Goal: Task Accomplishment & Management: Manage account settings

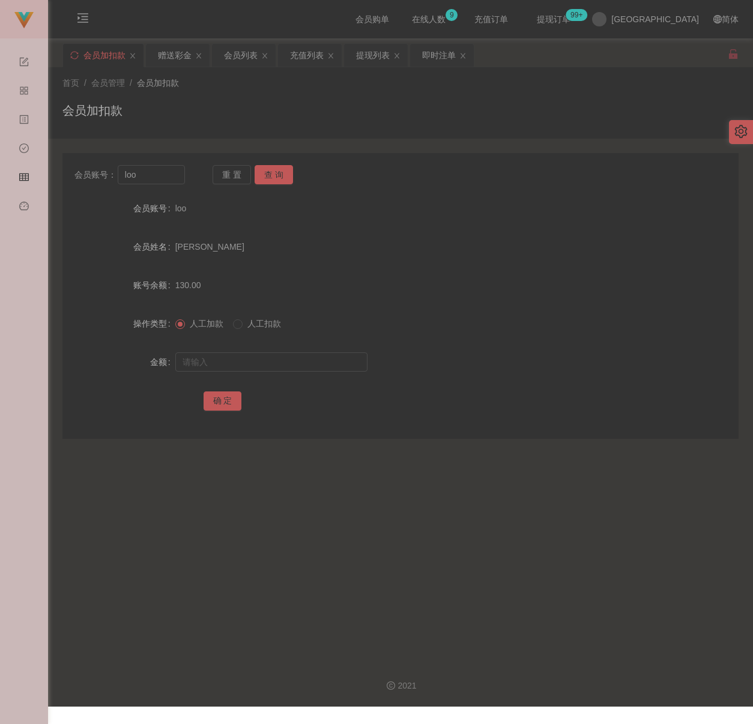
click at [331, 94] on div "首页 / 会员管理 / 会员加扣款 / 会员加扣款" at bounding box center [400, 103] width 676 height 52
click at [245, 58] on div "会员列表" at bounding box center [241, 55] width 34 height 23
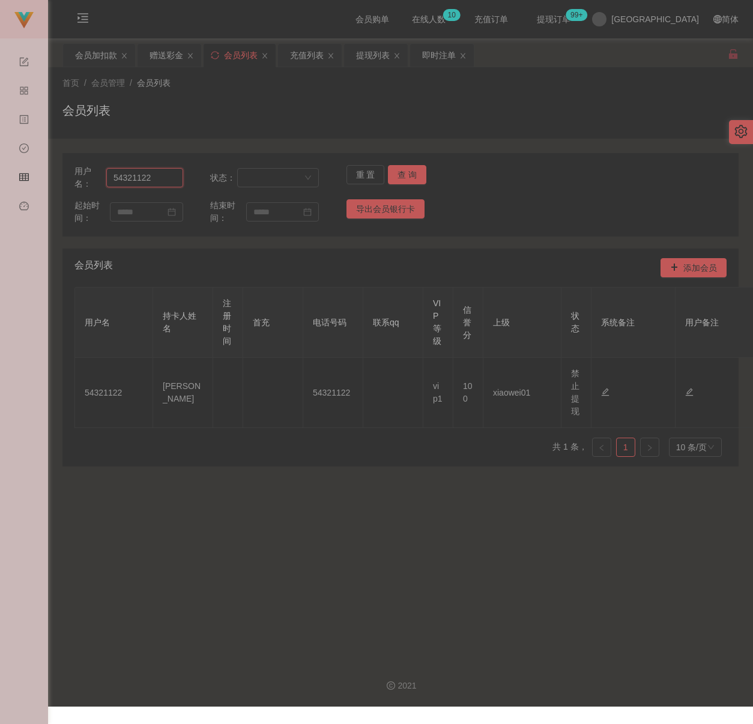
click at [159, 178] on input "54321122" at bounding box center [144, 177] width 77 height 19
paste input "jacky880727"
type input "jacky880727"
click at [409, 172] on button "查 询" at bounding box center [407, 174] width 38 height 19
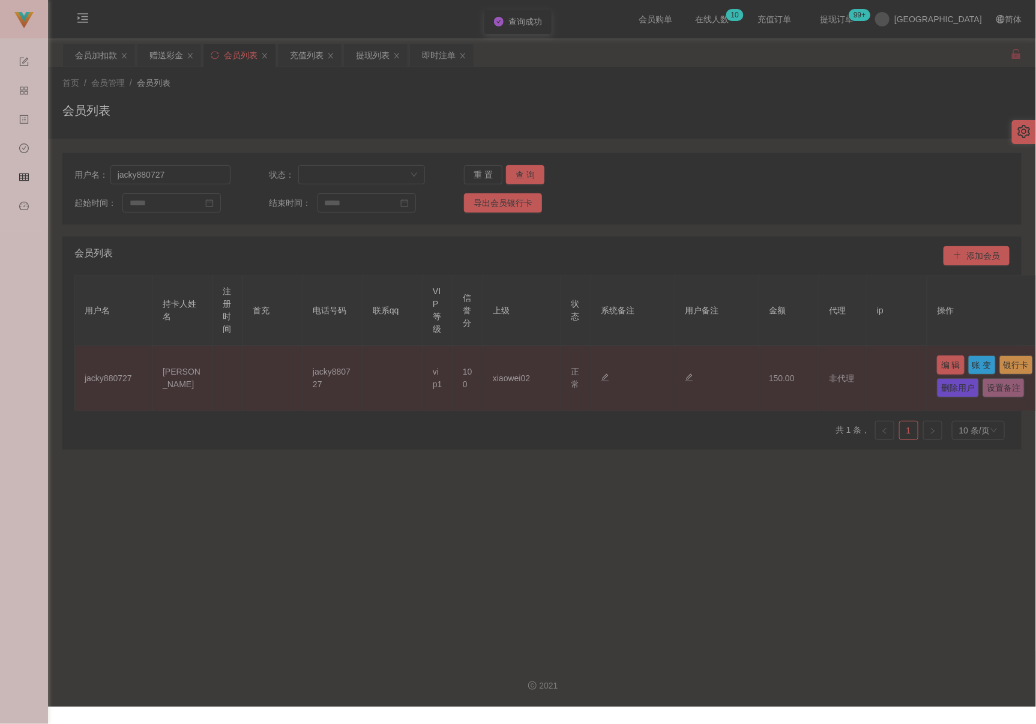
click at [752, 363] on button "编 辑" at bounding box center [951, 364] width 28 height 19
type input "jacky880727"
type input "[PERSON_NAME]"
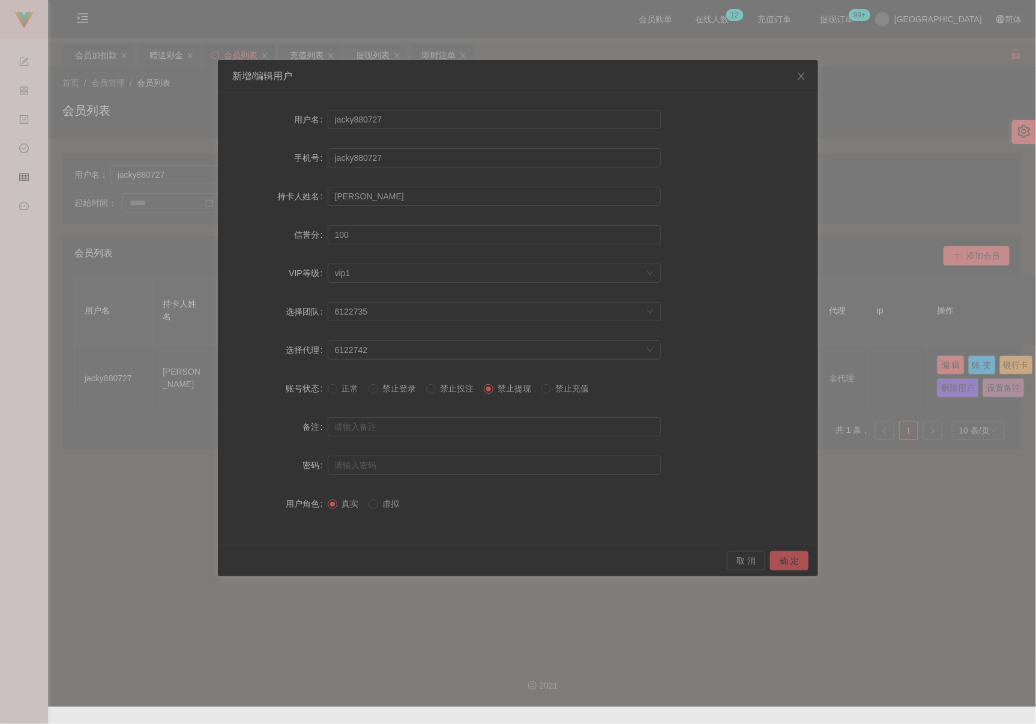
click at [752, 563] on button "确 定" at bounding box center [789, 560] width 38 height 19
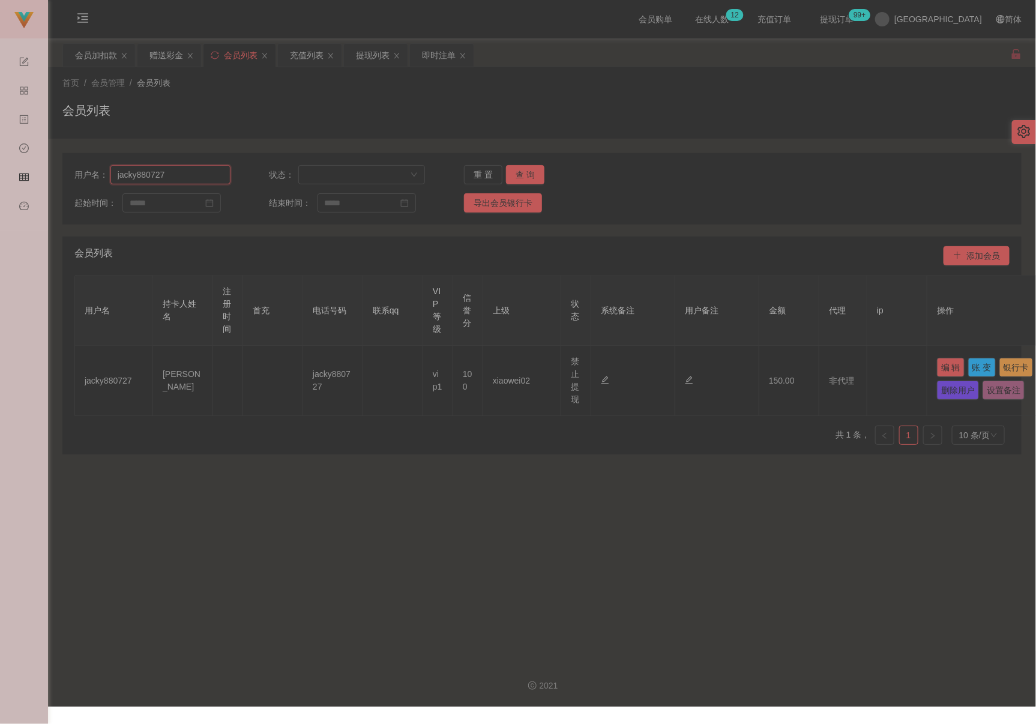
click at [204, 177] on input "jacky880727" at bounding box center [170, 174] width 120 height 19
paste input "Kang0828"
type input "Kang0828"
click at [521, 174] on button "查 询" at bounding box center [525, 174] width 38 height 19
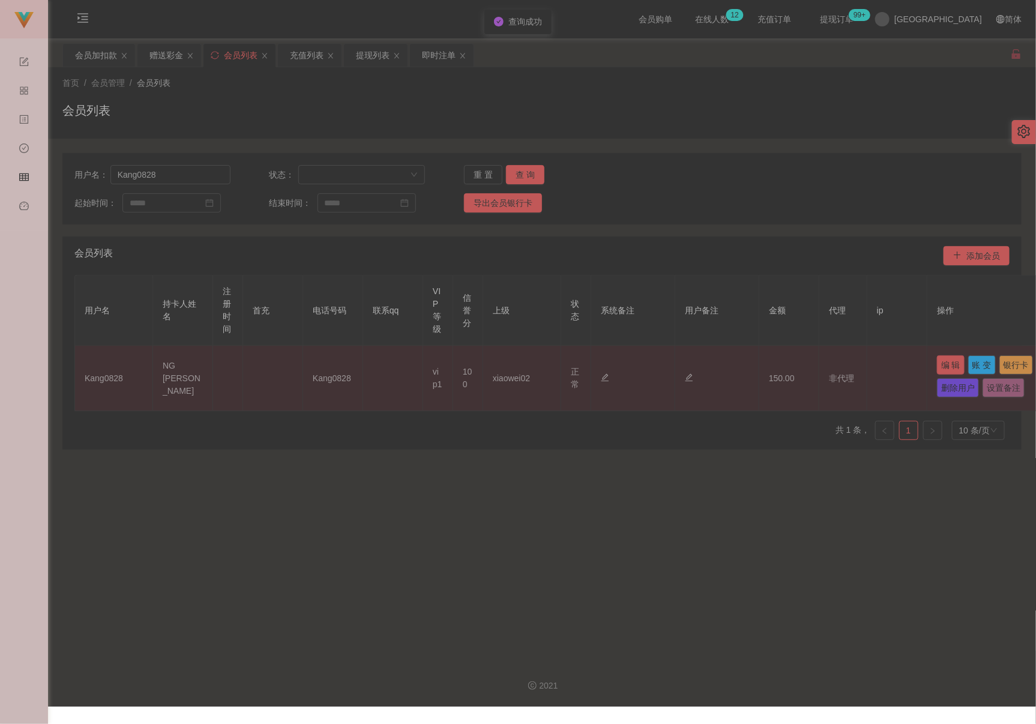
click at [752, 369] on button "编 辑" at bounding box center [951, 364] width 28 height 19
type input "Kang0828"
type input "NG [PERSON_NAME]"
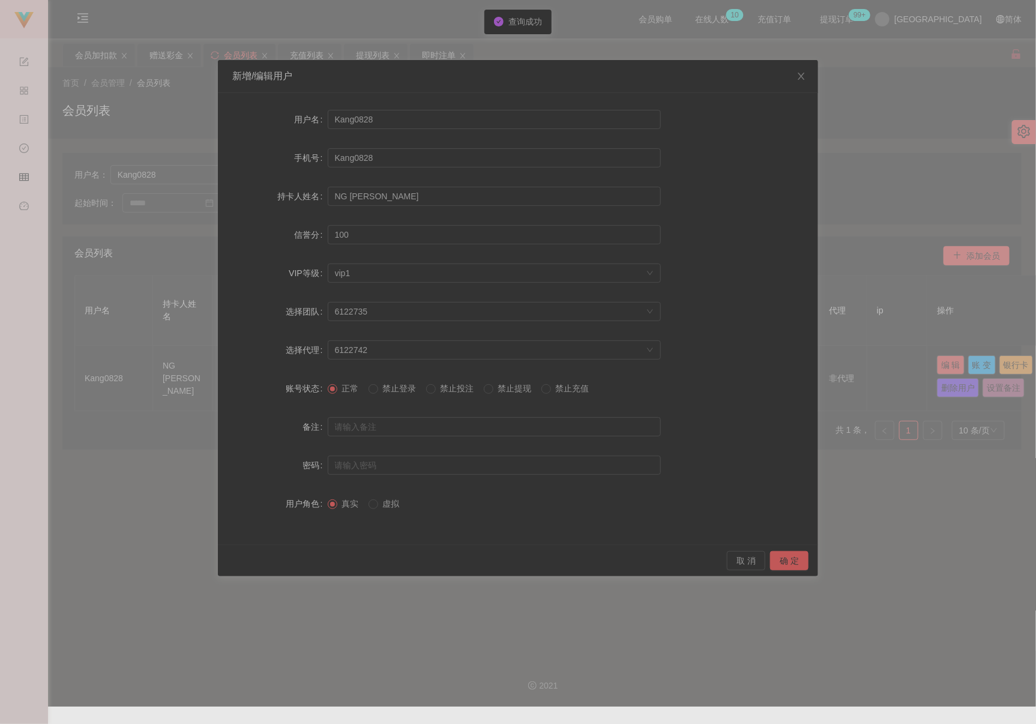
click at [510, 386] on span "禁止提现" at bounding box center [515, 389] width 43 height 10
click at [752, 560] on button "确 定" at bounding box center [789, 560] width 38 height 19
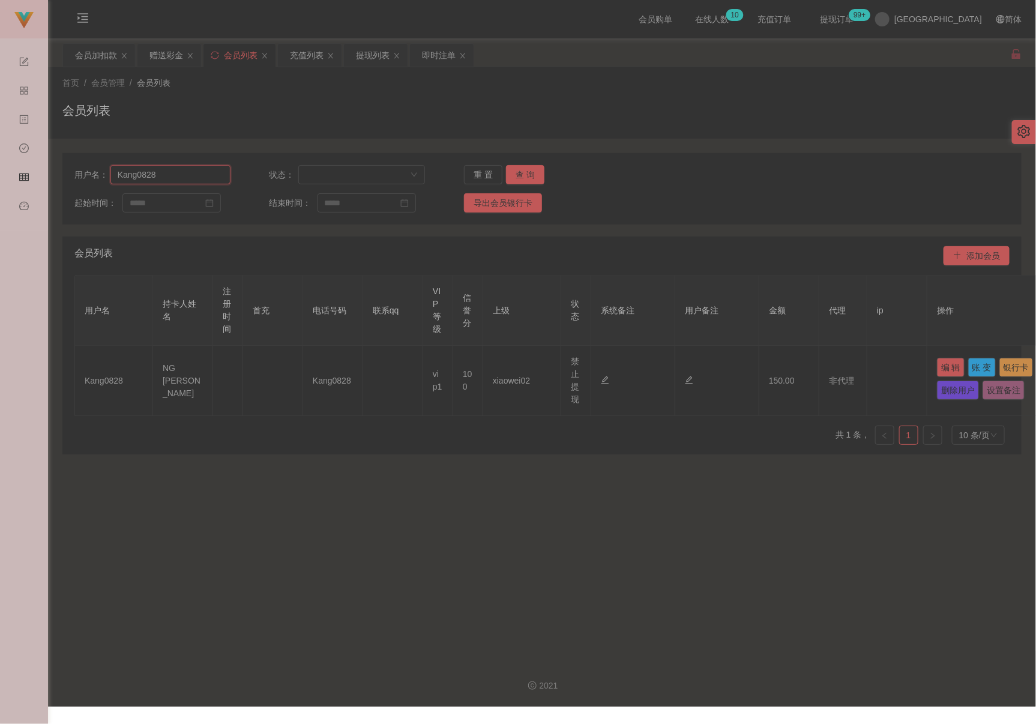
click at [181, 181] on input "Kang0828" at bounding box center [170, 174] width 120 height 19
paste input "skymax1992"
type input "skymax1992"
click at [515, 177] on button "查 询" at bounding box center [525, 174] width 38 height 19
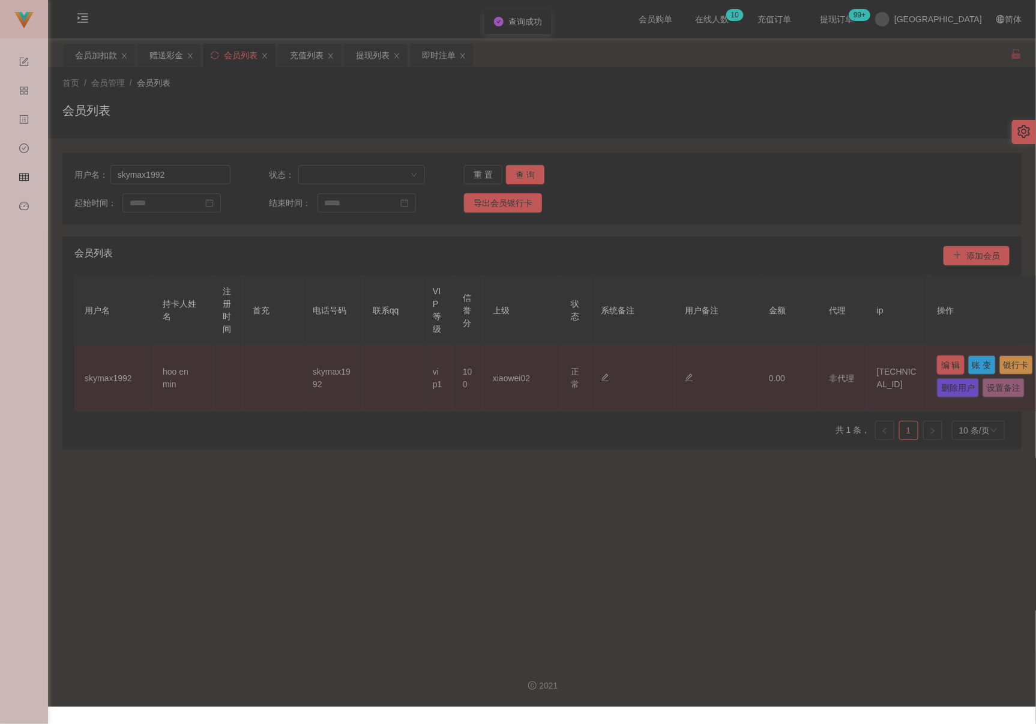
click at [752, 364] on button "编 辑" at bounding box center [951, 364] width 28 height 19
type input "skymax1992"
type input "hoo en min"
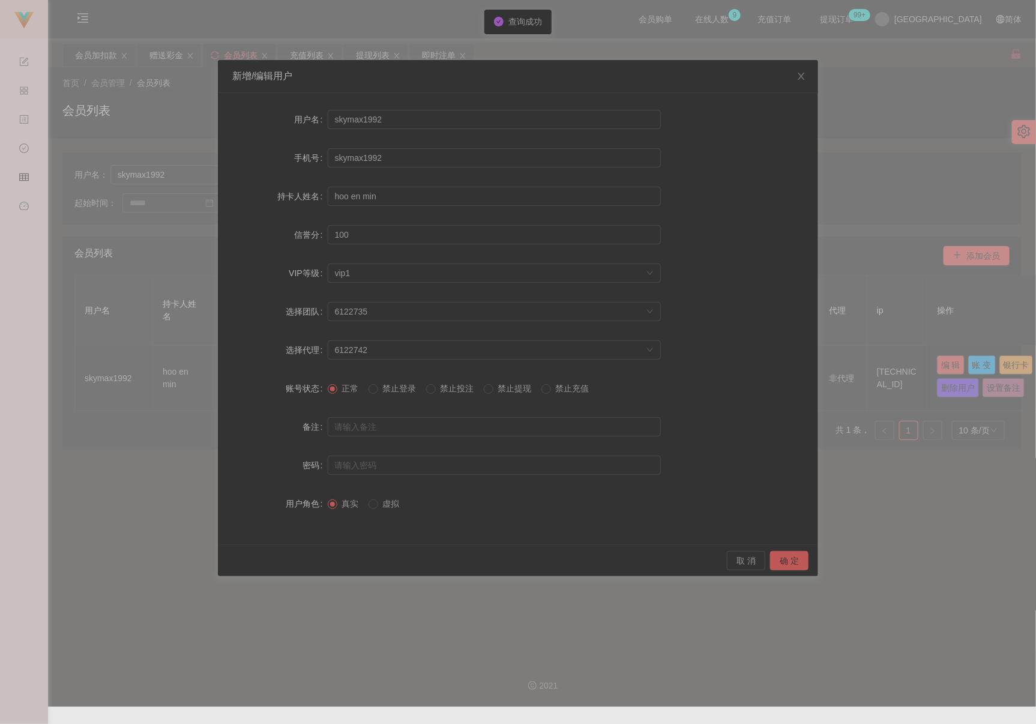
click at [513, 388] on span "禁止提现" at bounding box center [515, 389] width 43 height 10
click at [752, 560] on button "确 定" at bounding box center [789, 560] width 38 height 19
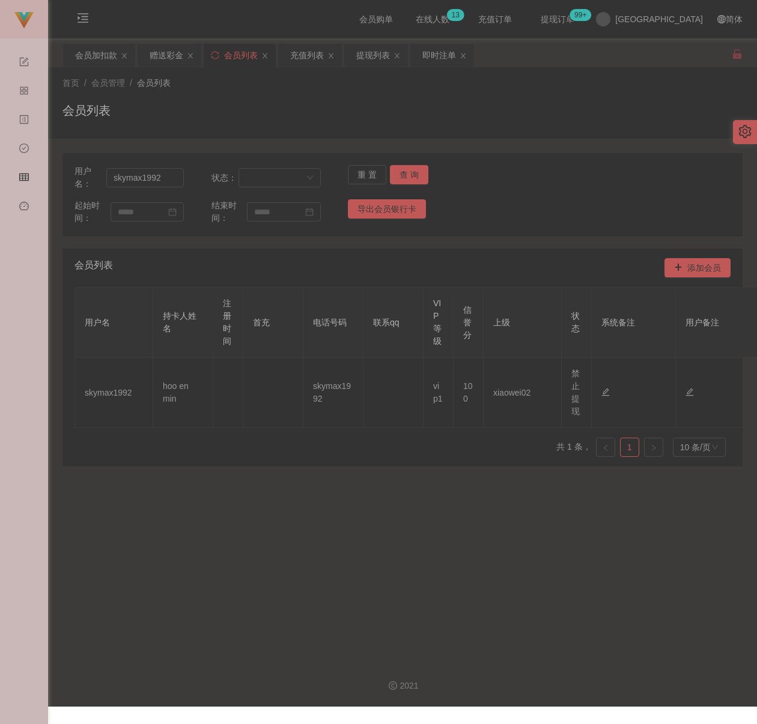
click at [352, 96] on div "首页 / 会员管理 / 会员列表 / 会员列表" at bounding box center [402, 103] width 680 height 52
click at [166, 179] on input "skymax1992" at bounding box center [144, 177] width 77 height 19
paste input "hong6688"
type input "hong6688"
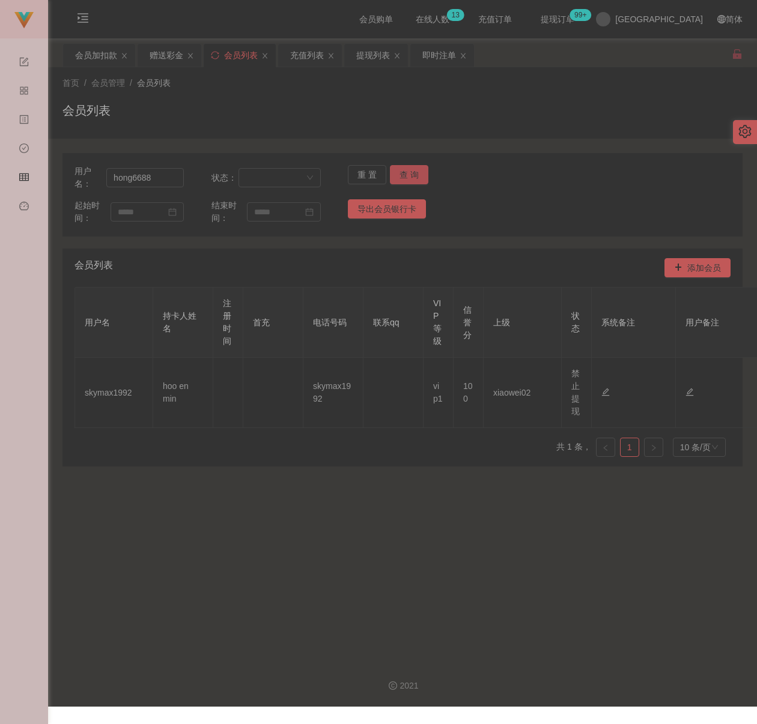
click at [413, 173] on button "查 询" at bounding box center [409, 174] width 38 height 19
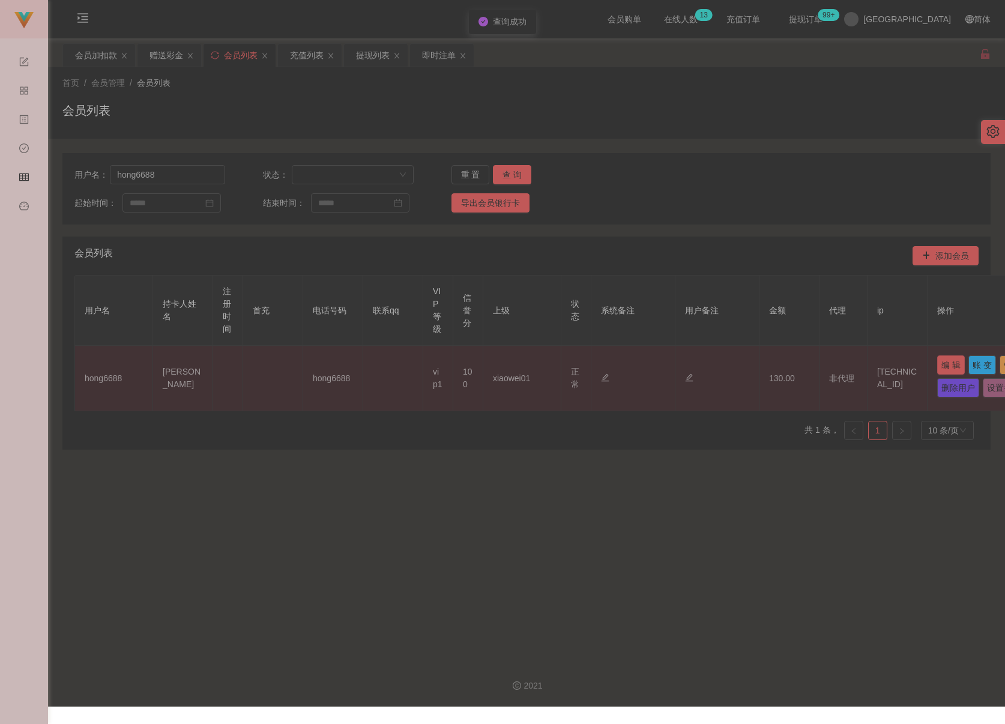
click at [752, 367] on button "编 辑" at bounding box center [951, 364] width 28 height 19
type input "hong6688"
type input "[PERSON_NAME]"
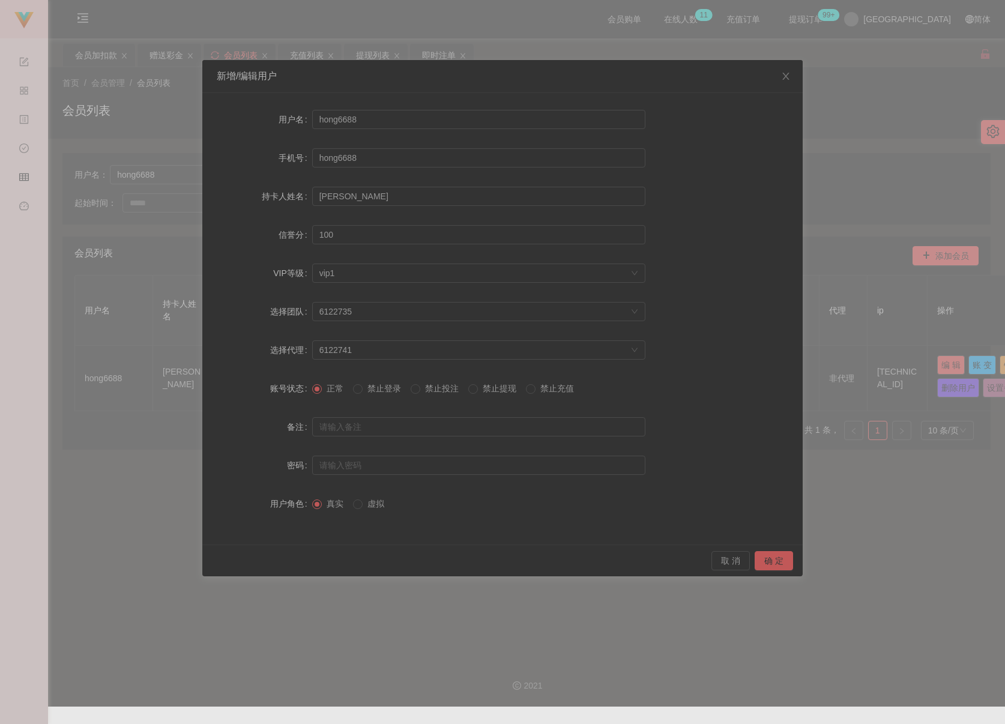
click at [752, 366] on div "新增/编辑用户 用户名 hong6688 手机号 hong6688 持卡人姓名 [PERSON_NAME] 信誉分 100 VIP等级 选择VIP等级 vip…" at bounding box center [502, 362] width 1005 height 724
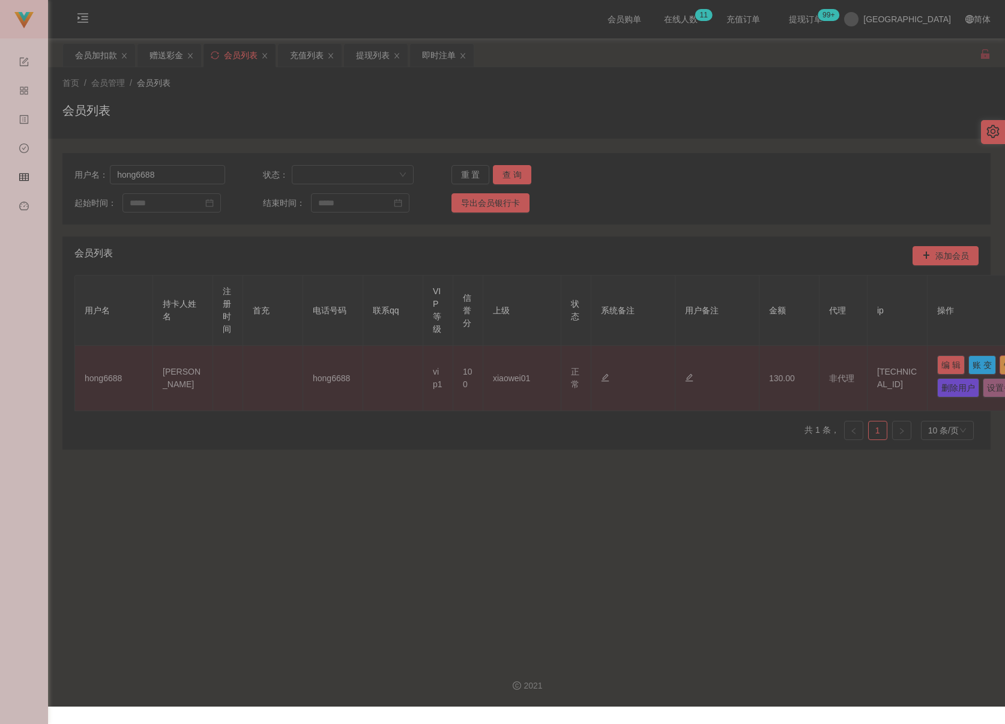
click at [752, 375] on button "银行卡" at bounding box center [1017, 364] width 34 height 19
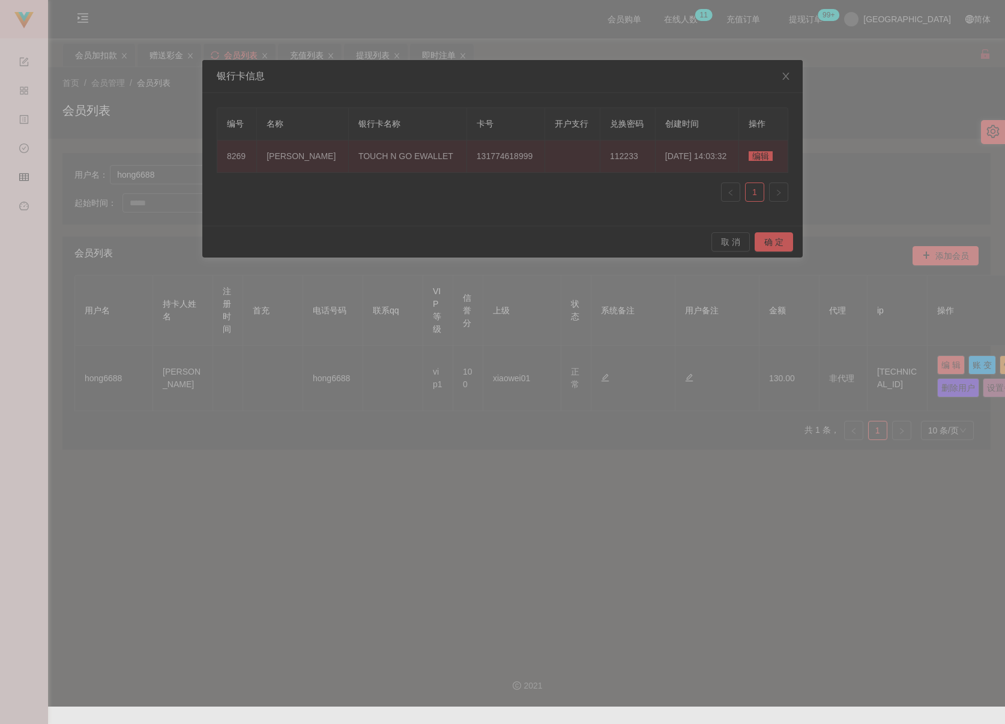
click at [752, 157] on span "编辑" at bounding box center [761, 156] width 24 height 10
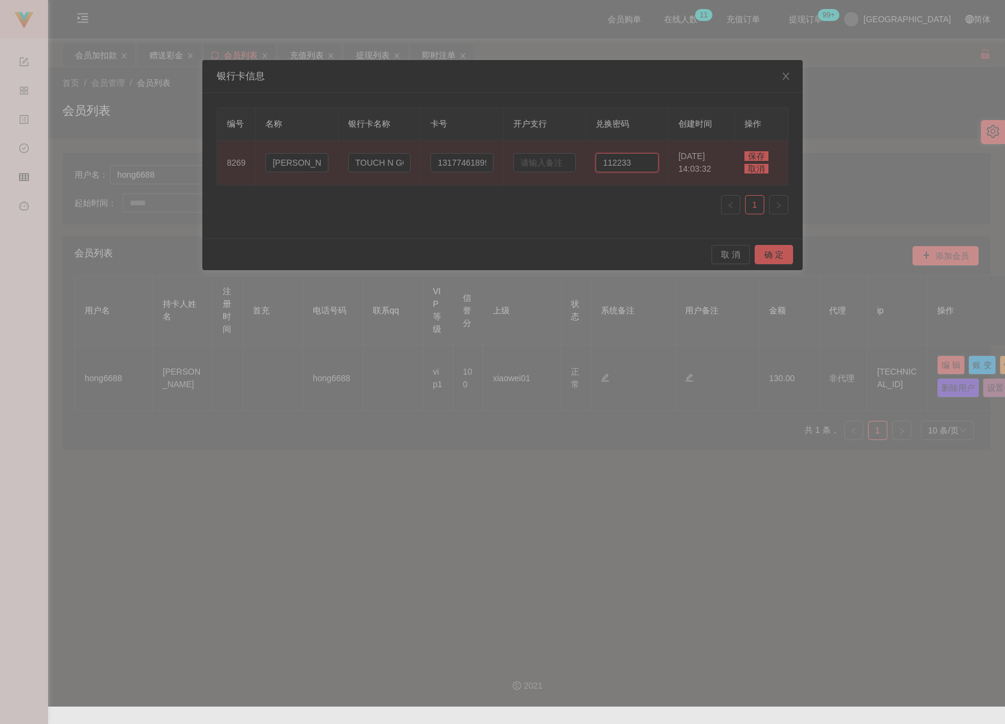
click at [636, 162] on input "112233" at bounding box center [627, 162] width 63 height 19
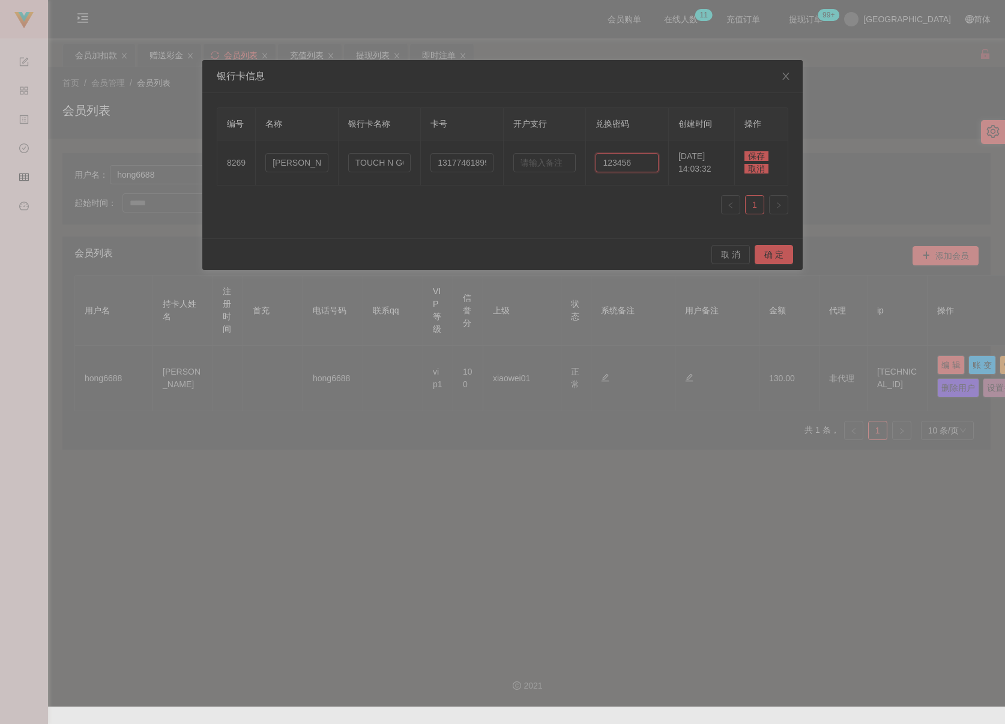
type input "123456"
click at [752, 153] on span "保存" at bounding box center [757, 156] width 24 height 10
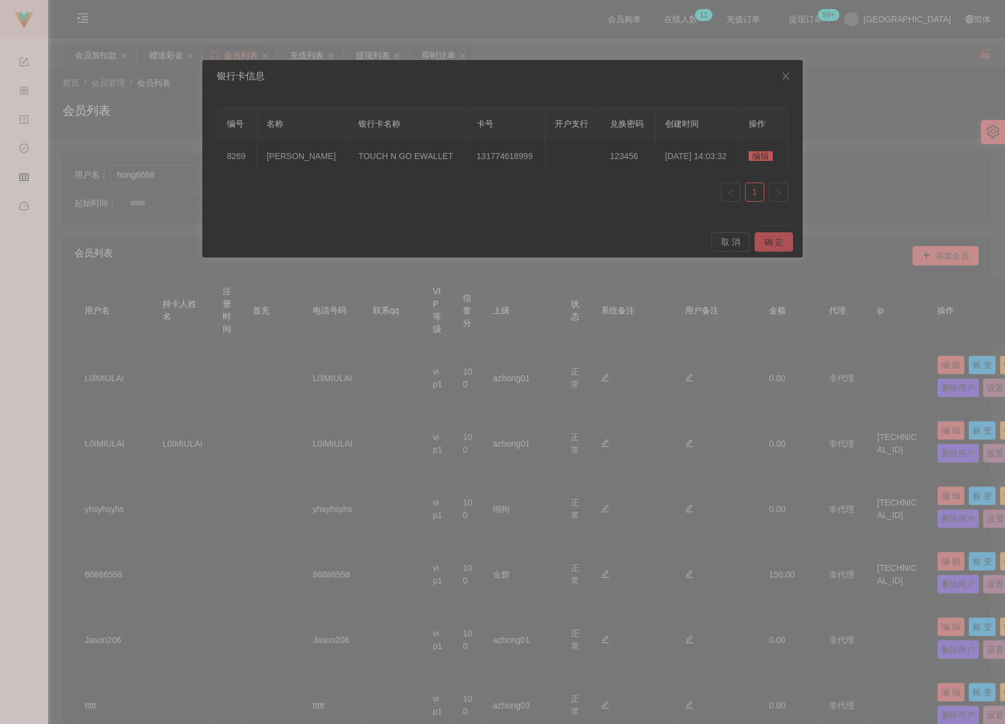
click at [752, 245] on button "确 定" at bounding box center [774, 241] width 38 height 19
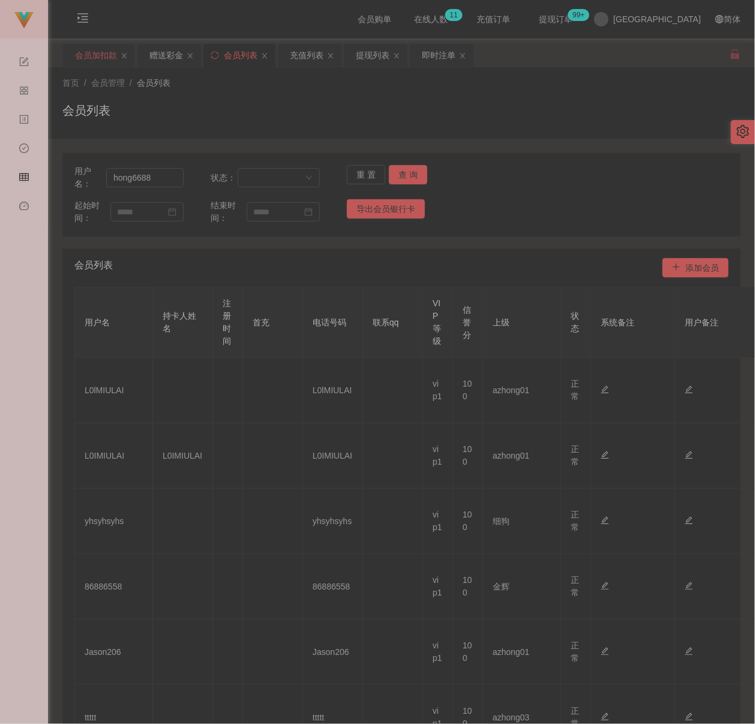
click at [95, 52] on div "会员加扣款" at bounding box center [96, 55] width 42 height 23
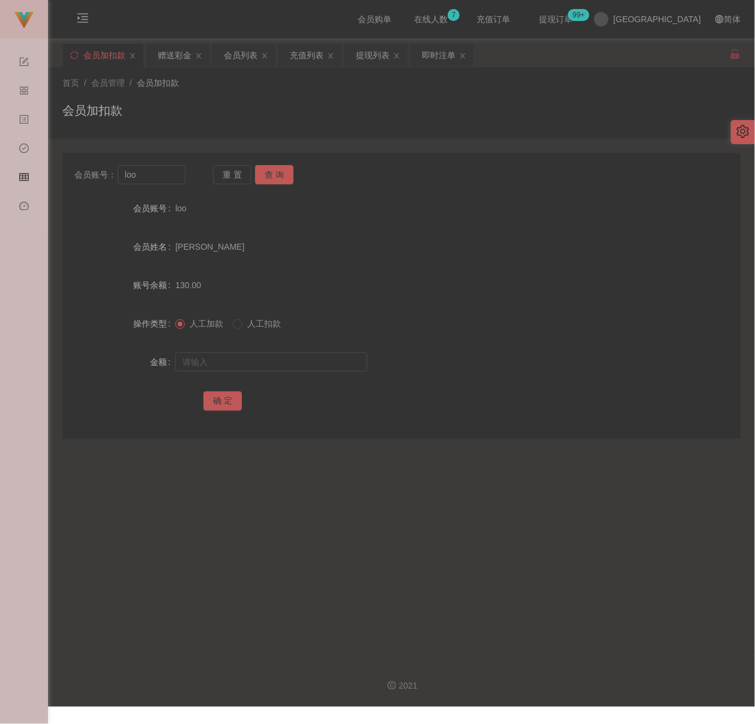
click at [263, 110] on div "会员加扣款" at bounding box center [401, 115] width 679 height 28
click at [177, 180] on input "loo" at bounding box center [152, 174] width 68 height 19
paste input "[PERSON_NAME]"
type input "[PERSON_NAME]"
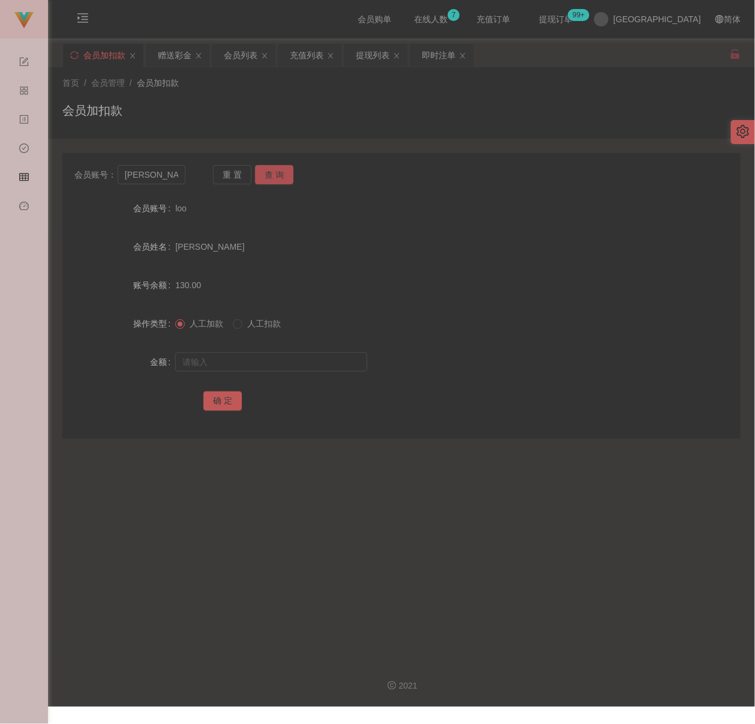
click at [265, 172] on button "查 询" at bounding box center [274, 174] width 38 height 19
click at [256, 369] on input "text" at bounding box center [271, 361] width 192 height 19
type input "100"
click at [226, 404] on button "确 定" at bounding box center [223, 400] width 38 height 19
click at [339, 127] on div "会员加扣款" at bounding box center [401, 115] width 679 height 28
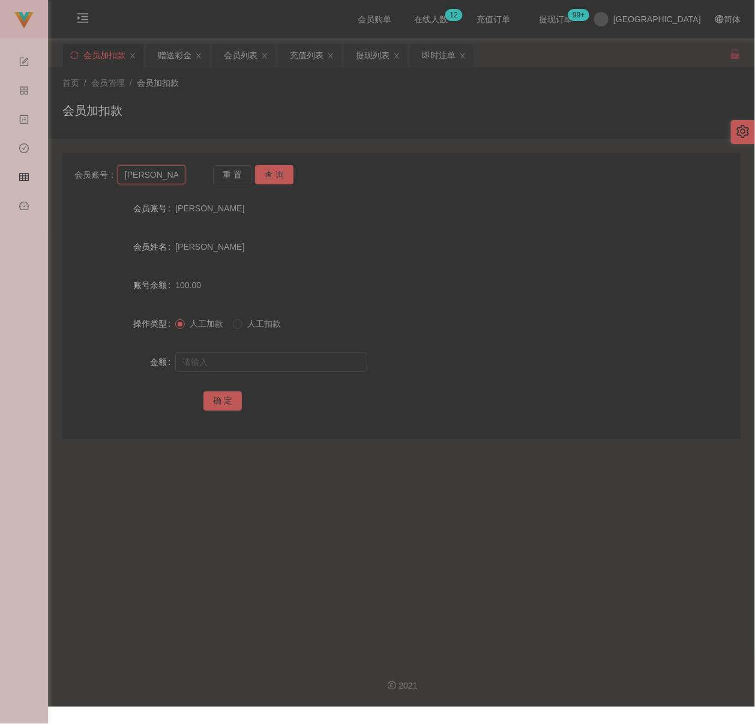
click at [171, 177] on input "[PERSON_NAME]" at bounding box center [152, 174] width 68 height 19
paste input "samuel7789"
type input "samuel7789"
click at [252, 173] on div "重 置 查 询" at bounding box center [268, 174] width 111 height 19
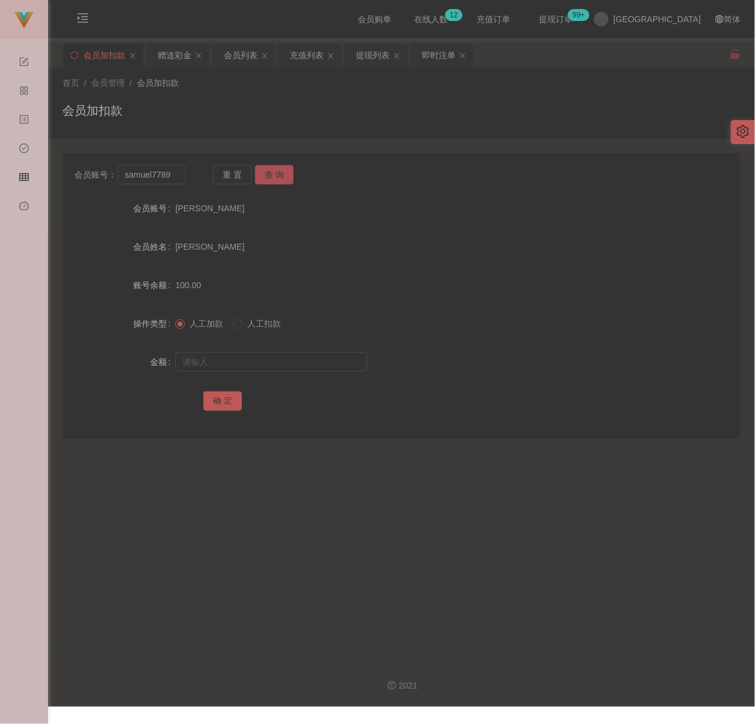
click at [268, 177] on button "查 询" at bounding box center [274, 174] width 38 height 19
click at [243, 358] on input "text" at bounding box center [271, 361] width 192 height 19
click at [309, 360] on input "text" at bounding box center [271, 361] width 192 height 19
paste input "500"
type input "500"
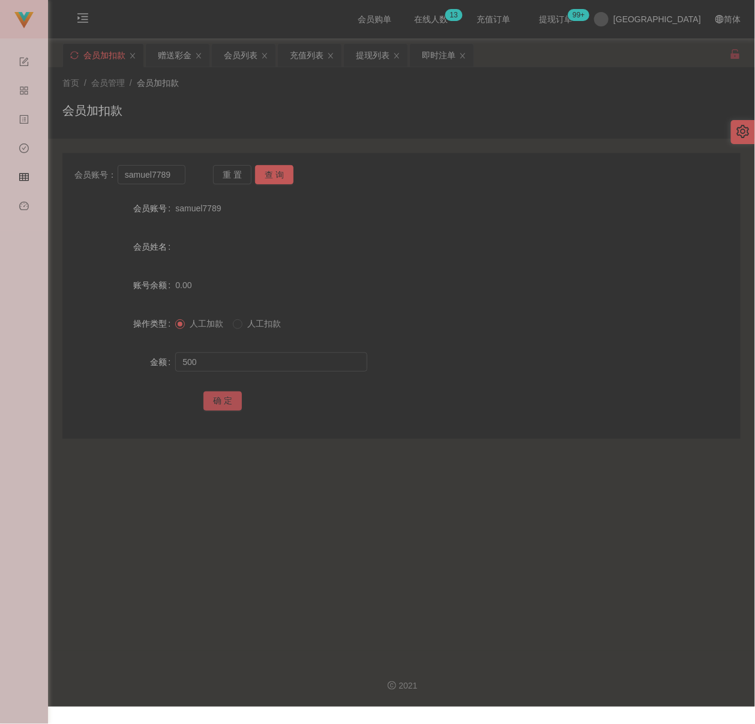
click at [220, 398] on button "确 定" at bounding box center [223, 400] width 38 height 19
click at [178, 175] on input "samuel7789" at bounding box center [152, 174] width 68 height 19
paste input "fangguang"
type input "fangguang"
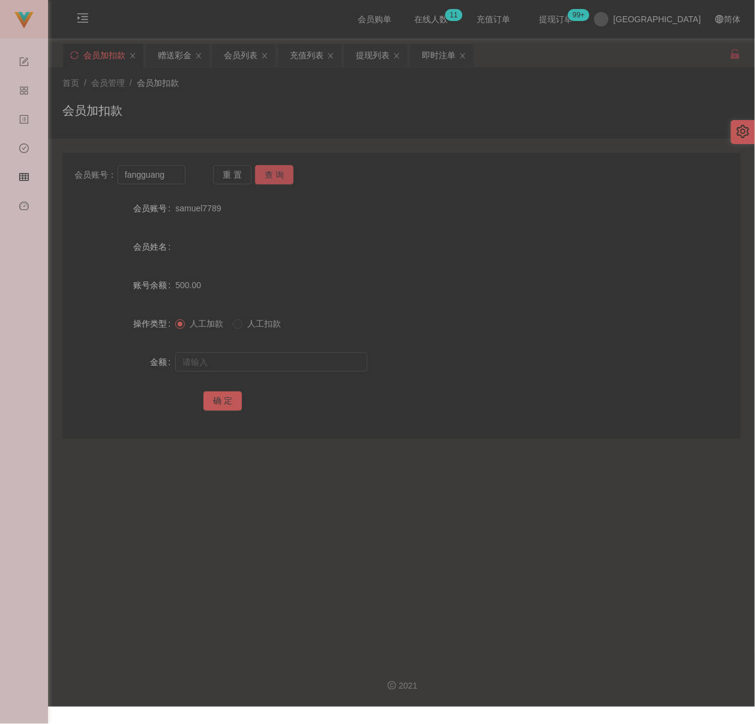
click at [265, 175] on button "查 询" at bounding box center [274, 174] width 38 height 19
drag, startPoint x: 262, startPoint y: 360, endPoint x: 279, endPoint y: 367, distance: 18.8
click at [262, 360] on input "text" at bounding box center [271, 361] width 192 height 19
click at [268, 364] on input "text" at bounding box center [271, 361] width 192 height 19
paste input "500"
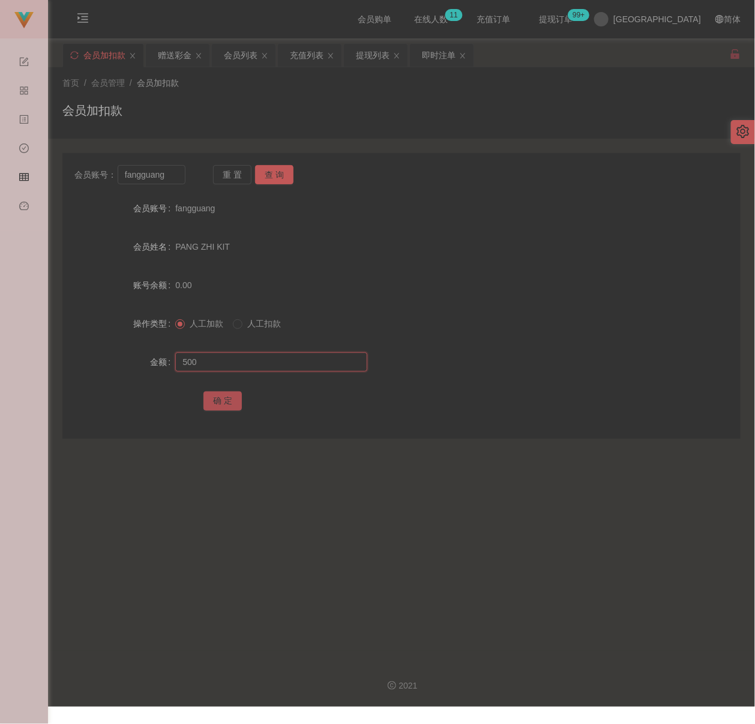
type input "500"
drag, startPoint x: 223, startPoint y: 400, endPoint x: 231, endPoint y: 400, distance: 7.2
click at [223, 400] on button "确 定" at bounding box center [223, 400] width 38 height 19
click at [168, 179] on input "fangguang" at bounding box center [152, 174] width 68 height 19
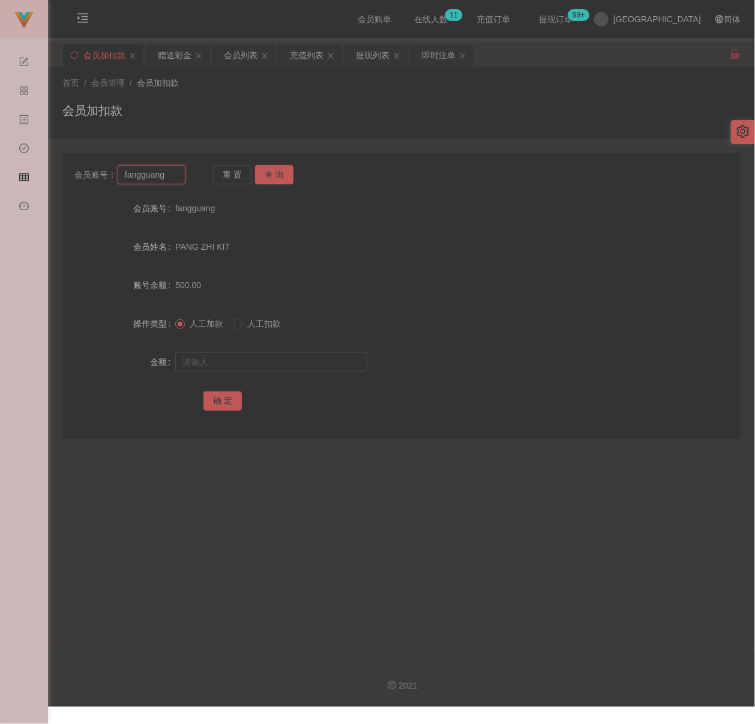
paste input "KoK888"
type input "KoK888"
click at [277, 170] on button "查 询" at bounding box center [274, 174] width 38 height 19
click at [260, 359] on input "text" at bounding box center [271, 361] width 192 height 19
click at [301, 353] on input "text" at bounding box center [271, 361] width 192 height 19
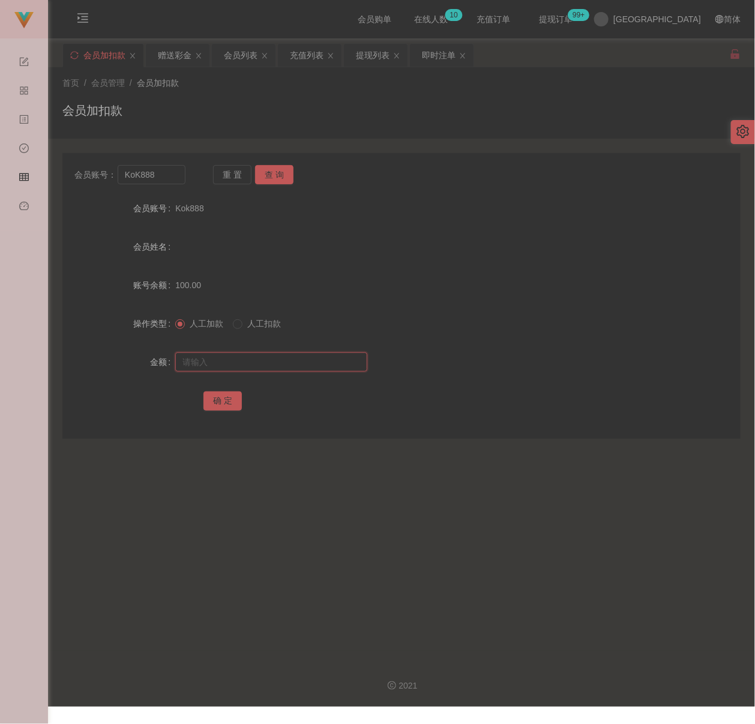
paste input "500"
type input "500"
drag, startPoint x: 223, startPoint y: 404, endPoint x: 269, endPoint y: 415, distance: 47.0
click at [223, 404] on button "确 定" at bounding box center [223, 400] width 38 height 19
click at [160, 174] on input "KoK888" at bounding box center [152, 174] width 68 height 19
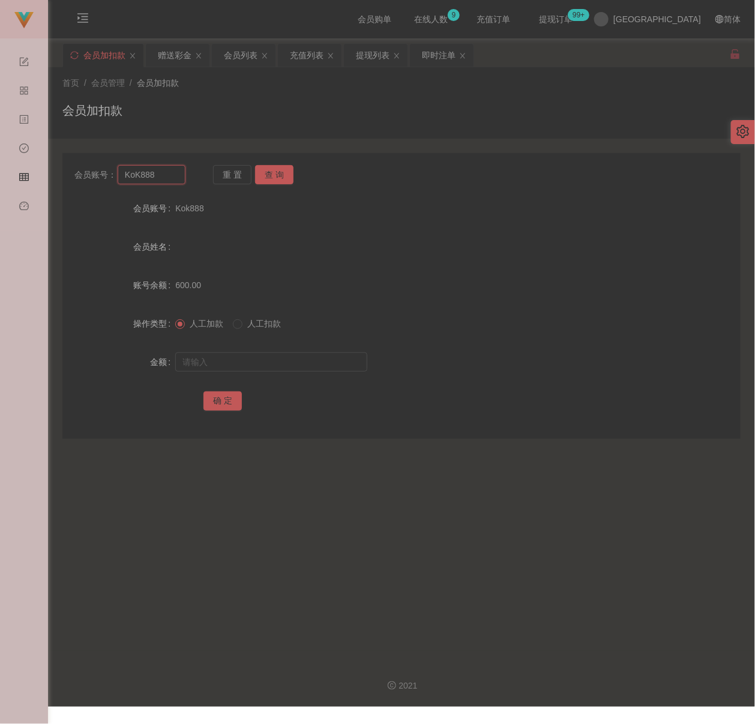
click at [160, 174] on input "KoK888" at bounding box center [152, 174] width 68 height 19
paste input "qq123"
type input "qq123"
click at [262, 171] on button "查 询" at bounding box center [274, 174] width 38 height 19
click at [285, 350] on div at bounding box center [373, 362] width 396 height 24
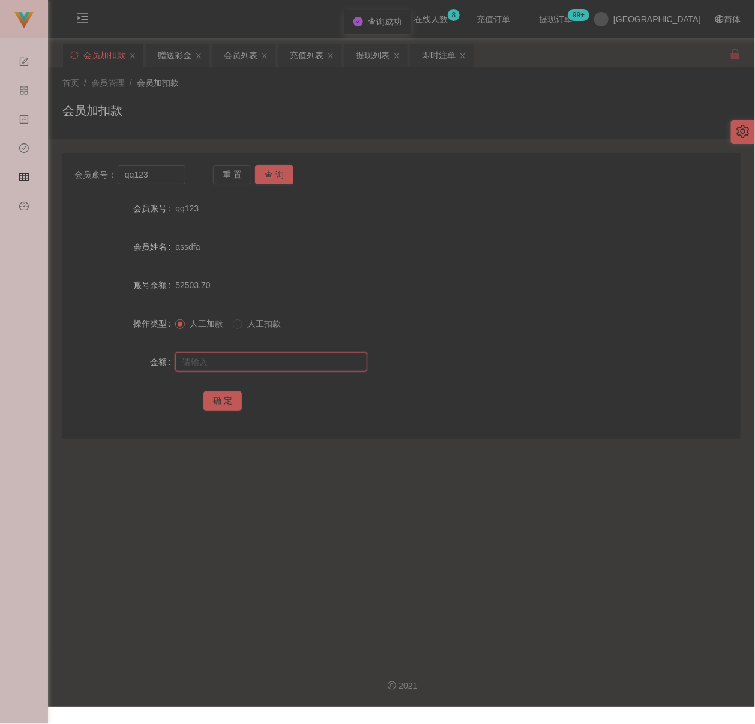
click at [285, 355] on input "text" at bounding box center [271, 361] width 192 height 19
click at [256, 357] on input "text" at bounding box center [271, 361] width 192 height 19
paste input "1200"
type input "1200"
drag, startPoint x: 217, startPoint y: 395, endPoint x: 225, endPoint y: 411, distance: 18.3
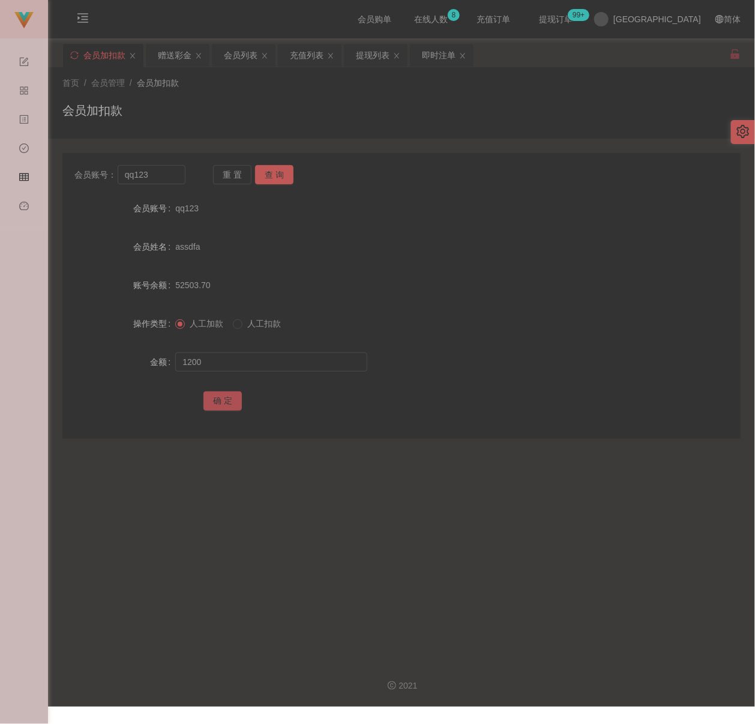
click at [217, 395] on button "确 定" at bounding box center [223, 400] width 38 height 19
click at [168, 172] on input "qq123" at bounding box center [152, 174] width 68 height 19
click at [285, 175] on button "查 询" at bounding box center [274, 174] width 38 height 19
click at [279, 364] on input "text" at bounding box center [271, 361] width 192 height 19
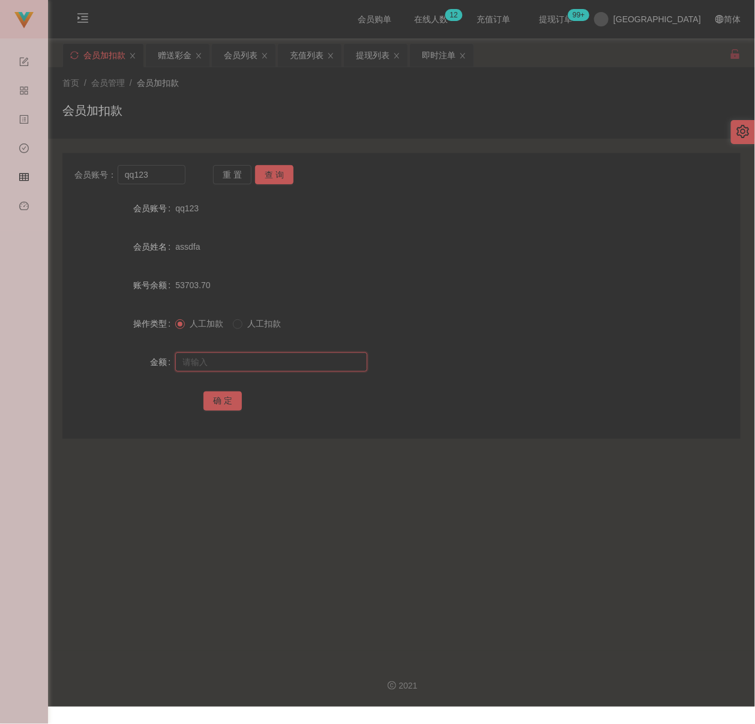
click at [295, 362] on input "text" at bounding box center [271, 361] width 192 height 19
paste input "500"
type input "500"
click at [224, 394] on button "确 定" at bounding box center [223, 400] width 38 height 19
click at [162, 175] on input "qq123" at bounding box center [152, 174] width 68 height 19
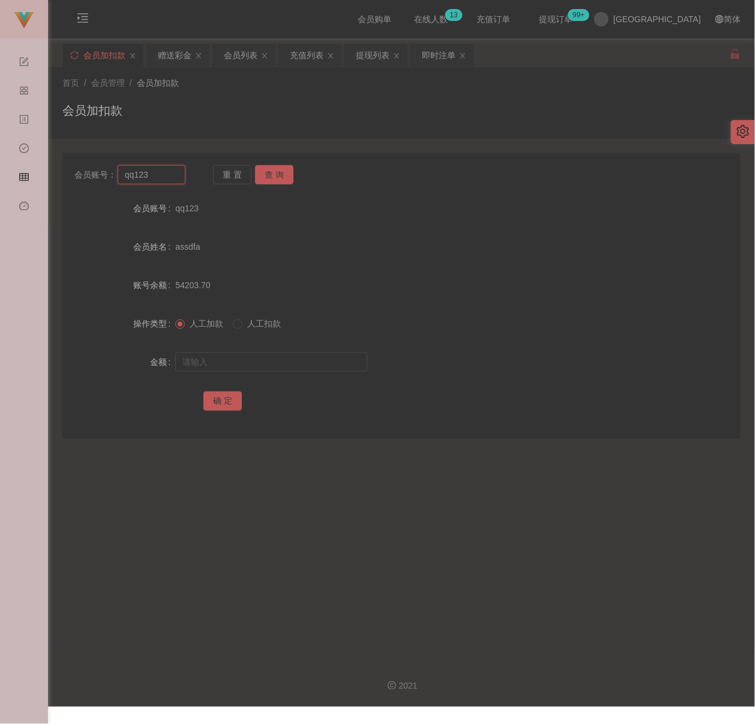
click at [162, 175] on input "qq123" at bounding box center [152, 174] width 68 height 19
paste input "YSL6303"
type input "YSL630323"
click at [268, 177] on button "查 询" at bounding box center [274, 174] width 38 height 19
click at [279, 368] on input "text" at bounding box center [271, 361] width 192 height 19
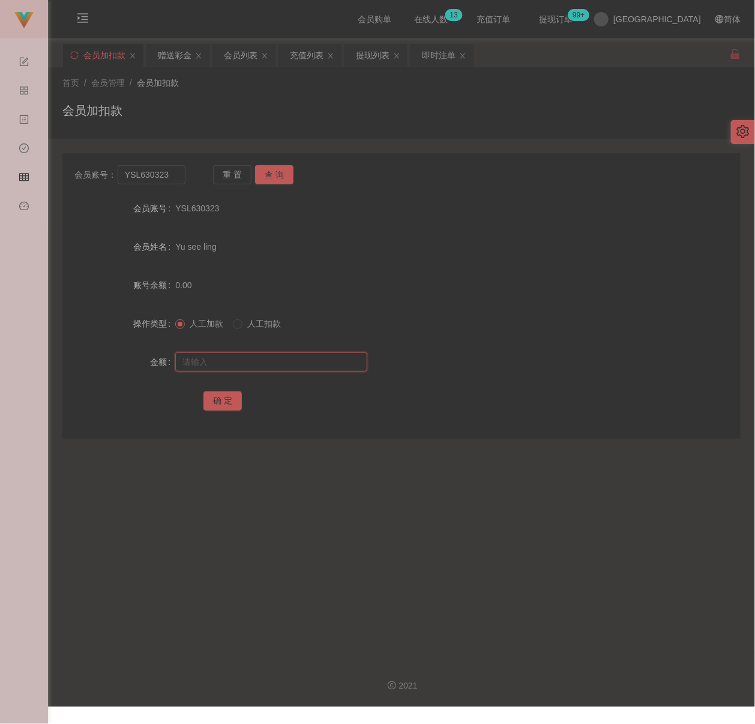
click at [286, 364] on input "text" at bounding box center [271, 361] width 192 height 19
paste input "500"
type input "500"
click at [223, 394] on button "确 定" at bounding box center [223, 400] width 38 height 19
click at [240, 54] on div "会员列表" at bounding box center [241, 55] width 34 height 23
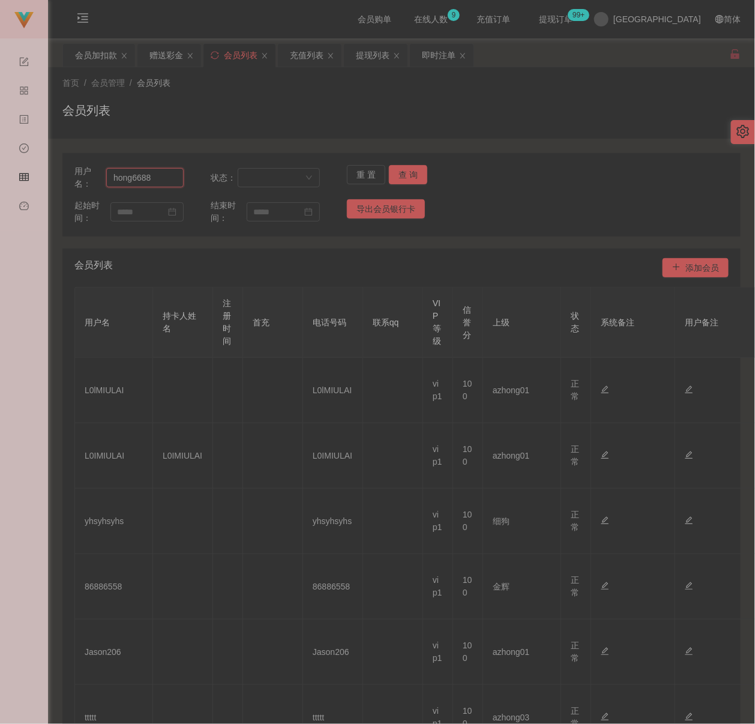
click at [175, 180] on input "hong6688" at bounding box center [144, 177] width 77 height 19
paste input "KAHSIM"
type input "KAHSIM"
click at [395, 172] on button "查 询" at bounding box center [408, 174] width 38 height 19
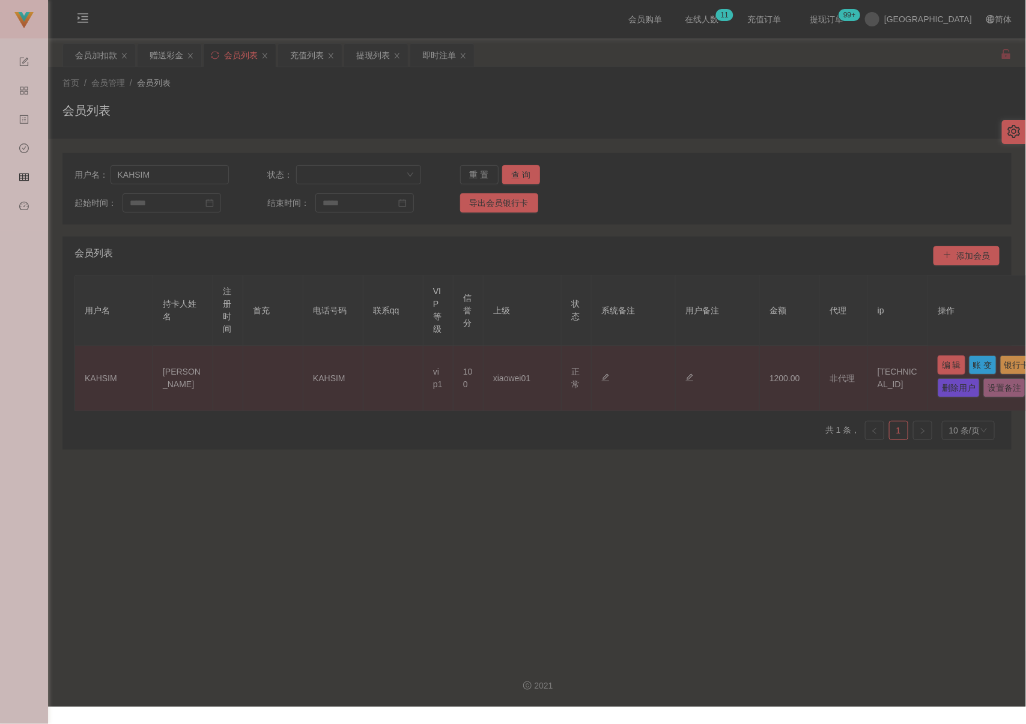
click at [752, 364] on button "编 辑" at bounding box center [951, 364] width 28 height 19
type input "KAHSIM"
type input "[PERSON_NAME]"
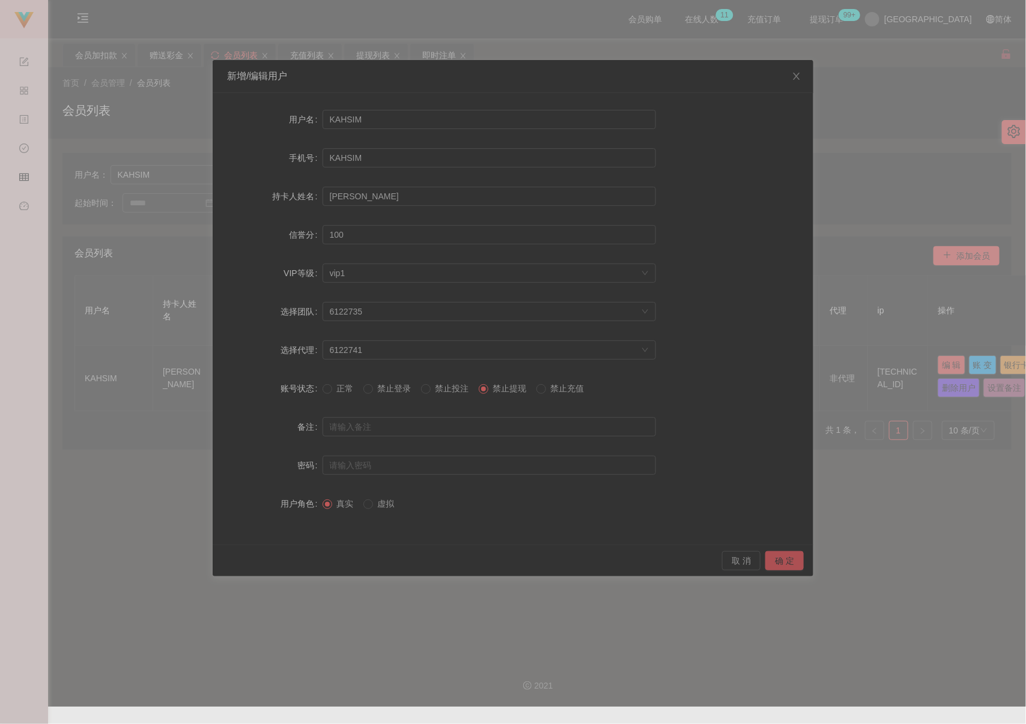
click at [752, 559] on button "确 定" at bounding box center [784, 560] width 38 height 19
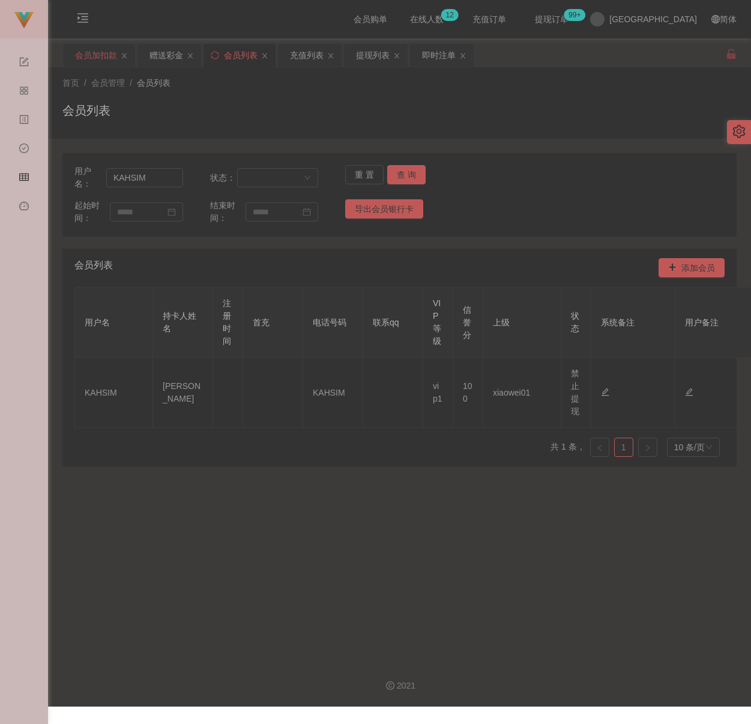
click at [97, 58] on div "会员加扣款" at bounding box center [96, 55] width 42 height 23
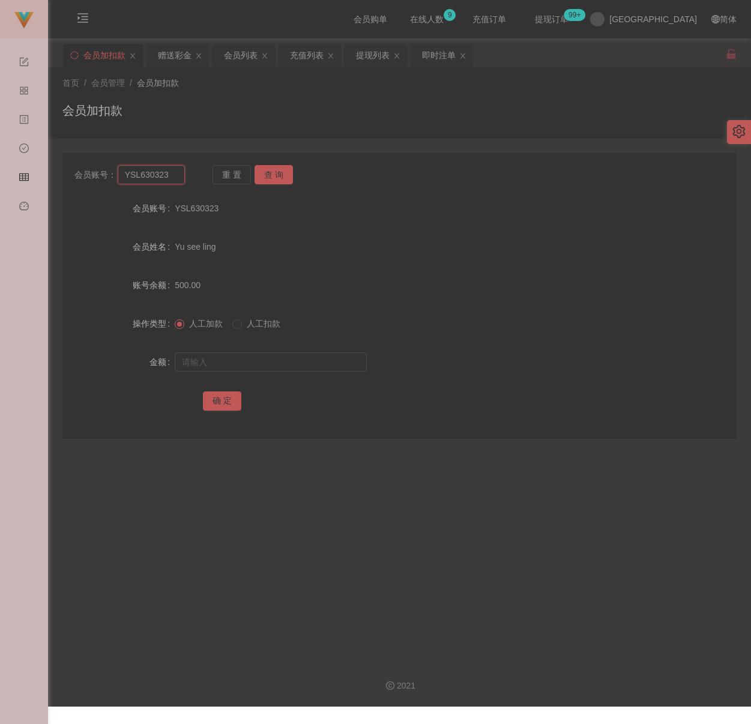
click at [169, 177] on input "YSL630323" at bounding box center [151, 174] width 67 height 19
paste input "0169126382"
type input "0169126382"
click at [261, 170] on button "查 询" at bounding box center [274, 174] width 38 height 19
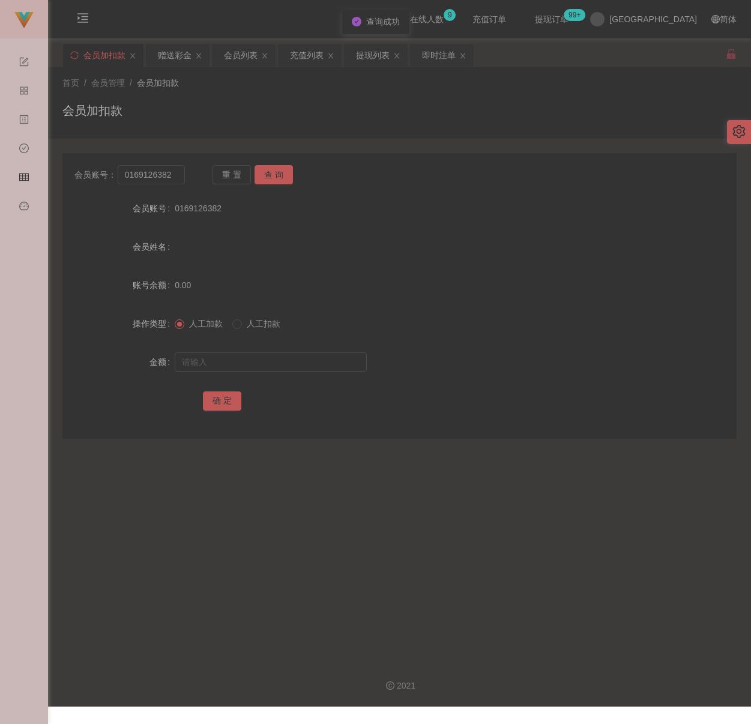
click at [264, 351] on div at bounding box center [371, 362] width 393 height 24
click at [264, 355] on input "text" at bounding box center [271, 361] width 192 height 19
click at [319, 367] on input "text" at bounding box center [271, 361] width 192 height 19
paste input "500"
type input "500"
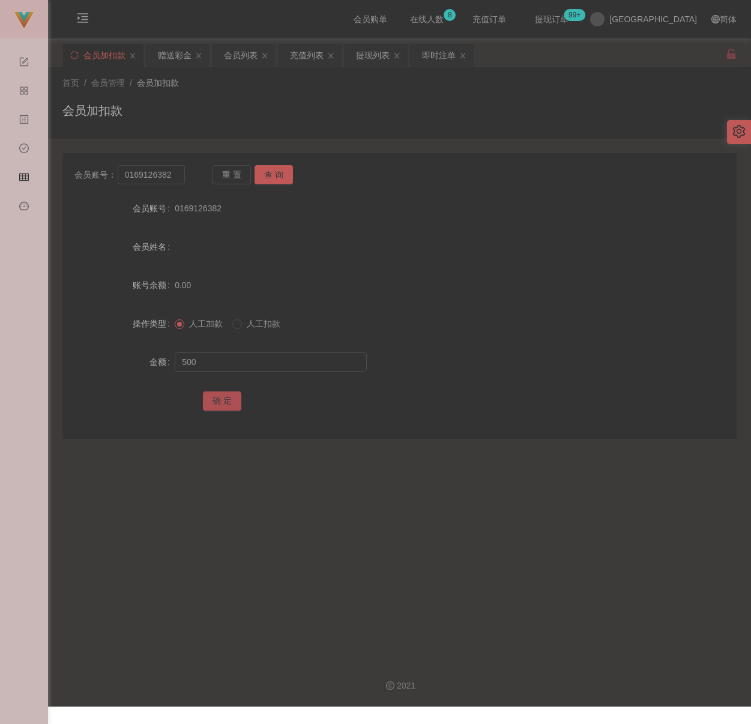
click at [224, 399] on button "确 定" at bounding box center [222, 400] width 38 height 19
click at [175, 173] on input "0169126382" at bounding box center [151, 174] width 67 height 19
paste input "zhaoxun12925"
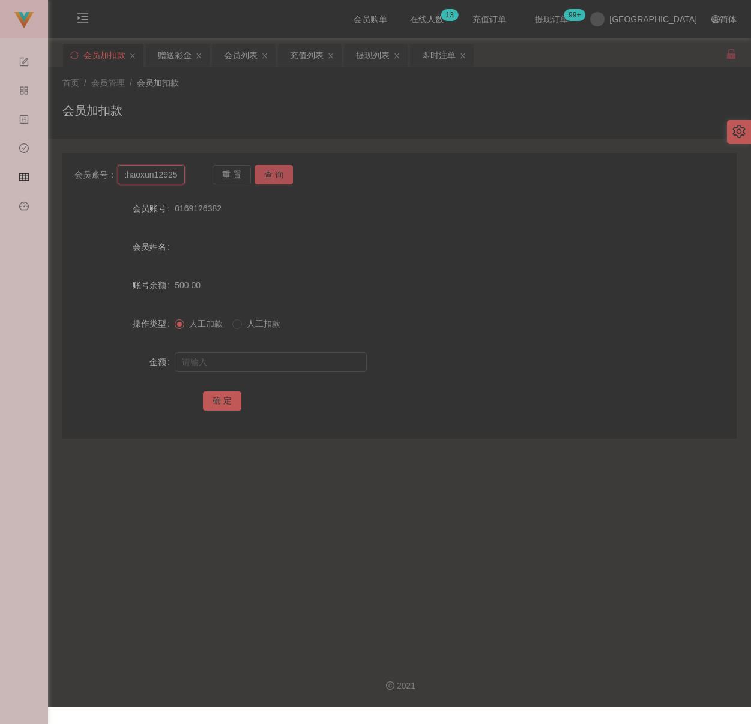
type input "zhaoxun12925"
click at [278, 177] on button "查 询" at bounding box center [274, 174] width 38 height 19
click at [274, 357] on input "text" at bounding box center [271, 361] width 192 height 19
click at [339, 364] on input "text" at bounding box center [271, 361] width 192 height 19
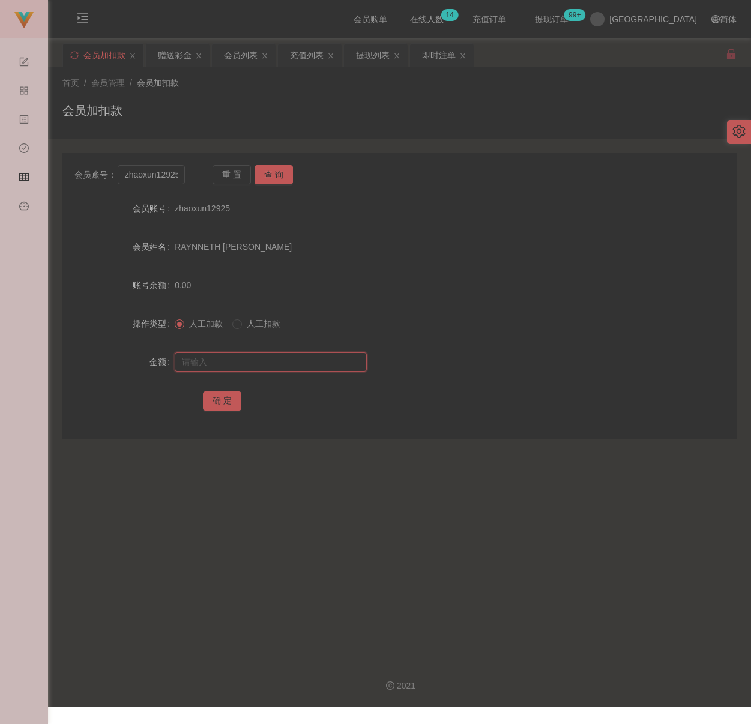
paste input "500"
type input "500"
click at [222, 404] on button "确 定" at bounding box center [222, 400] width 38 height 19
click at [155, 171] on input "zhaoxun12925" at bounding box center [151, 174] width 67 height 19
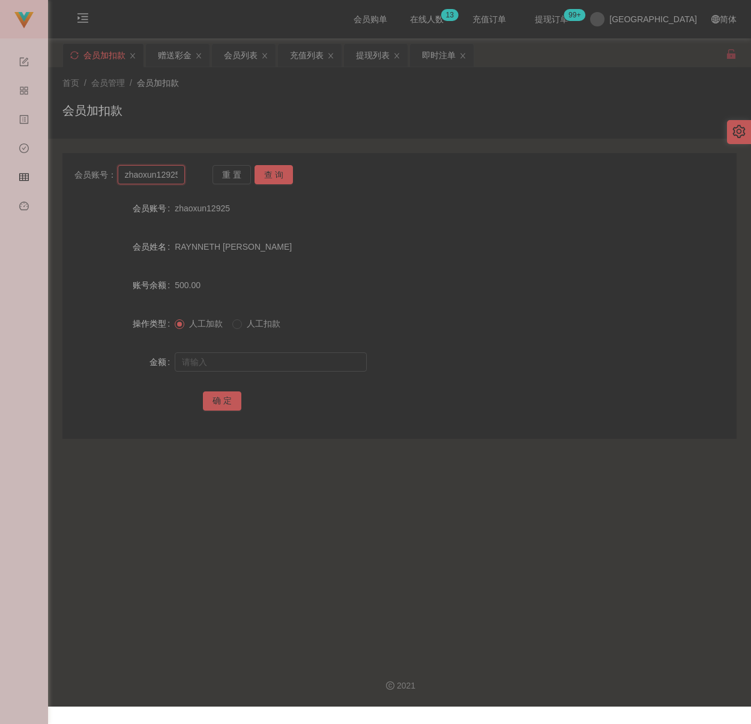
paste input "qq123"
type input "qq123"
click at [274, 166] on button "查 询" at bounding box center [274, 174] width 38 height 19
click at [263, 371] on input "text" at bounding box center [271, 361] width 192 height 19
click at [277, 368] on input "text" at bounding box center [271, 361] width 192 height 19
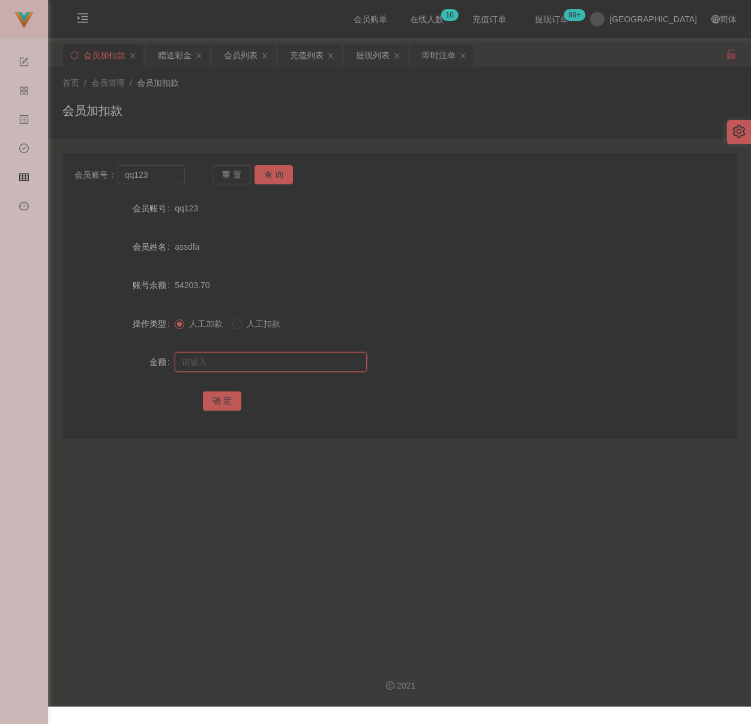
paste input "500"
type input "500"
click at [217, 397] on button "确 定" at bounding box center [222, 400] width 38 height 19
click at [165, 180] on input "qq123" at bounding box center [151, 174] width 67 height 19
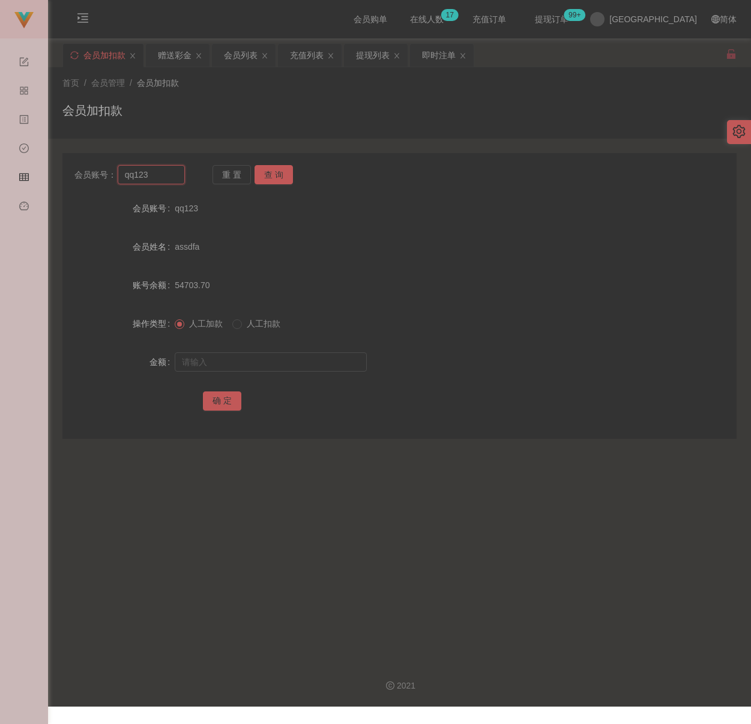
paste input "carmending200818"
type input "carmending200818"
drag, startPoint x: 269, startPoint y: 172, endPoint x: 264, endPoint y: 214, distance: 43.0
click at [270, 171] on button "查 询" at bounding box center [274, 174] width 38 height 19
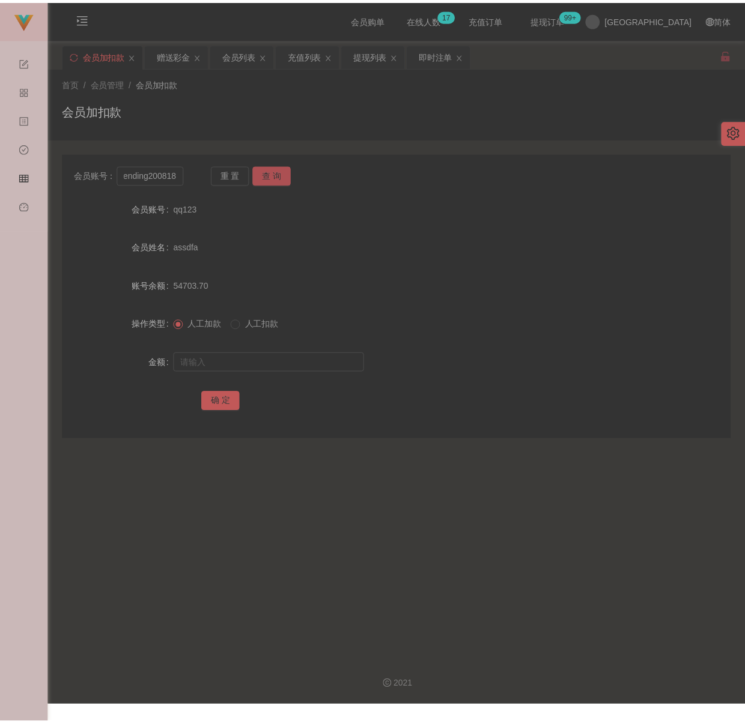
scroll to position [0, 0]
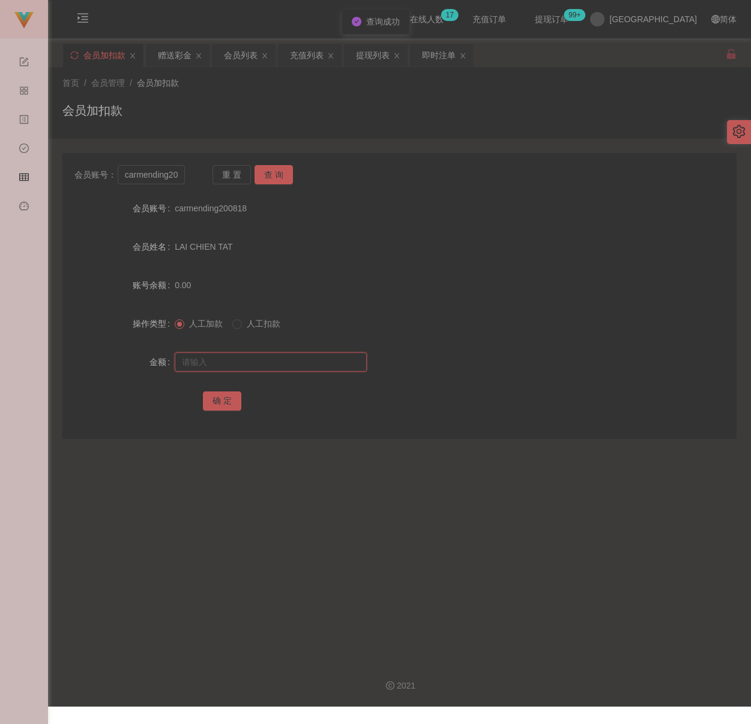
click at [238, 359] on input "text" at bounding box center [271, 361] width 192 height 19
type input "500"
click at [213, 400] on button "确 定" at bounding box center [222, 400] width 38 height 19
click at [243, 109] on div "会员加扣款" at bounding box center [399, 115] width 674 height 28
click at [174, 177] on input "carmending200818" at bounding box center [151, 174] width 67 height 19
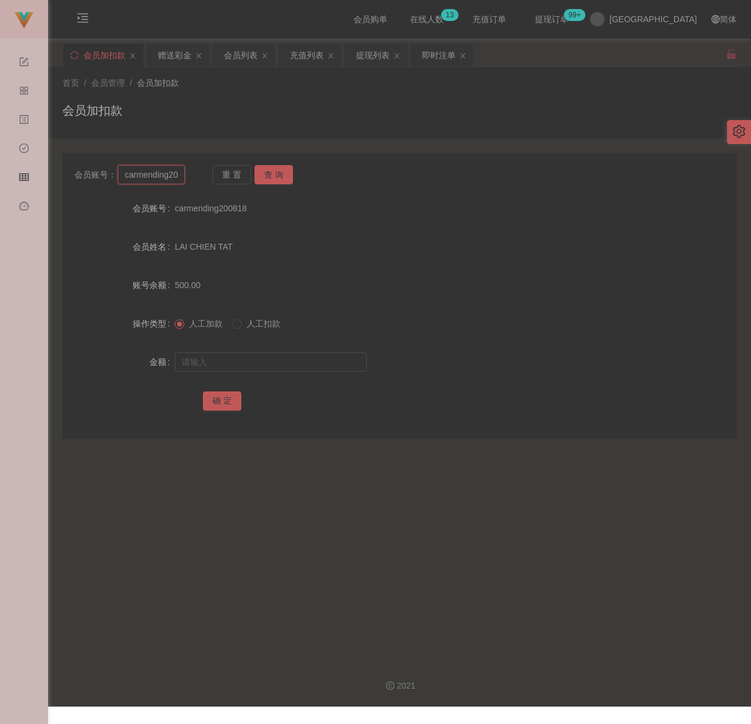
click at [174, 177] on input "carmending200818" at bounding box center [151, 174] width 67 height 19
paste input "KCyee"
type input "KCyee"
drag, startPoint x: 283, startPoint y: 177, endPoint x: 287, endPoint y: 220, distance: 43.4
click at [283, 177] on button "查 询" at bounding box center [274, 174] width 38 height 19
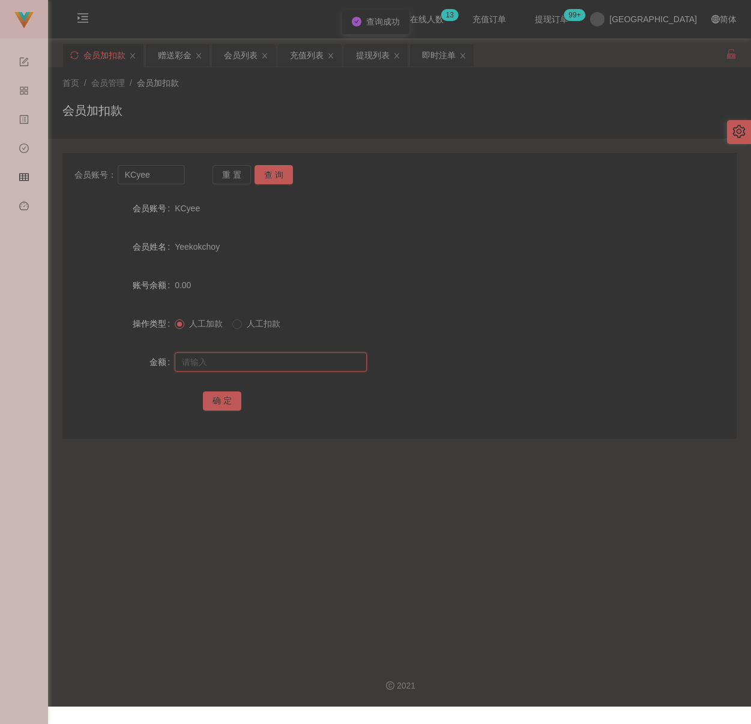
click at [262, 367] on input "text" at bounding box center [271, 361] width 192 height 19
click at [328, 361] on input "text" at bounding box center [271, 361] width 192 height 19
paste input "200"
type input "200"
click at [222, 396] on button "确 定" at bounding box center [222, 400] width 38 height 19
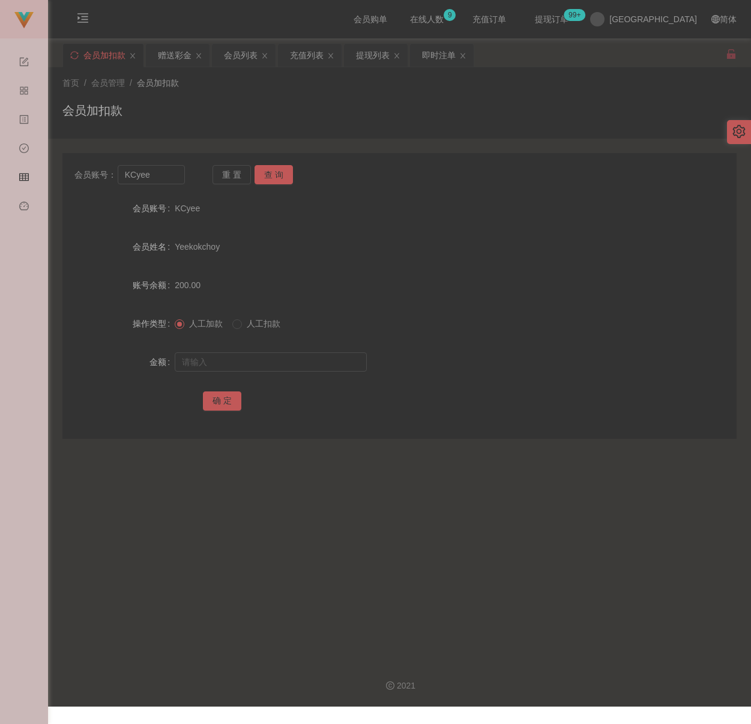
click at [455, 134] on div "首页 / 会员管理 / 会员加扣款 / 会员加扣款" at bounding box center [399, 102] width 703 height 71
click at [246, 54] on div "会员列表" at bounding box center [241, 55] width 34 height 23
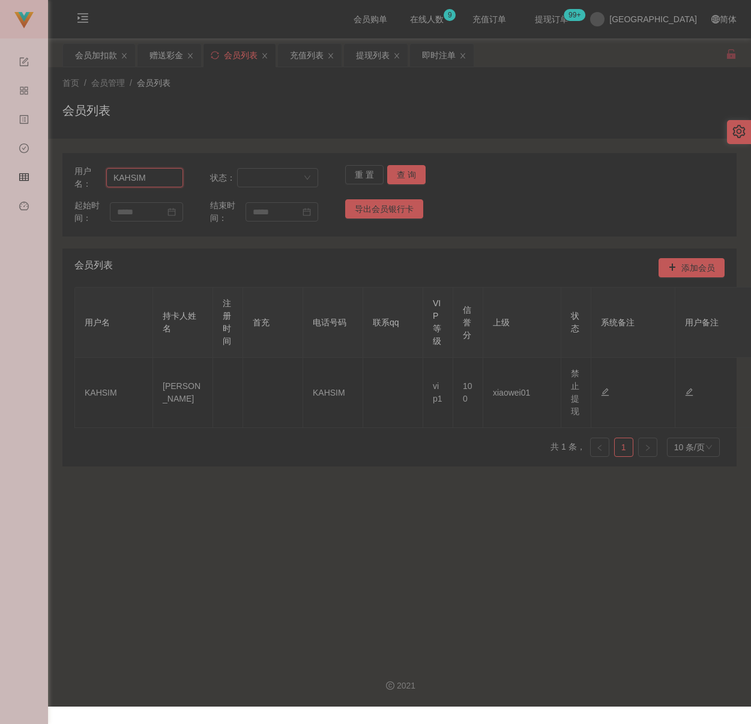
click at [156, 184] on input "KAHSIM" at bounding box center [144, 177] width 77 height 19
paste input "zhaoxun12925"
type input "zhaoxun12925"
click at [414, 174] on button "查 询" at bounding box center [406, 174] width 38 height 19
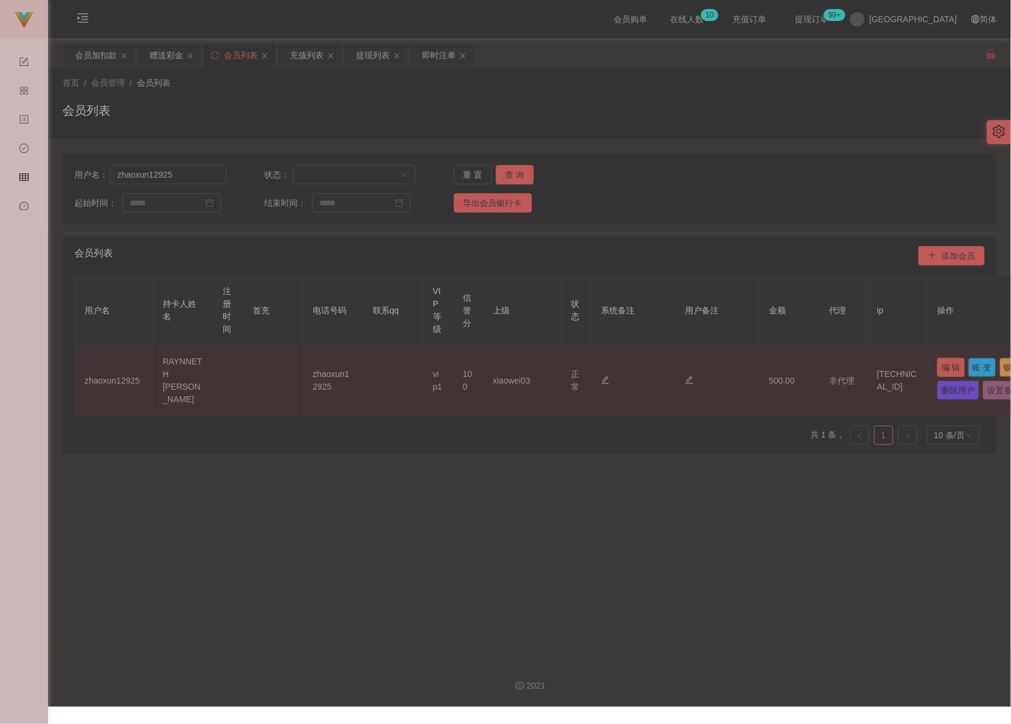
click at [752, 368] on button "编 辑" at bounding box center [951, 367] width 28 height 19
type input "zhaoxun12925"
type input "RAYNNETH [PERSON_NAME]"
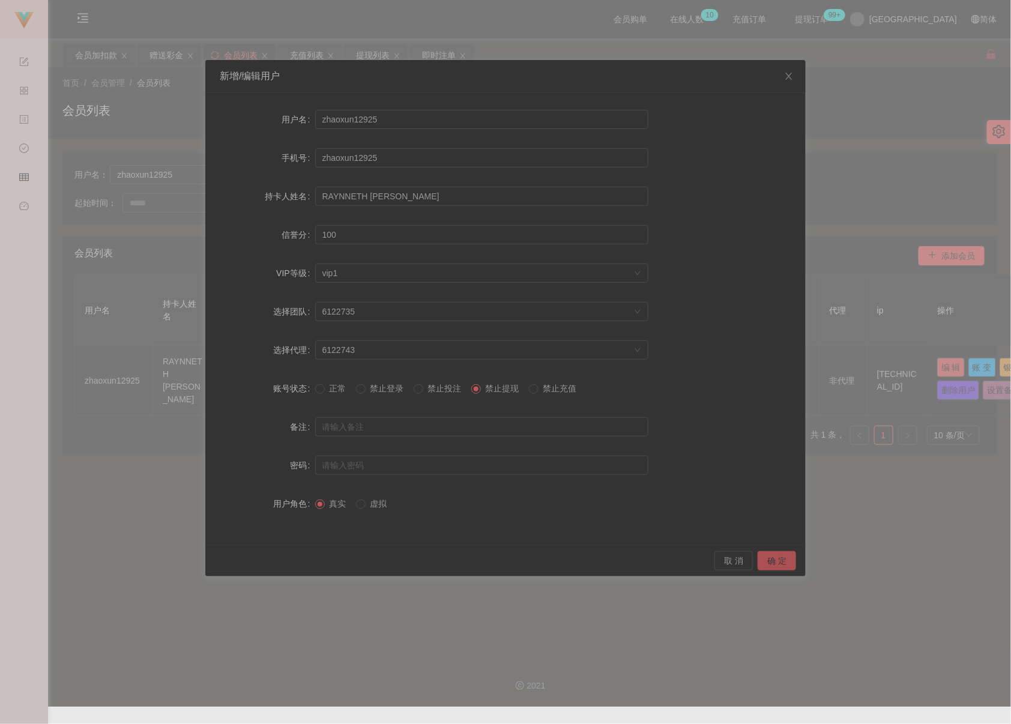
drag, startPoint x: 771, startPoint y: 560, endPoint x: 790, endPoint y: 557, distance: 18.9
click at [752, 560] on button "确 定" at bounding box center [777, 560] width 38 height 19
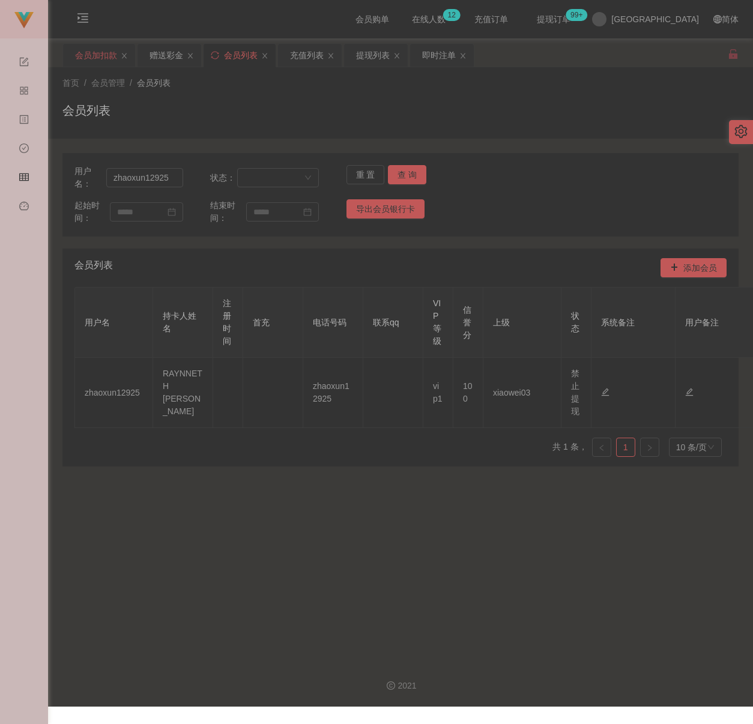
click at [85, 51] on div "会员加扣款" at bounding box center [96, 55] width 42 height 23
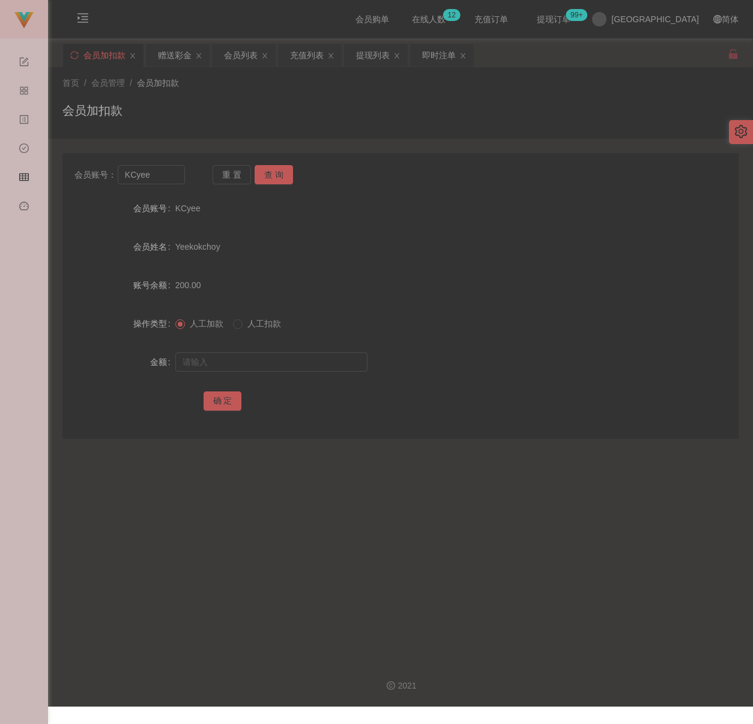
click at [256, 115] on div "会员加扣款" at bounding box center [400, 115] width 676 height 28
click at [168, 178] on input "KCyee" at bounding box center [152, 174] width 68 height 19
paste input "0169709902"
type input "0169709902"
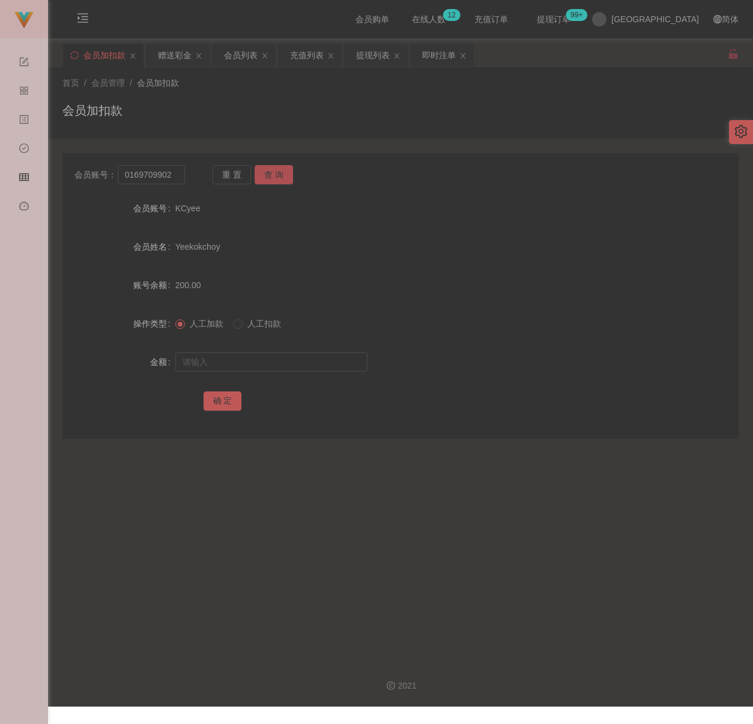
click at [272, 174] on button "查 询" at bounding box center [274, 174] width 38 height 19
click at [254, 357] on input "text" at bounding box center [271, 361] width 192 height 19
click at [265, 363] on input "text" at bounding box center [271, 361] width 192 height 19
paste input "200"
type input "200"
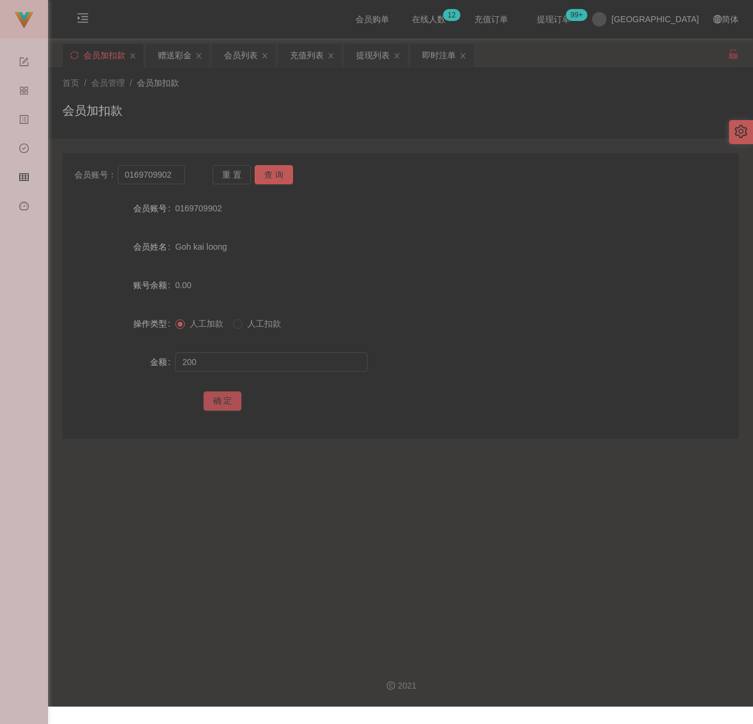
click at [226, 404] on button "确 定" at bounding box center [223, 400] width 38 height 19
click at [172, 175] on input "0169709902" at bounding box center [152, 174] width 68 height 19
paste input "ttttt"
type input "ttttt"
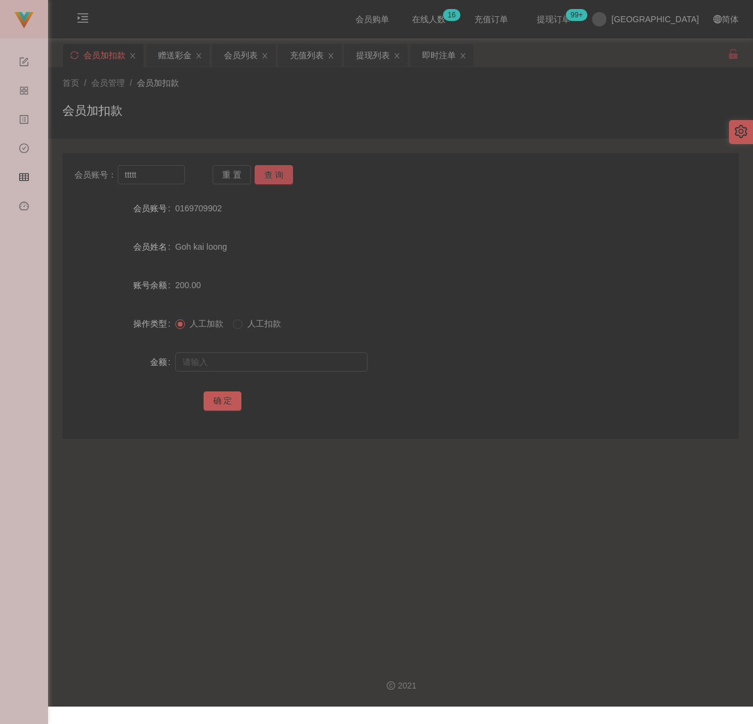
click at [263, 170] on button "查 询" at bounding box center [274, 174] width 38 height 19
click at [256, 364] on input "text" at bounding box center [271, 361] width 192 height 19
click at [240, 364] on input "text" at bounding box center [271, 361] width 192 height 19
paste input "500"
type input "500"
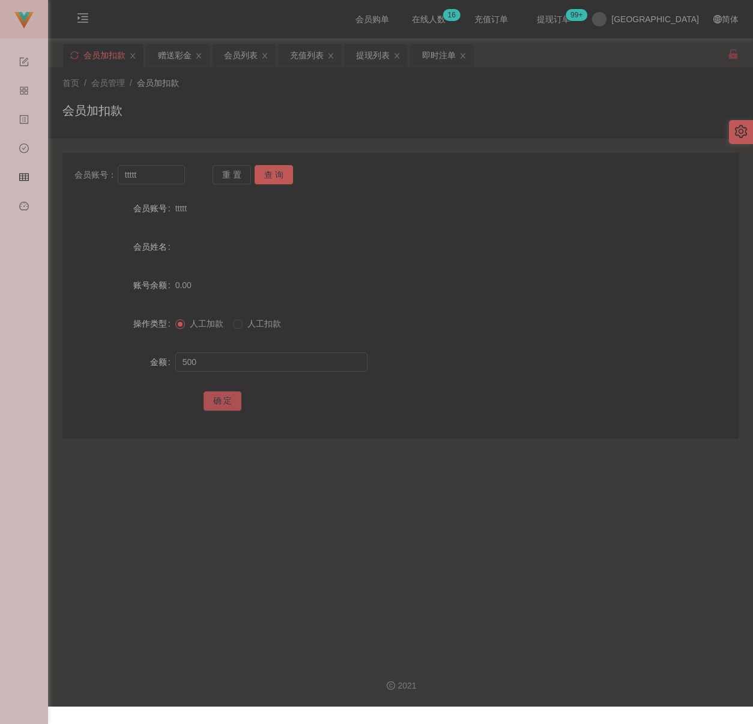
click at [228, 395] on button "确 定" at bounding box center [223, 400] width 38 height 19
click at [272, 115] on div "会员加扣款" at bounding box center [400, 115] width 676 height 28
click at [162, 168] on input "ttttt" at bounding box center [152, 174] width 68 height 19
paste input "AndyWoo"
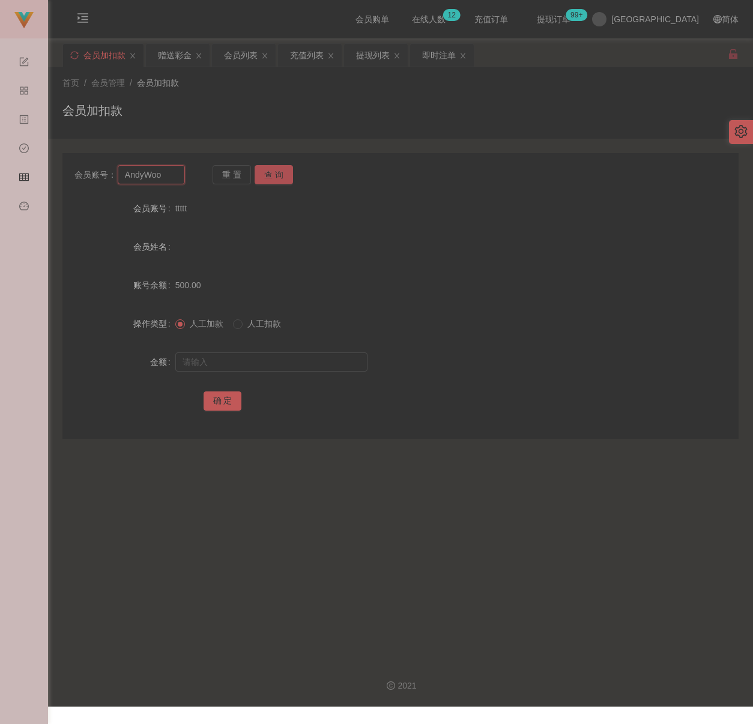
type input "AndyWoo"
click at [272, 166] on button "查 询" at bounding box center [274, 174] width 38 height 19
click at [252, 363] on input "text" at bounding box center [271, 361] width 192 height 19
click at [238, 359] on input "text" at bounding box center [271, 361] width 192 height 19
paste input "30000"
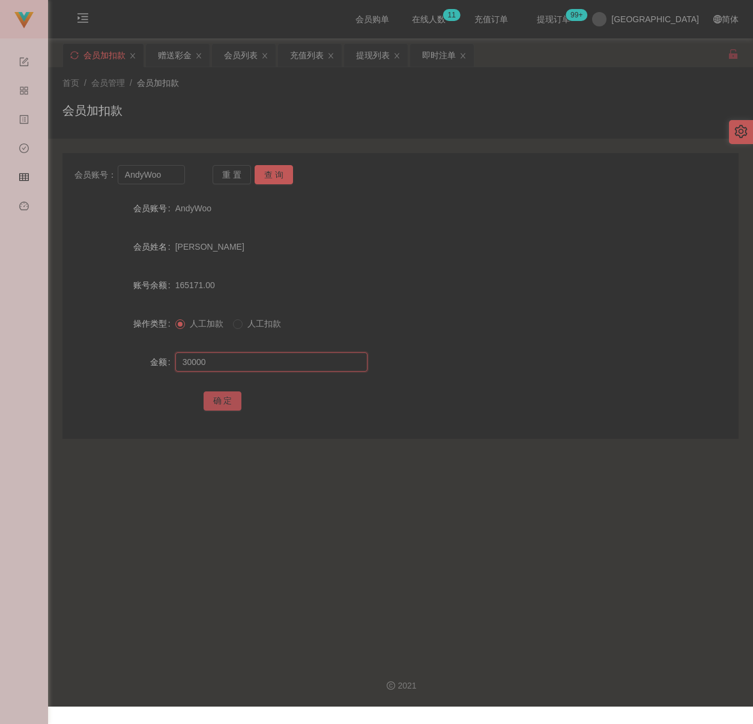
type input "30000"
click at [222, 402] on button "确 定" at bounding box center [223, 400] width 38 height 19
click at [250, 56] on div "会员列表" at bounding box center [241, 55] width 34 height 23
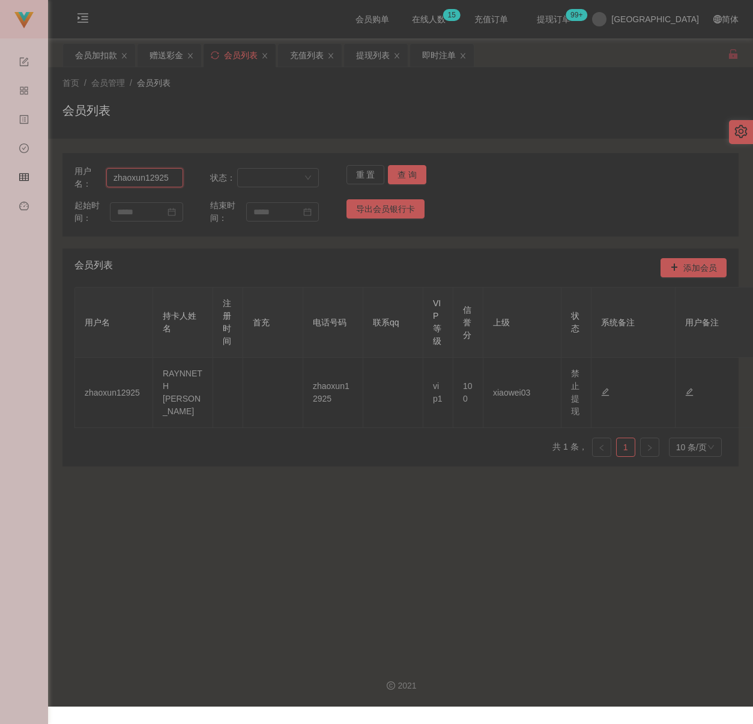
click at [172, 177] on input "zhaoxun12925" at bounding box center [144, 177] width 77 height 19
paste input "AndyWoo"
type input "AndyWoo"
click at [401, 166] on button "查 询" at bounding box center [407, 174] width 38 height 19
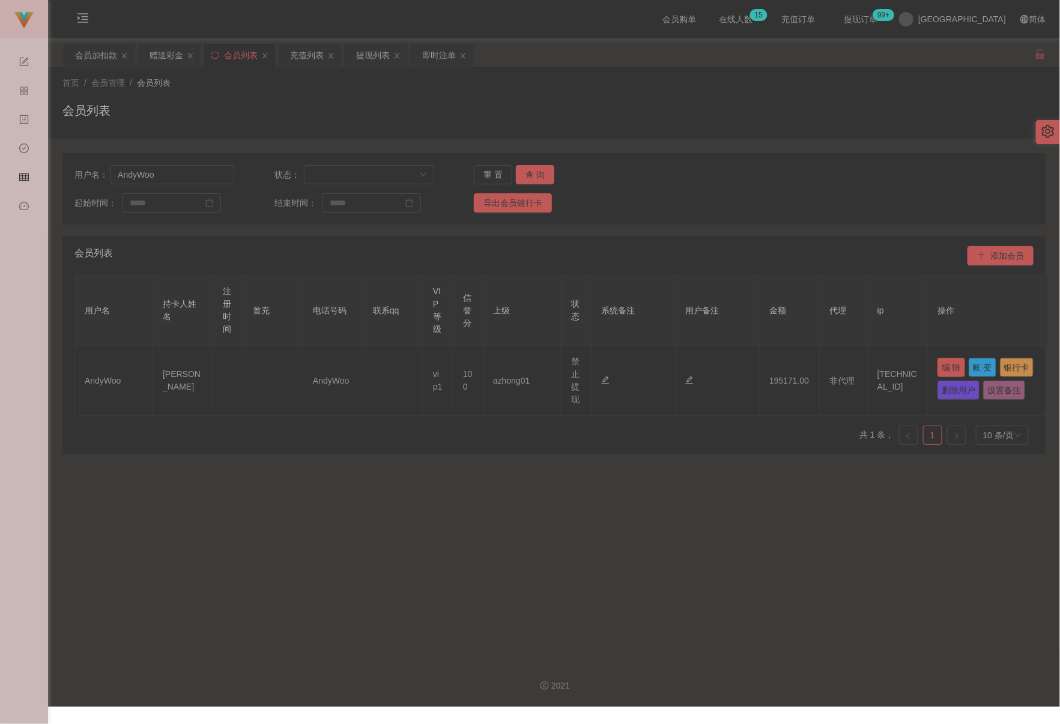
drag, startPoint x: 949, startPoint y: 364, endPoint x: 933, endPoint y: 360, distance: 16.6
click at [752, 364] on button "编 辑" at bounding box center [951, 367] width 28 height 19
type input "AndyWoo"
type input "[PERSON_NAME]"
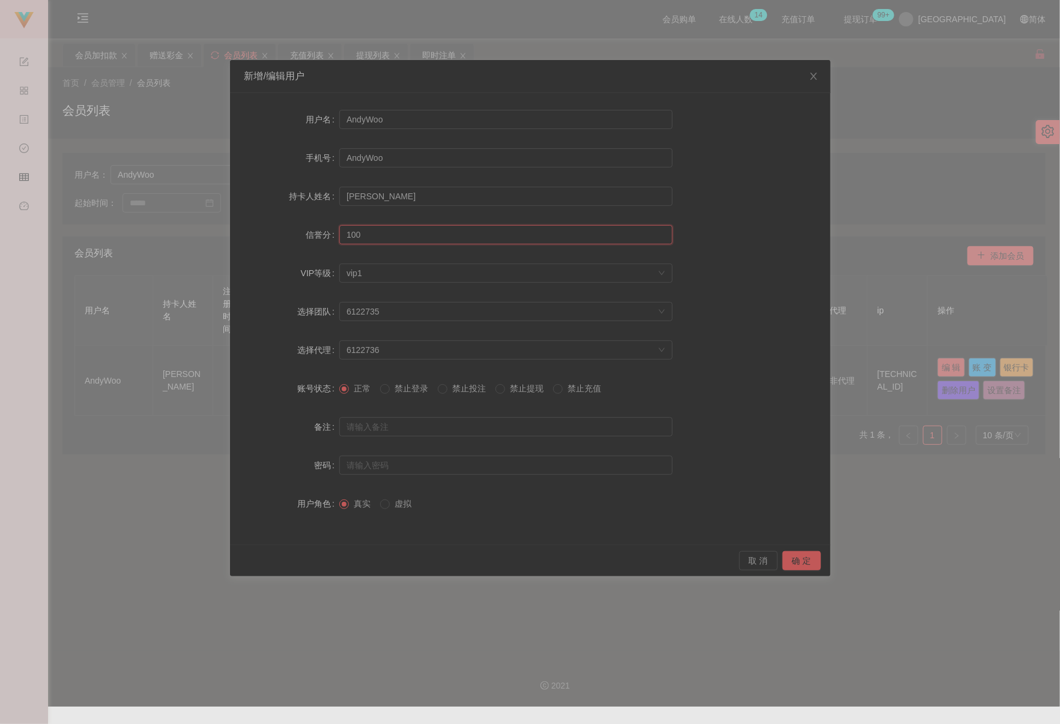
click at [387, 234] on input "100" at bounding box center [505, 234] width 333 height 19
type input "70"
click at [752, 557] on button "确 定" at bounding box center [801, 560] width 38 height 19
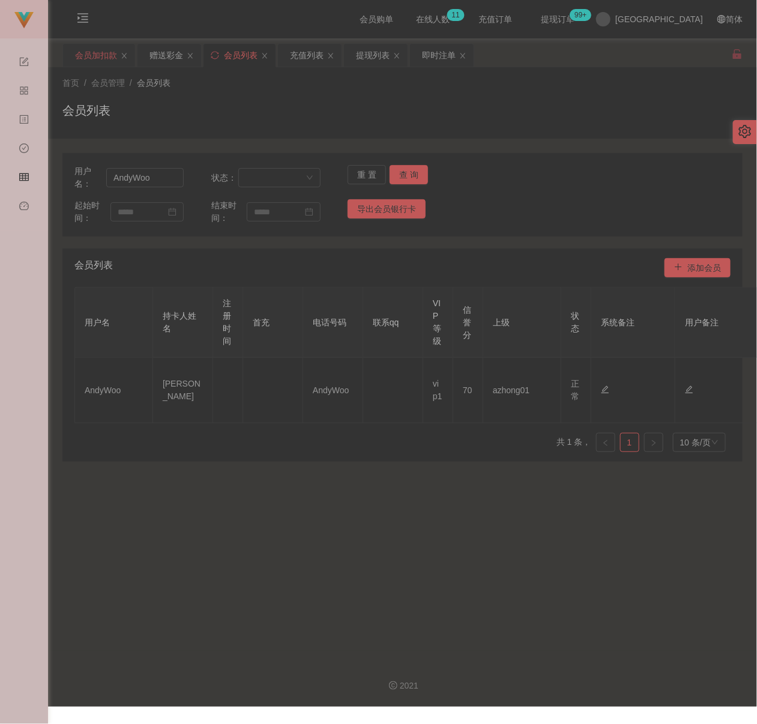
click at [91, 56] on div "会员加扣款" at bounding box center [96, 55] width 42 height 23
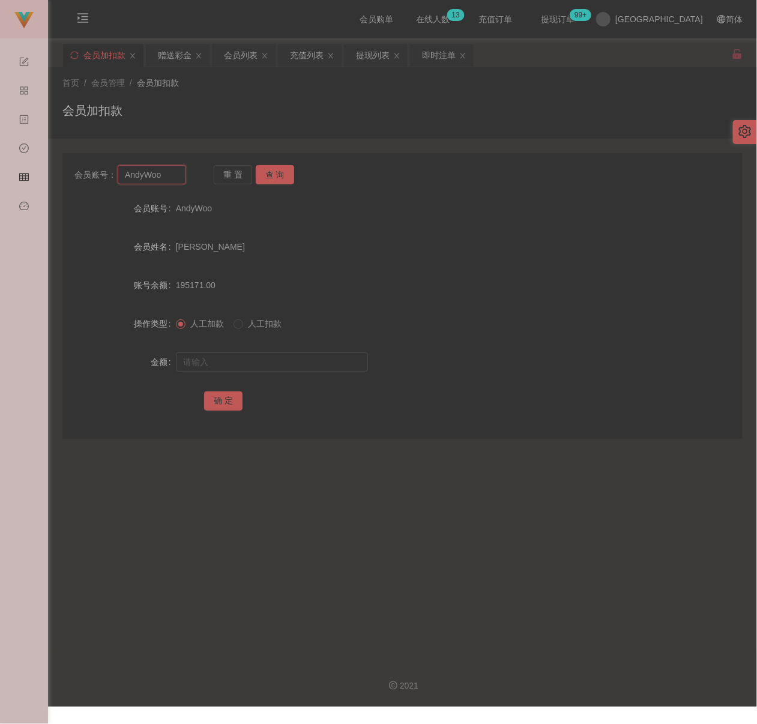
click at [166, 175] on input "AndyWoo" at bounding box center [152, 174] width 68 height 19
paste input "KengBen123"
type input "KengBen123"
click at [272, 175] on button "查 询" at bounding box center [275, 174] width 38 height 19
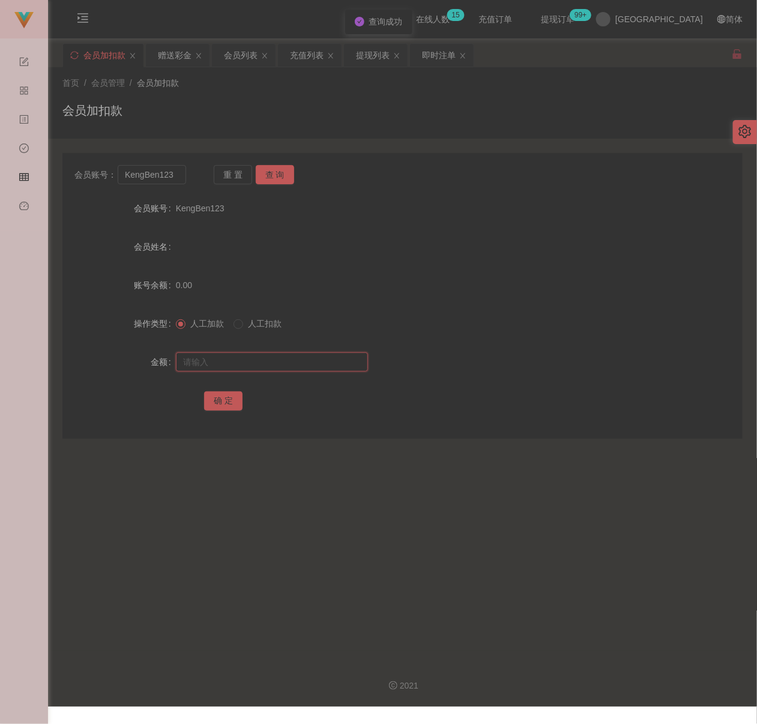
click at [268, 357] on input "text" at bounding box center [272, 361] width 192 height 19
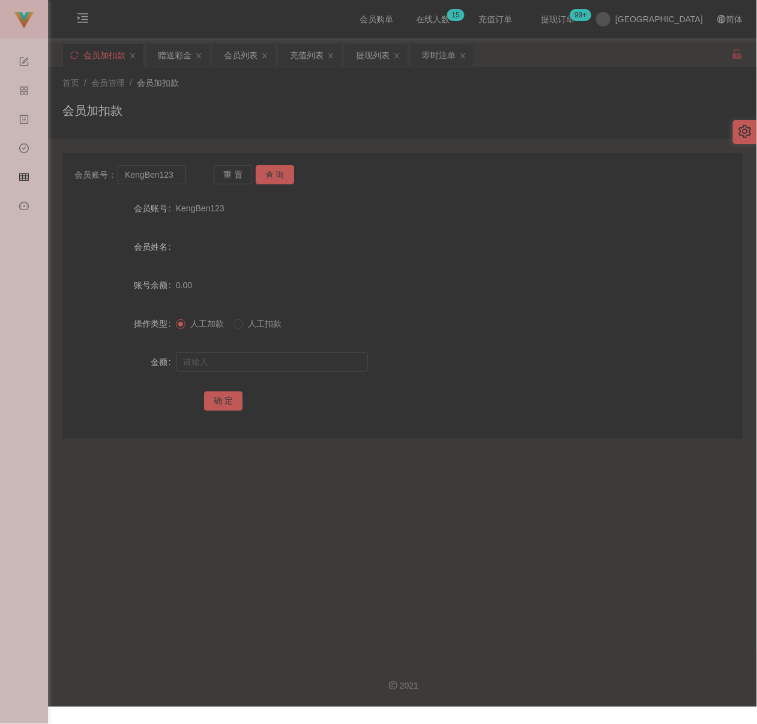
click at [310, 372] on div at bounding box center [374, 362] width 397 height 24
click at [310, 366] on input "text" at bounding box center [272, 361] width 192 height 19
paste input "500"
type input "500"
click at [218, 407] on button "确 定" at bounding box center [223, 400] width 38 height 19
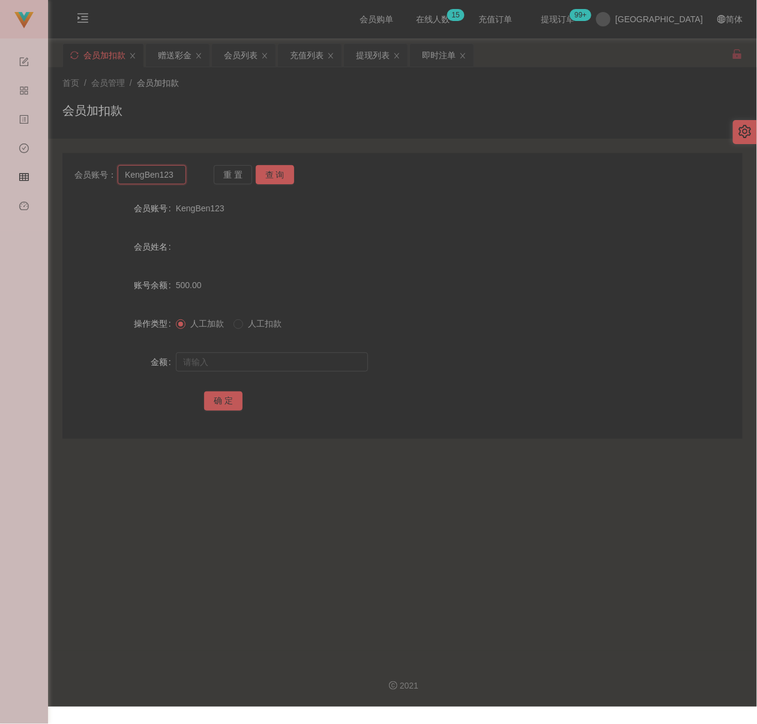
click at [175, 171] on input "KengBen123" at bounding box center [152, 174] width 68 height 19
paste input "241319"
type input "241319"
click at [274, 173] on button "查 询" at bounding box center [275, 174] width 38 height 19
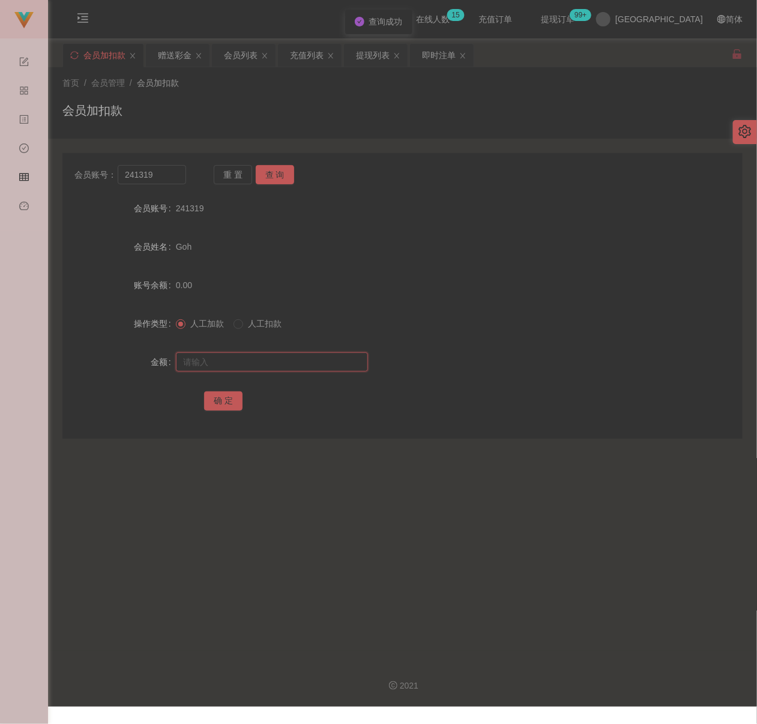
click at [283, 363] on input "text" at bounding box center [272, 361] width 192 height 19
click at [274, 364] on input "text" at bounding box center [272, 361] width 192 height 19
paste input "500"
type input "500"
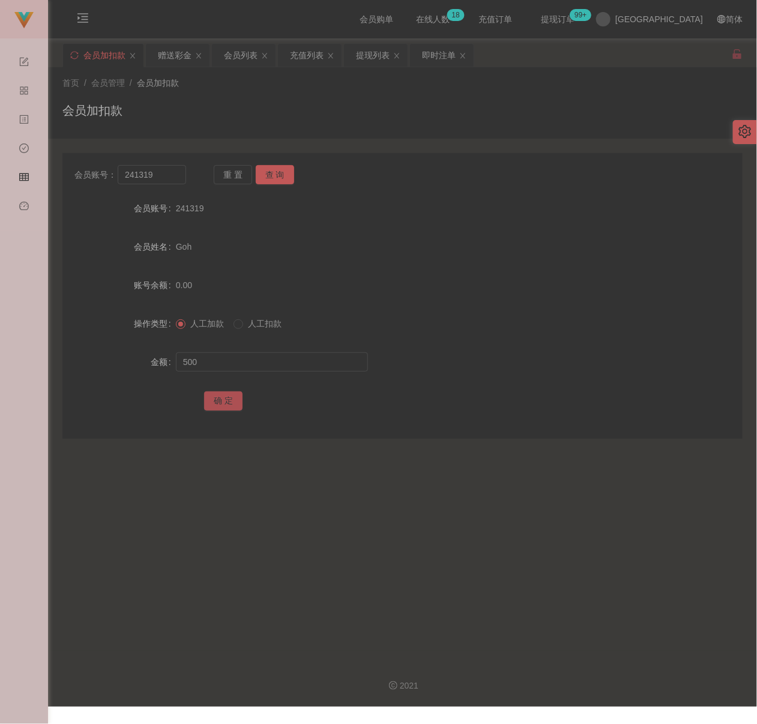
click at [222, 395] on button "确 定" at bounding box center [223, 400] width 38 height 19
click at [161, 174] on input "241319" at bounding box center [152, 174] width 68 height 19
paste input "hock0328"
type input "hock0328"
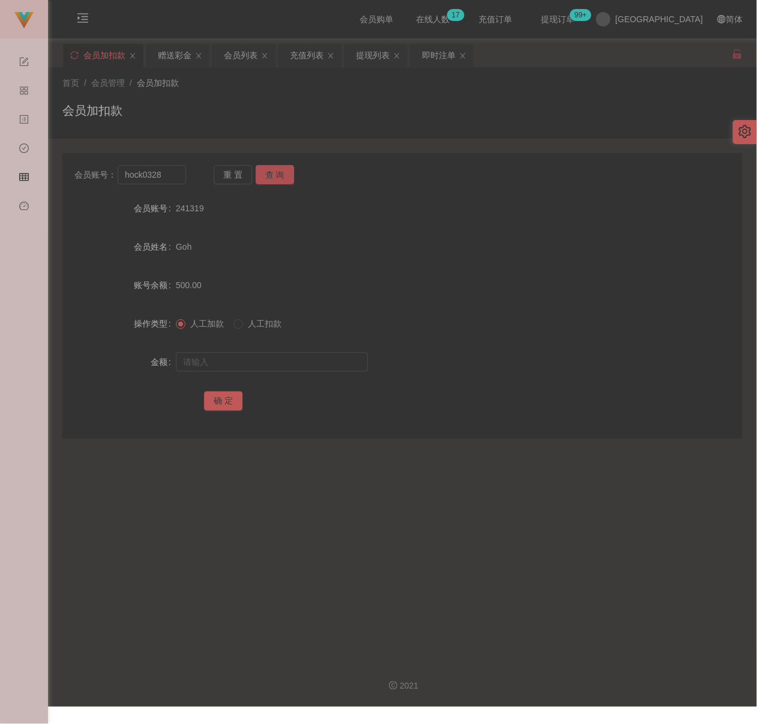
click at [269, 175] on button "查 询" at bounding box center [275, 174] width 38 height 19
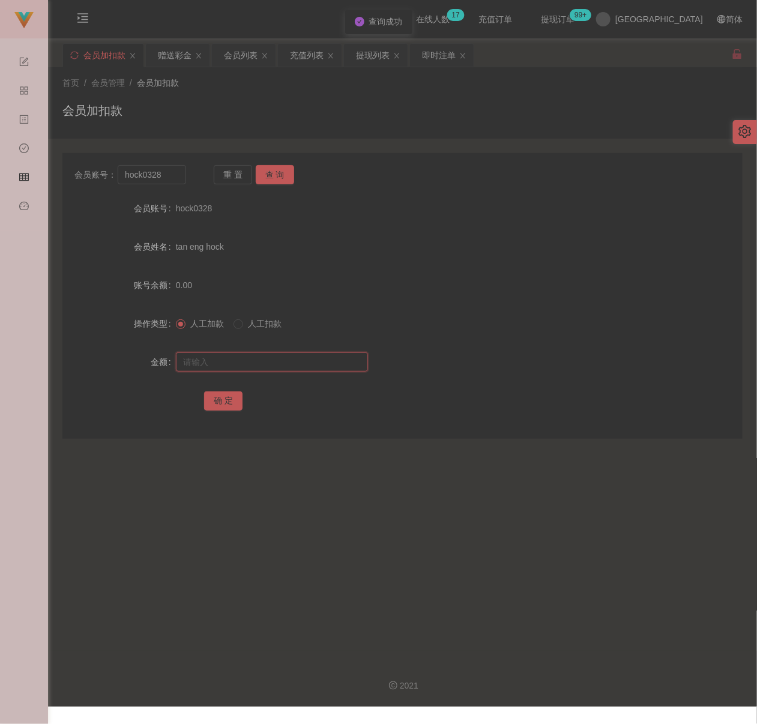
drag, startPoint x: 267, startPoint y: 362, endPoint x: 283, endPoint y: 361, distance: 16.9
click at [267, 362] on input "text" at bounding box center [272, 361] width 192 height 19
click at [309, 364] on input "text" at bounding box center [272, 361] width 192 height 19
paste input "300"
type input "300"
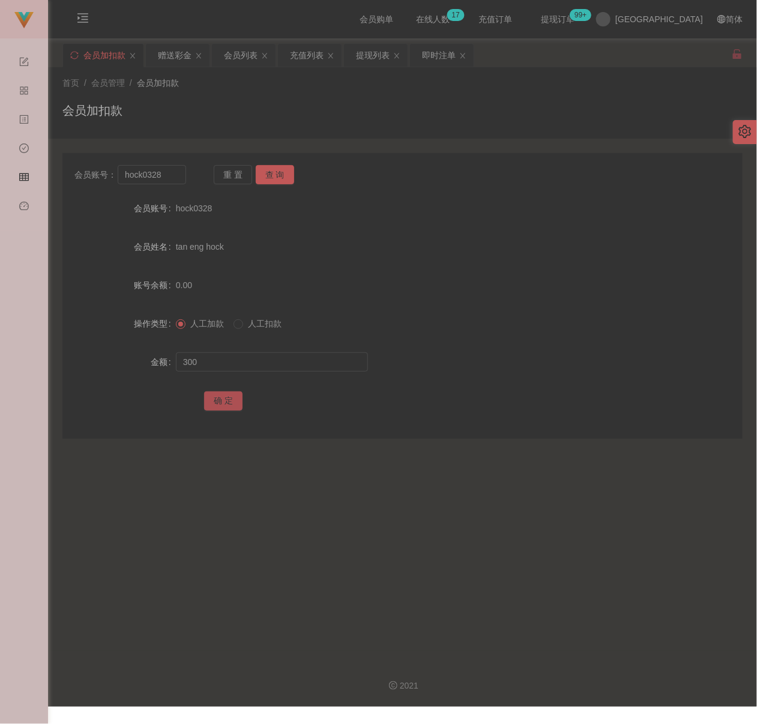
click at [223, 395] on button "确 定" at bounding box center [223, 400] width 38 height 19
click at [235, 51] on div "会员列表" at bounding box center [241, 55] width 34 height 23
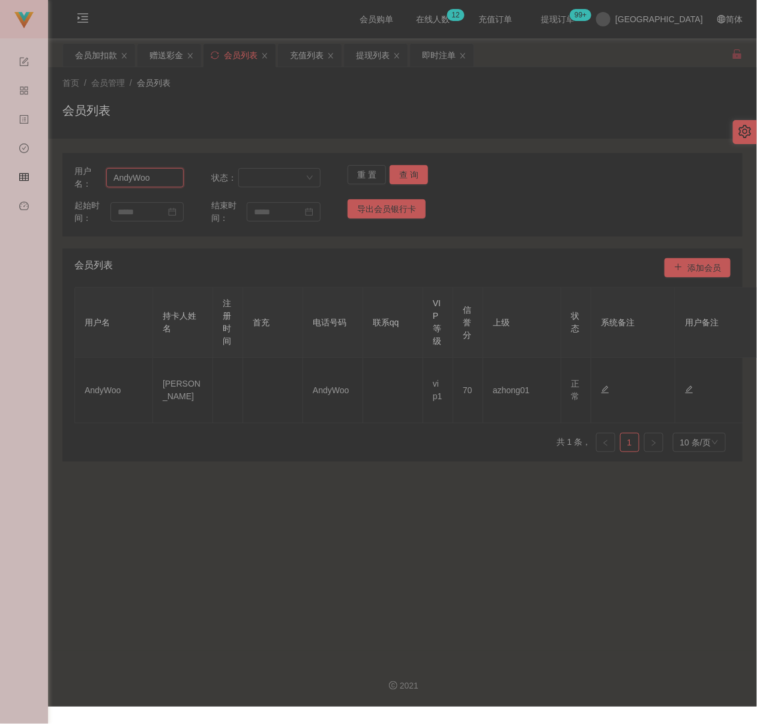
click at [166, 180] on input "AndyWoo" at bounding box center [144, 177] width 77 height 19
click at [166, 179] on input "AndyWoo" at bounding box center [144, 177] width 77 height 19
click at [402, 173] on button "查 询" at bounding box center [409, 174] width 38 height 19
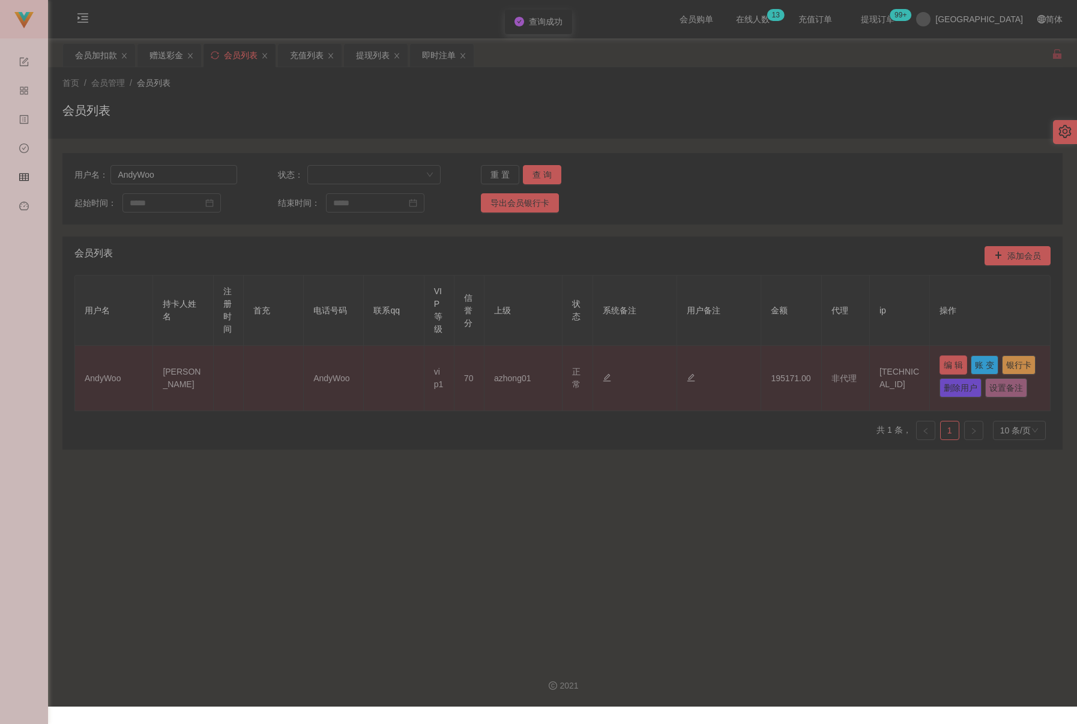
click at [752, 366] on button "编 辑" at bounding box center [954, 364] width 28 height 19
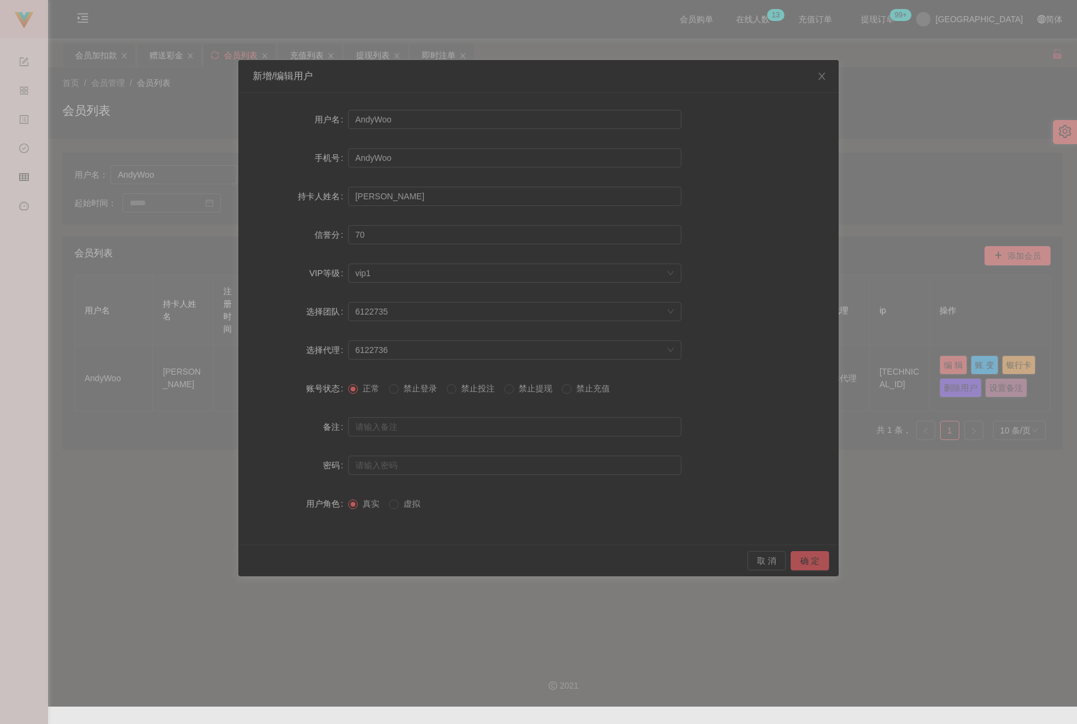
click at [752, 558] on button "确 定" at bounding box center [810, 560] width 38 height 19
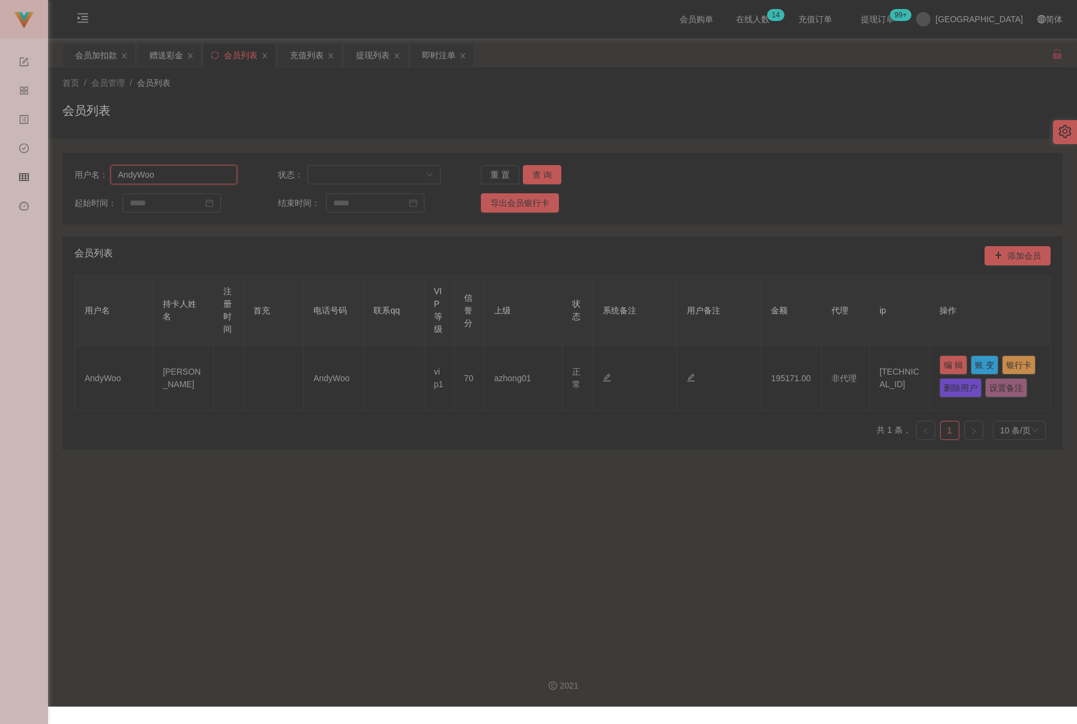
click at [178, 182] on input "AndyWoo" at bounding box center [173, 174] width 127 height 19
paste input "YSL630323"
type input "YSL630323"
click at [543, 175] on button "查 询" at bounding box center [542, 174] width 38 height 19
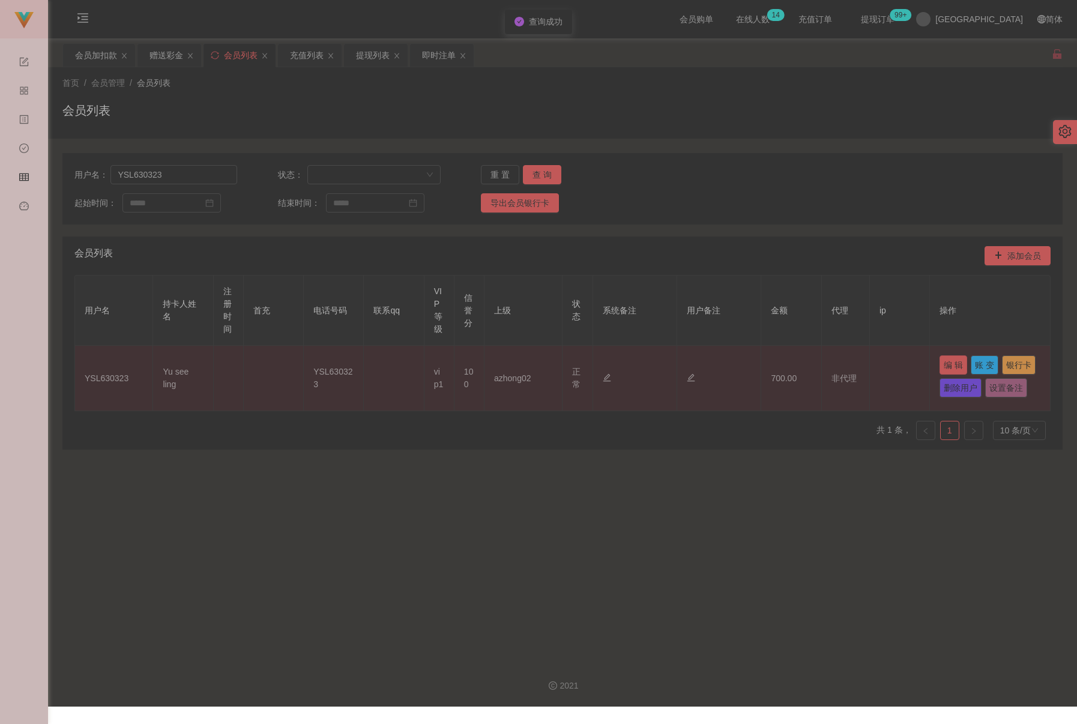
click at [752, 362] on button "编 辑" at bounding box center [954, 364] width 28 height 19
type input "YSL630323"
type input "Yu see ling"
type input "100"
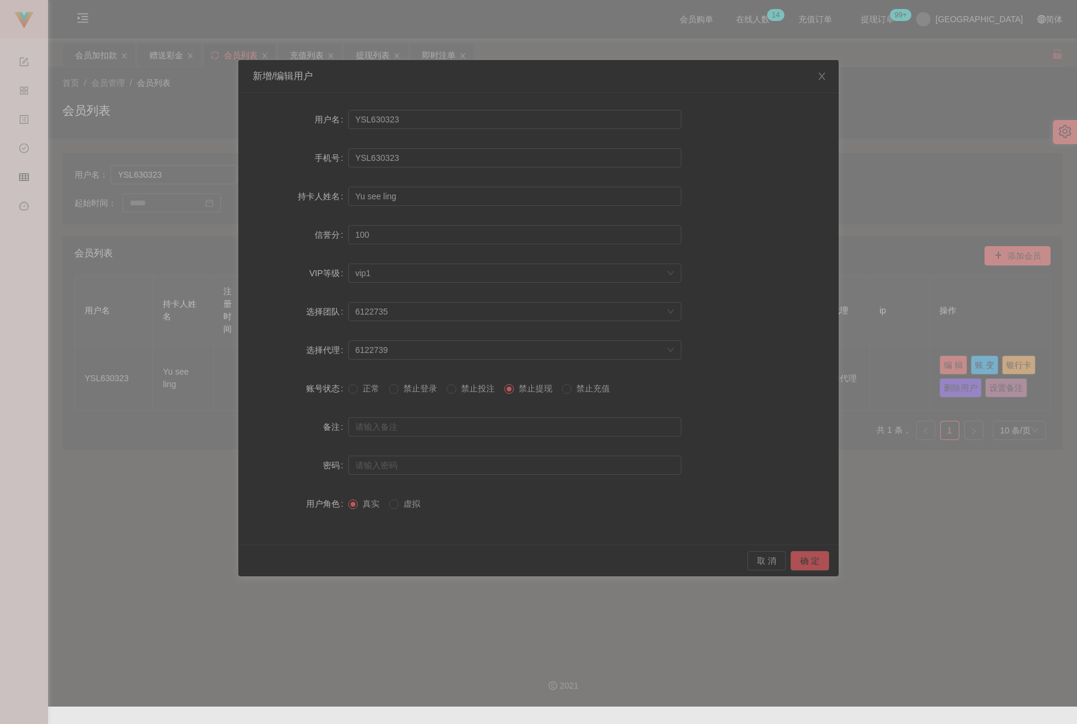
click at [752, 560] on button "确 定" at bounding box center [810, 560] width 38 height 19
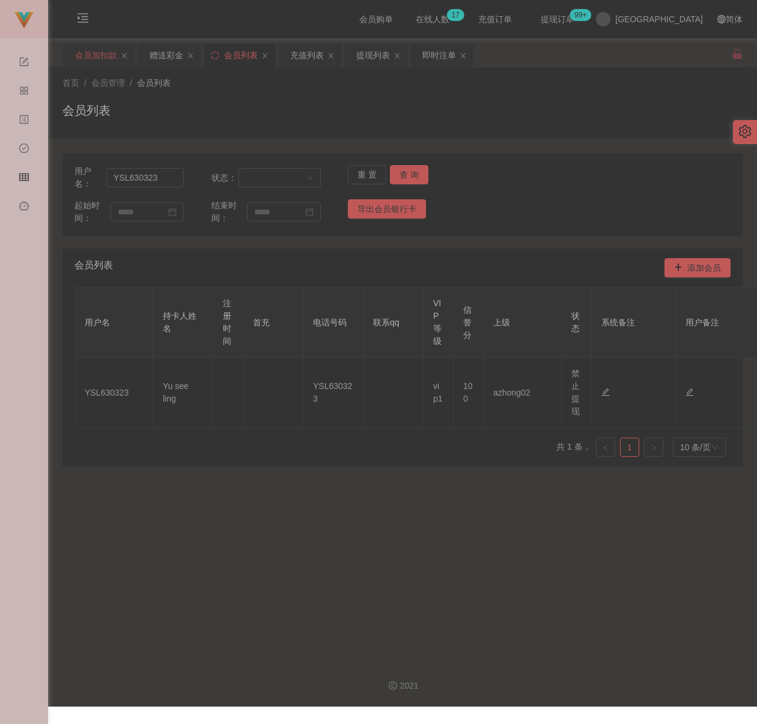
click at [109, 58] on div "会员加扣款" at bounding box center [96, 55] width 42 height 23
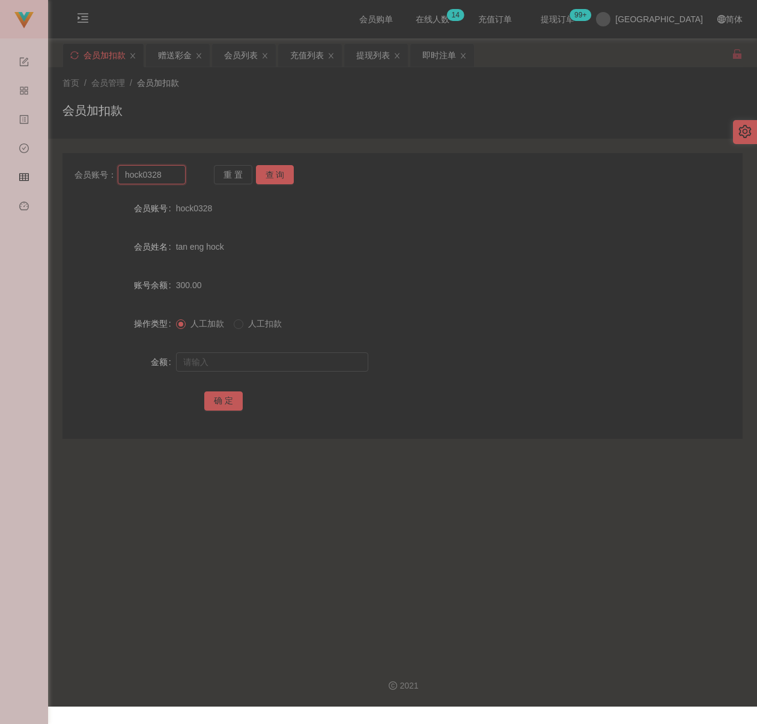
click at [177, 177] on input "hock0328" at bounding box center [152, 174] width 68 height 19
paste input "alvin9229"
type input "alvin9229"
click at [276, 175] on button "查 询" at bounding box center [275, 174] width 38 height 19
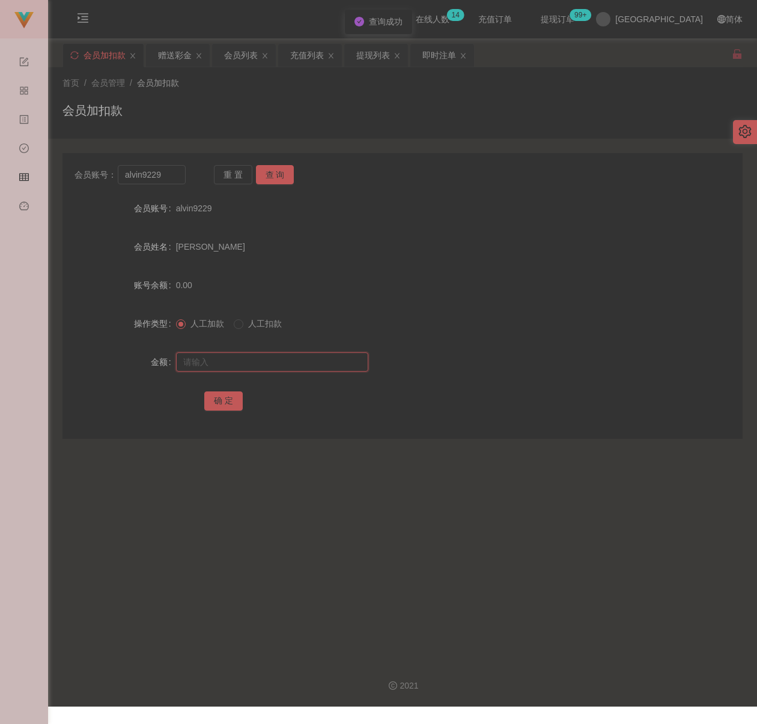
click at [287, 361] on input "text" at bounding box center [272, 361] width 192 height 19
click at [229, 404] on button "确 定" at bounding box center [223, 400] width 38 height 19
click at [229, 404] on button "确 定" at bounding box center [230, 400] width 52 height 19
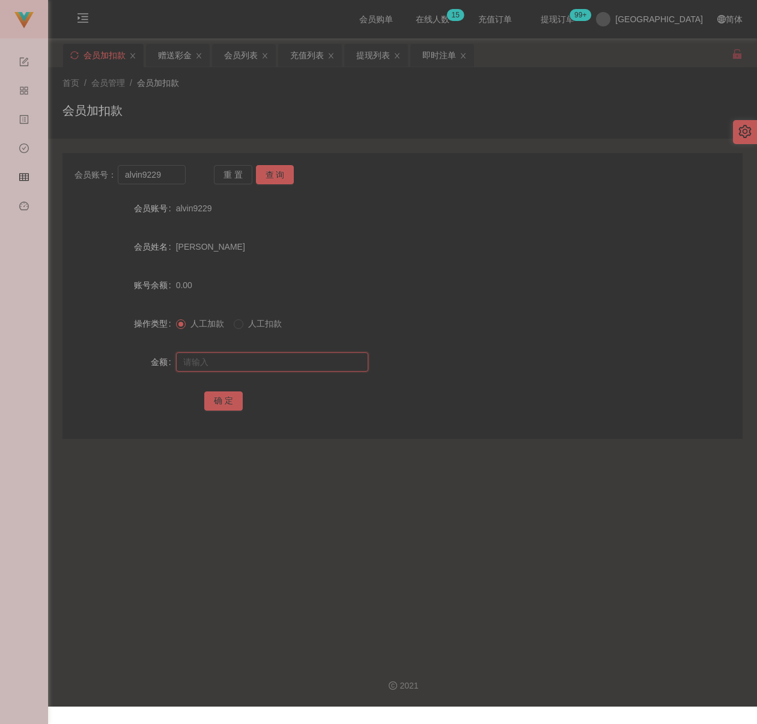
click at [277, 369] on input "text" at bounding box center [272, 361] width 192 height 19
paste input "500"
type input "500"
click at [213, 399] on button "确 定" at bounding box center [223, 400] width 38 height 19
click at [238, 47] on div "会员列表" at bounding box center [241, 55] width 34 height 23
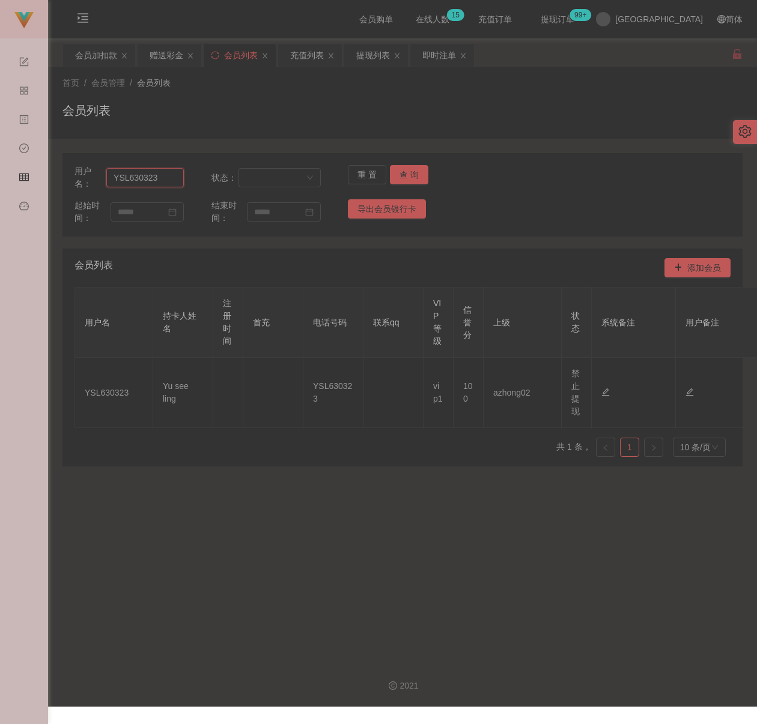
click at [157, 179] on input "YSL630323" at bounding box center [144, 177] width 77 height 19
paste input "AndyWoo"
type input "AndyWoo"
click at [411, 170] on button "查 询" at bounding box center [409, 174] width 38 height 19
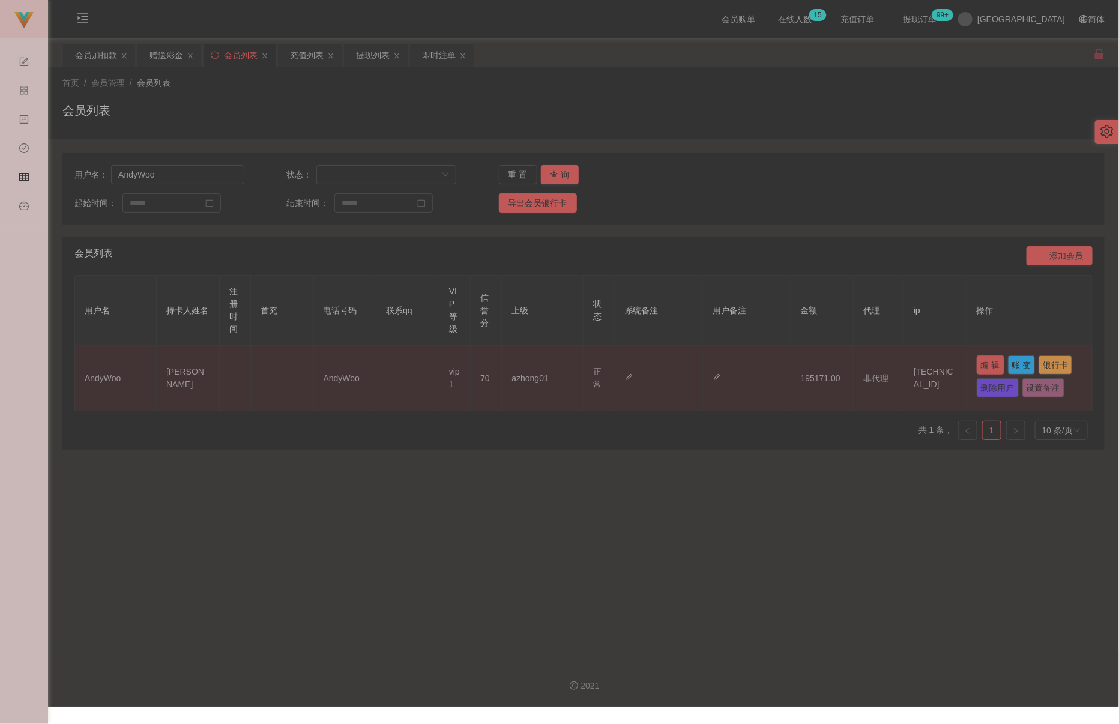
click at [752, 368] on button "编 辑" at bounding box center [991, 364] width 28 height 19
type input "AndyWoo"
type input "[PERSON_NAME]"
type input "70"
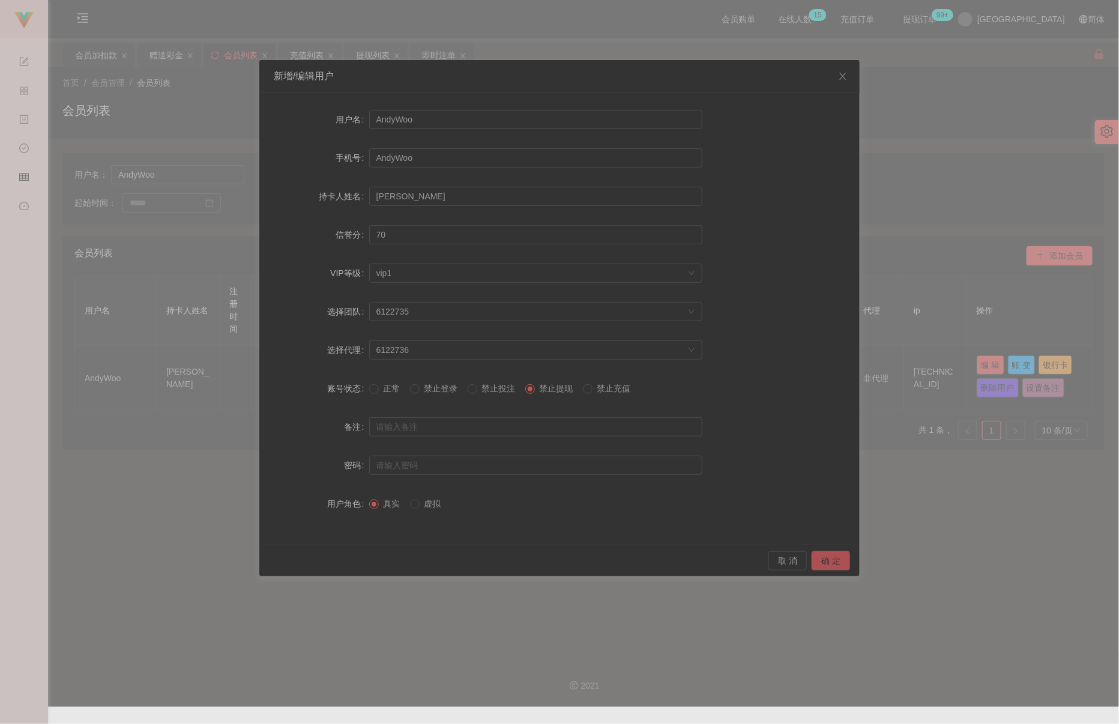
click at [752, 562] on button "确 定" at bounding box center [831, 560] width 38 height 19
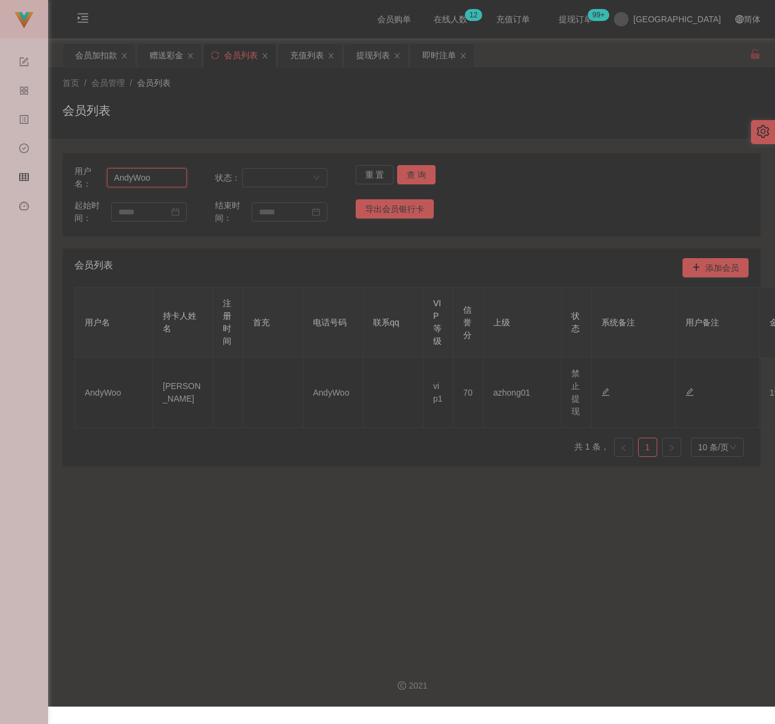
click at [163, 174] on input "AndyWoo" at bounding box center [147, 177] width 80 height 19
paste input "seahchoonsen"
type input "seahchoonsen"
click at [404, 170] on button "查 询" at bounding box center [416, 174] width 38 height 19
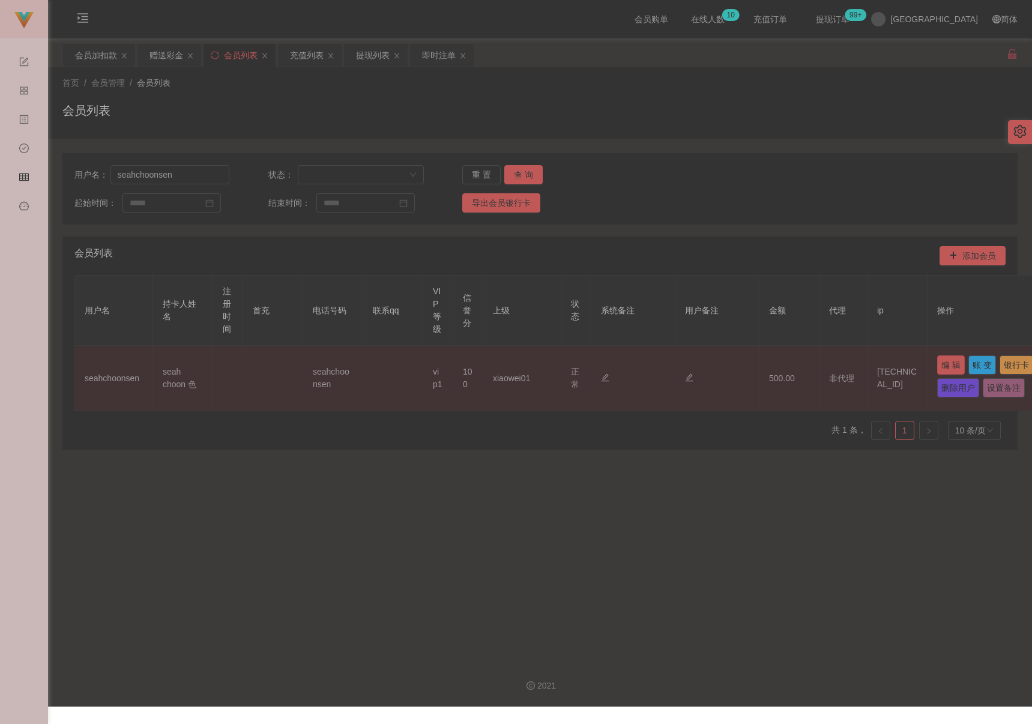
click at [752, 363] on button "编 辑" at bounding box center [951, 364] width 28 height 19
type input "seahchoonsen"
type input "seah choon 色"
type input "100"
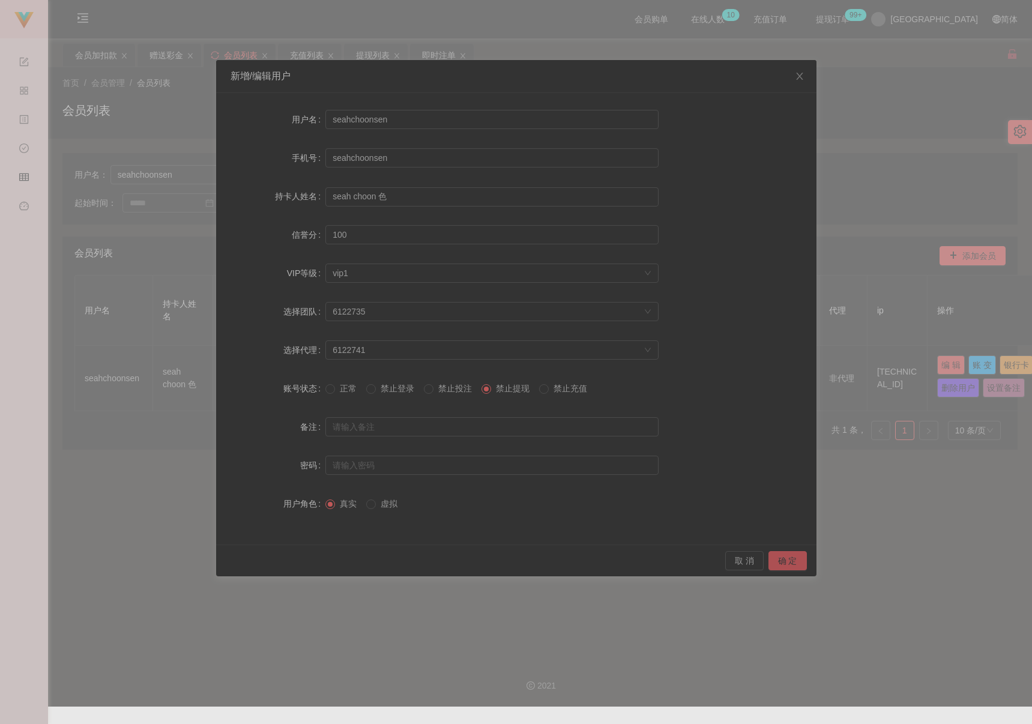
click at [752, 558] on button "确 定" at bounding box center [788, 560] width 38 height 19
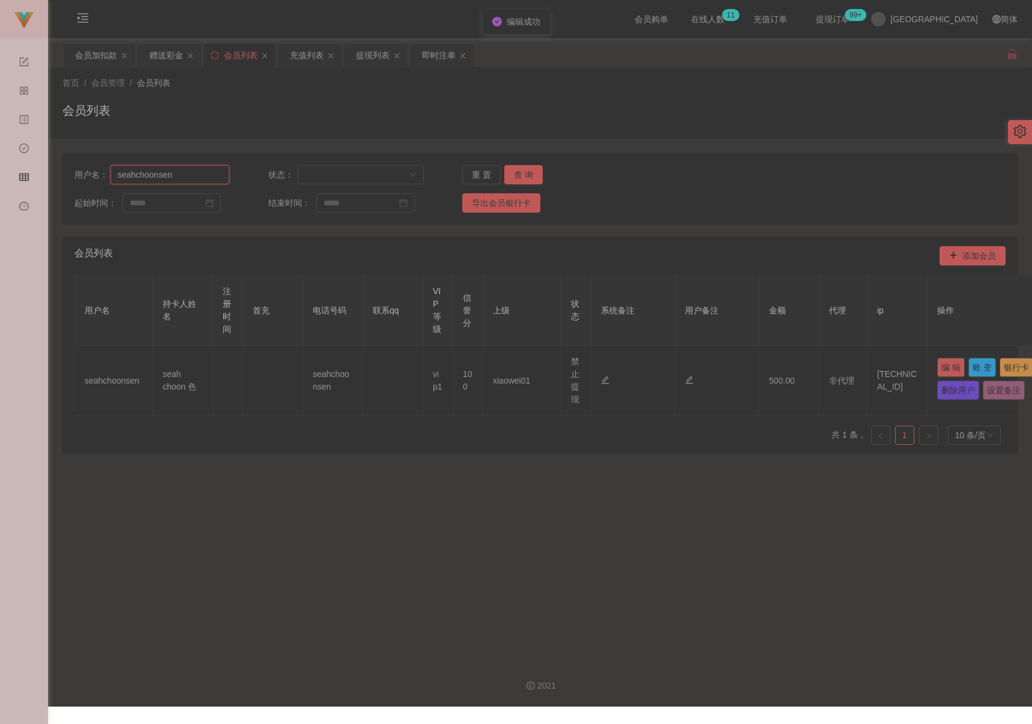
click at [198, 175] on input "seahchoonsen" at bounding box center [169, 174] width 119 height 19
paste input "zunwei"
type input "zunwei"
click at [519, 171] on button "查 询" at bounding box center [523, 174] width 38 height 19
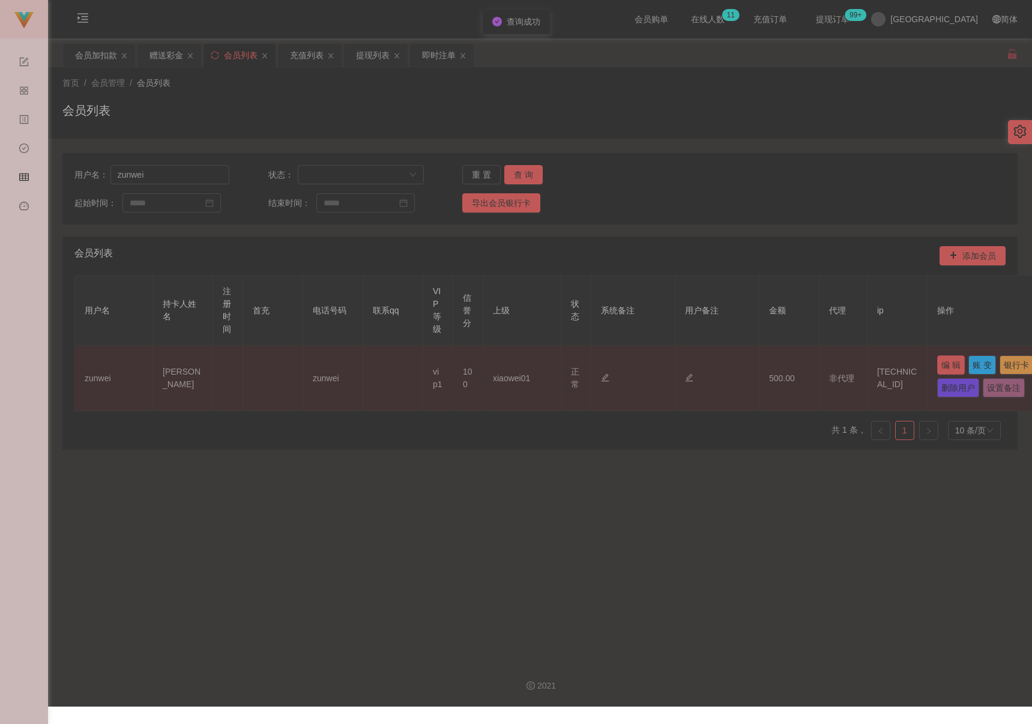
click at [752, 364] on button "编 辑" at bounding box center [951, 364] width 28 height 19
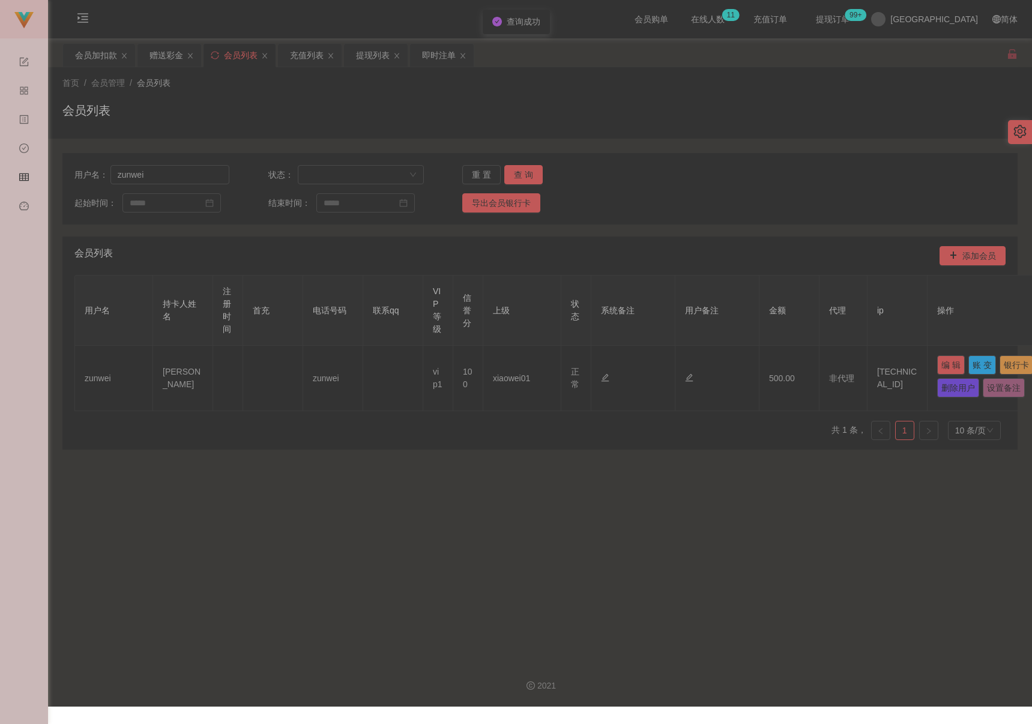
type input "zunwei"
type input "[PERSON_NAME]"
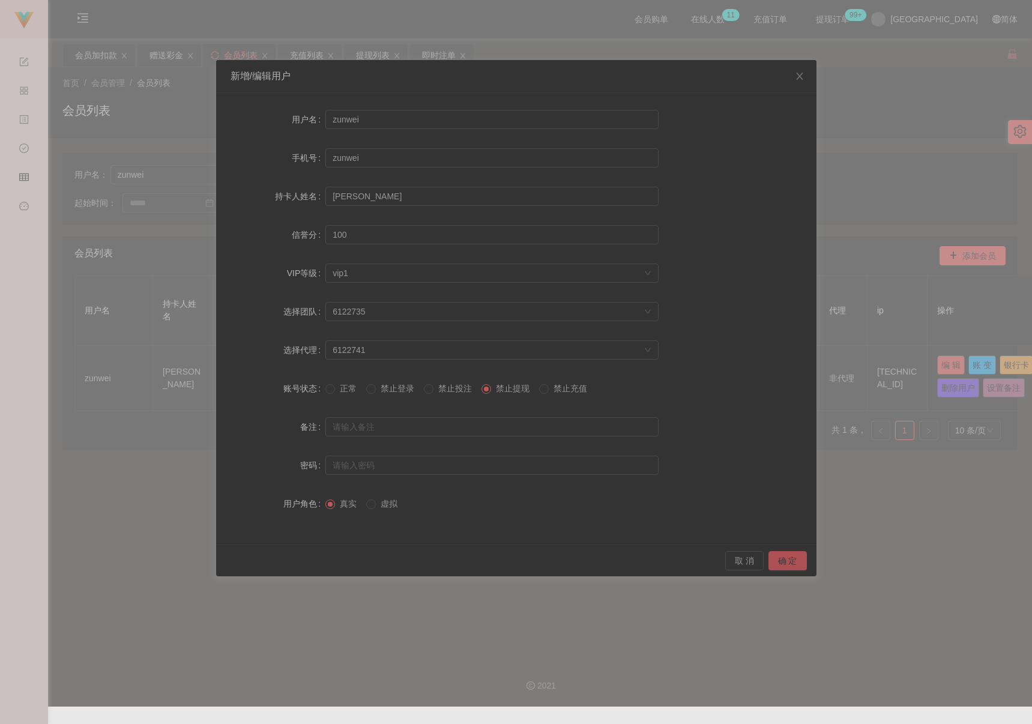
click at [752, 557] on button "确 定" at bounding box center [788, 560] width 38 height 19
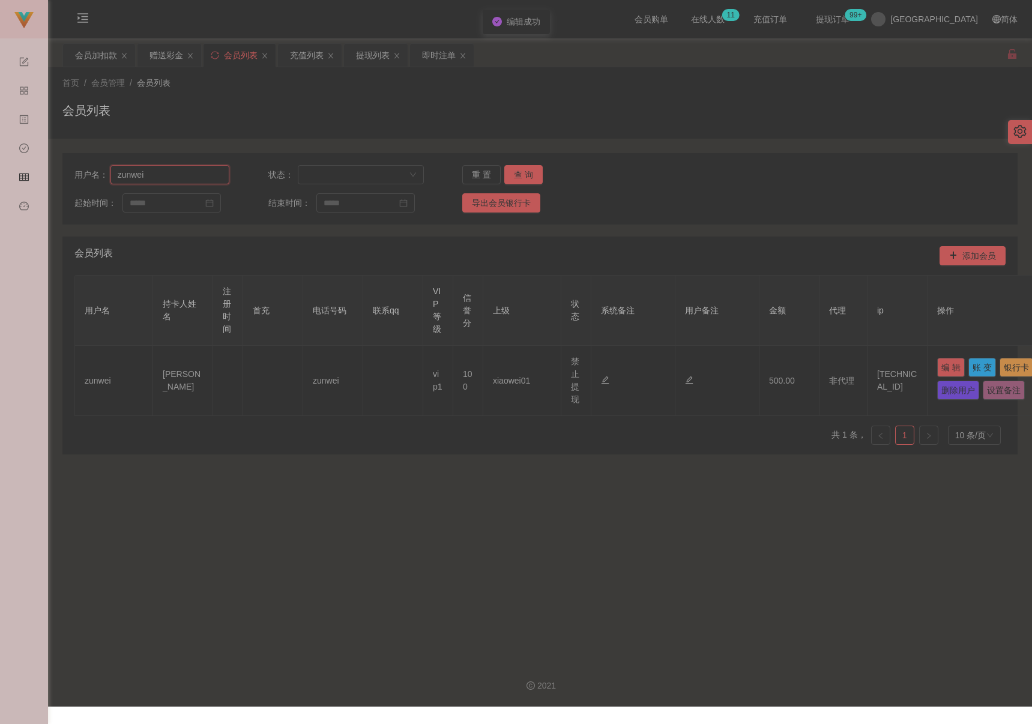
click at [168, 177] on input "zunwei" at bounding box center [169, 174] width 119 height 19
paste input "fangguang"
type input "fangguang"
click at [515, 171] on button "查 询" at bounding box center [523, 174] width 38 height 19
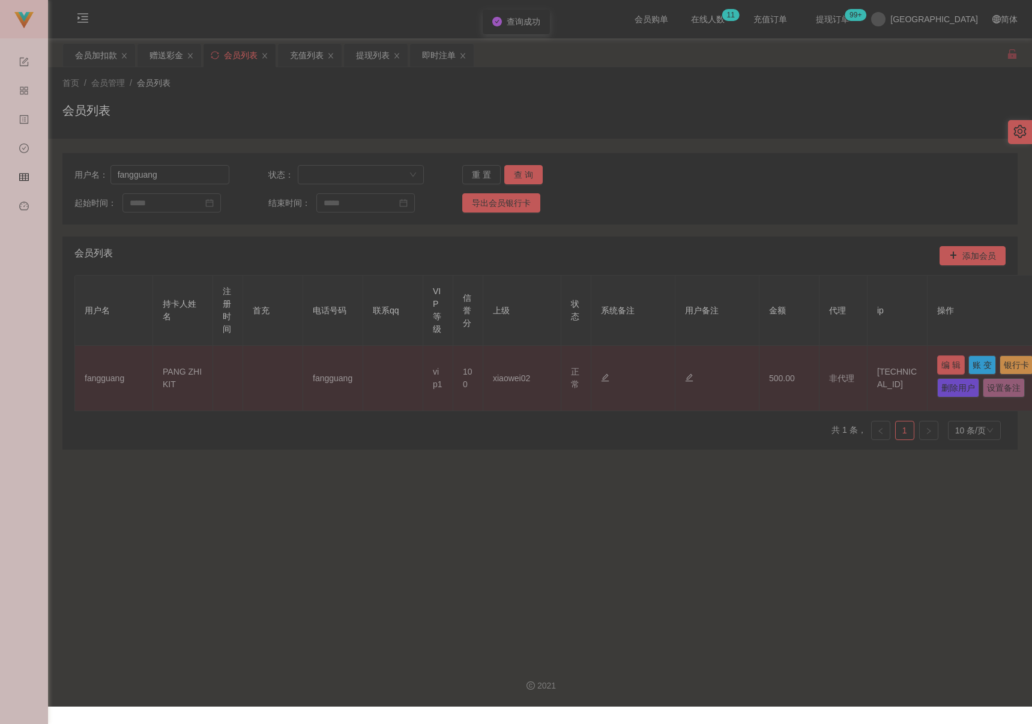
click at [752, 363] on button "编 辑" at bounding box center [951, 364] width 28 height 19
type input "fangguang"
type input "PANG ZHI KIT"
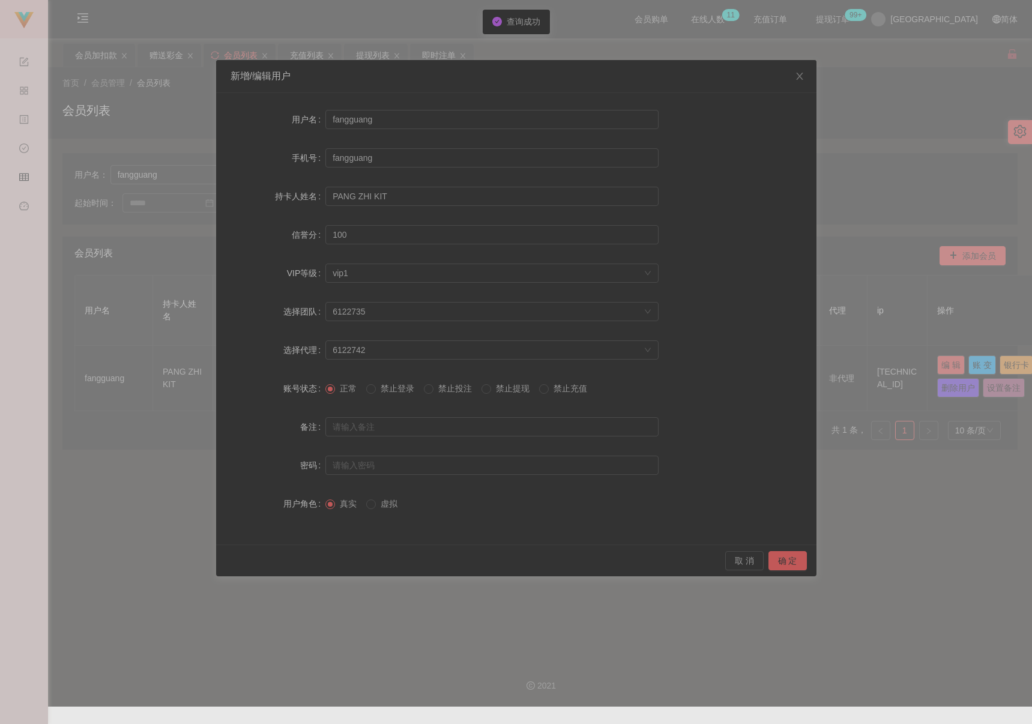
click at [516, 388] on span "禁止提现" at bounding box center [512, 389] width 43 height 10
click at [752, 559] on button "确 定" at bounding box center [788, 560] width 38 height 19
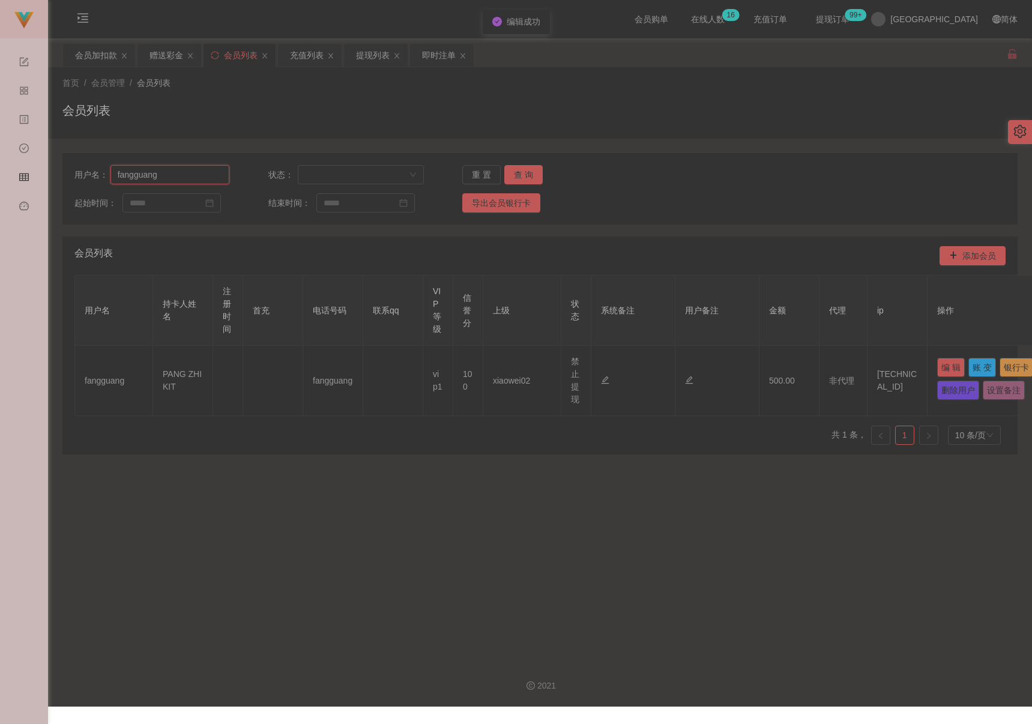
click at [205, 175] on input "fangguang" at bounding box center [169, 174] width 119 height 19
paste input "carmending200818"
type input "carmending200818"
click at [510, 175] on button "查 询" at bounding box center [523, 174] width 38 height 19
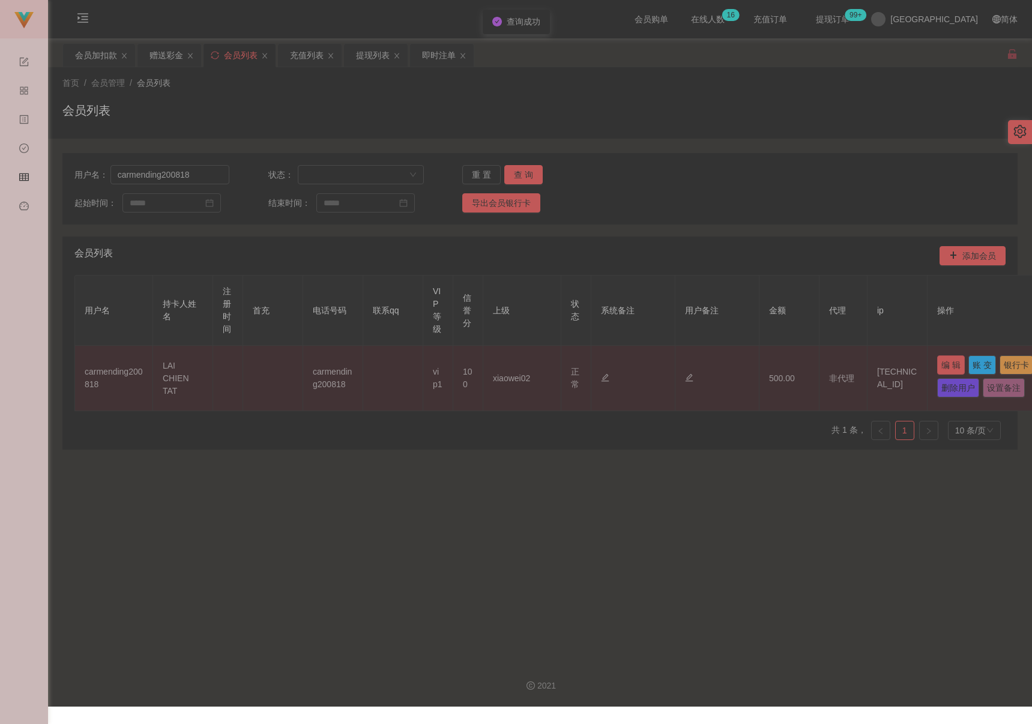
click at [752, 364] on button "编 辑" at bounding box center [951, 364] width 28 height 19
type input "carmending200818"
type input "LAI CHIEN TAT"
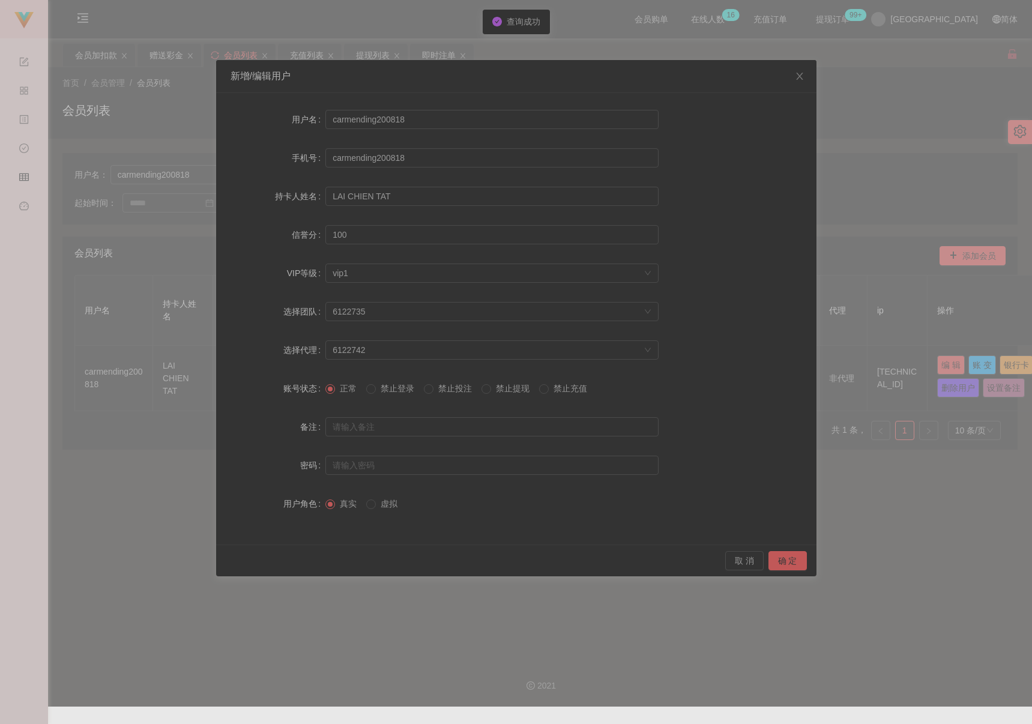
click at [499, 391] on span "禁止提现" at bounding box center [512, 389] width 43 height 10
click at [752, 560] on button "确 定" at bounding box center [788, 560] width 38 height 19
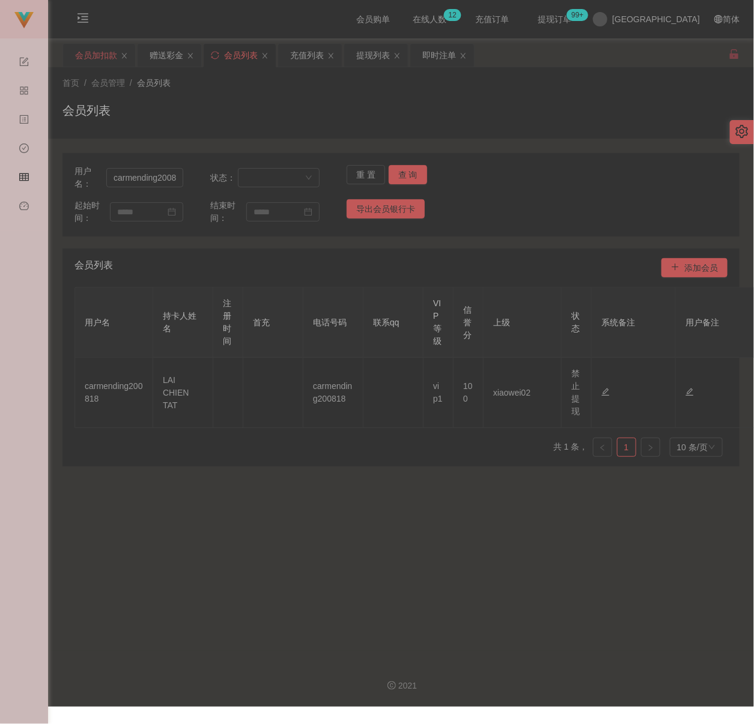
click at [106, 56] on div "会员加扣款" at bounding box center [96, 55] width 42 height 23
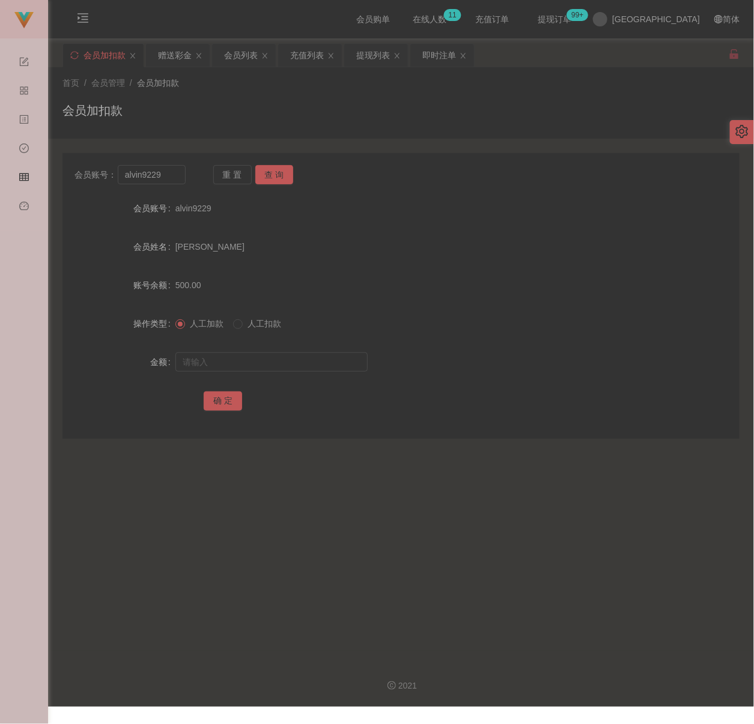
click at [384, 82] on div "首页 / 会员管理 / 会员加扣款 /" at bounding box center [400, 83] width 677 height 13
click at [242, 51] on div "会员列表" at bounding box center [241, 55] width 34 height 23
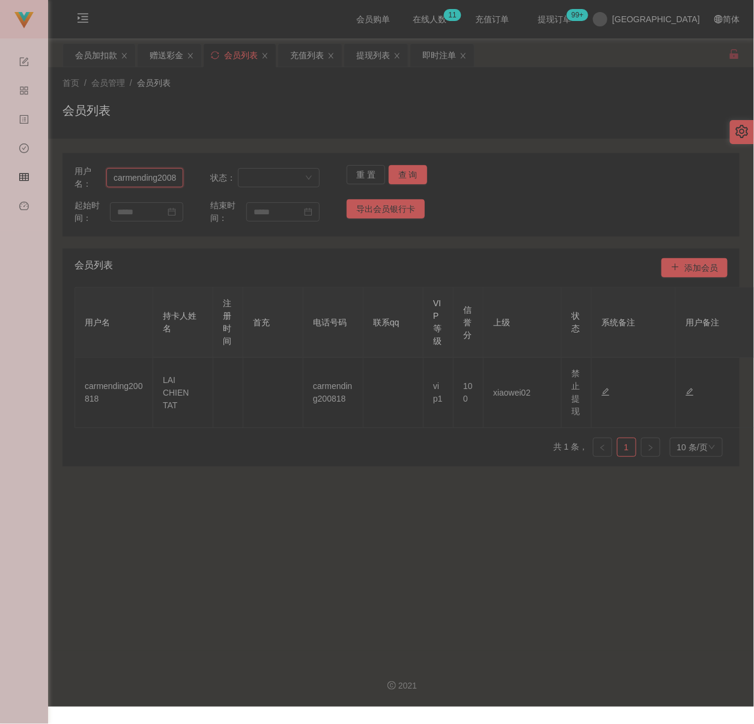
click at [171, 181] on input "carmending200818" at bounding box center [144, 177] width 77 height 19
paste input "0169709902"
type input "0169709902"
click at [399, 174] on button "查 询" at bounding box center [407, 174] width 38 height 19
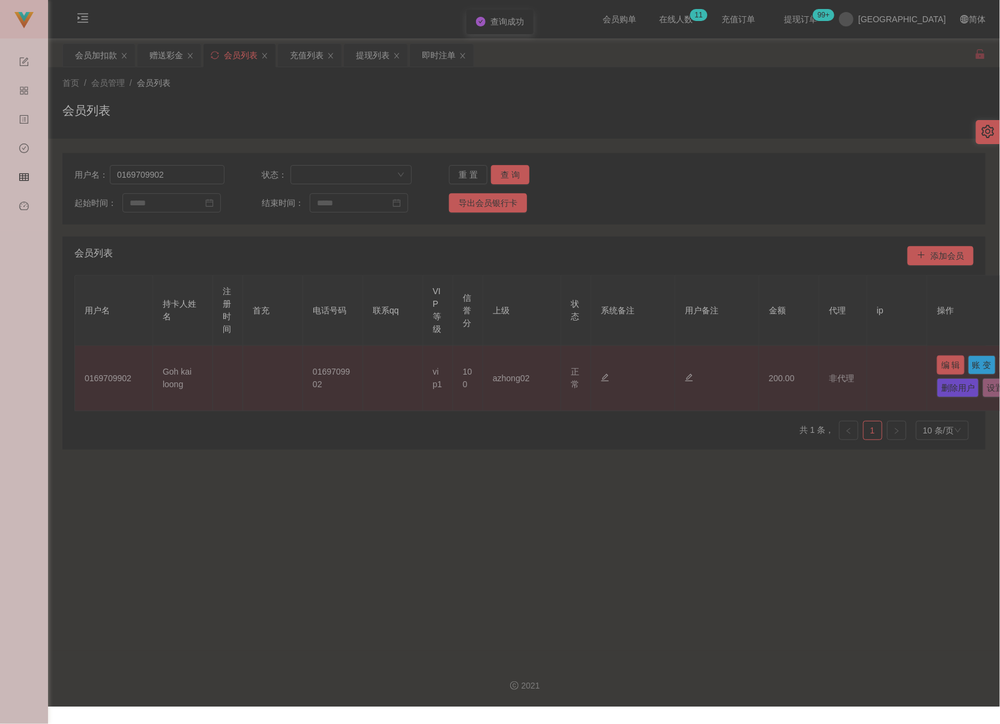
click at [752, 371] on button "编 辑" at bounding box center [951, 364] width 28 height 19
type input "0169709902"
type input "Goh kai loong"
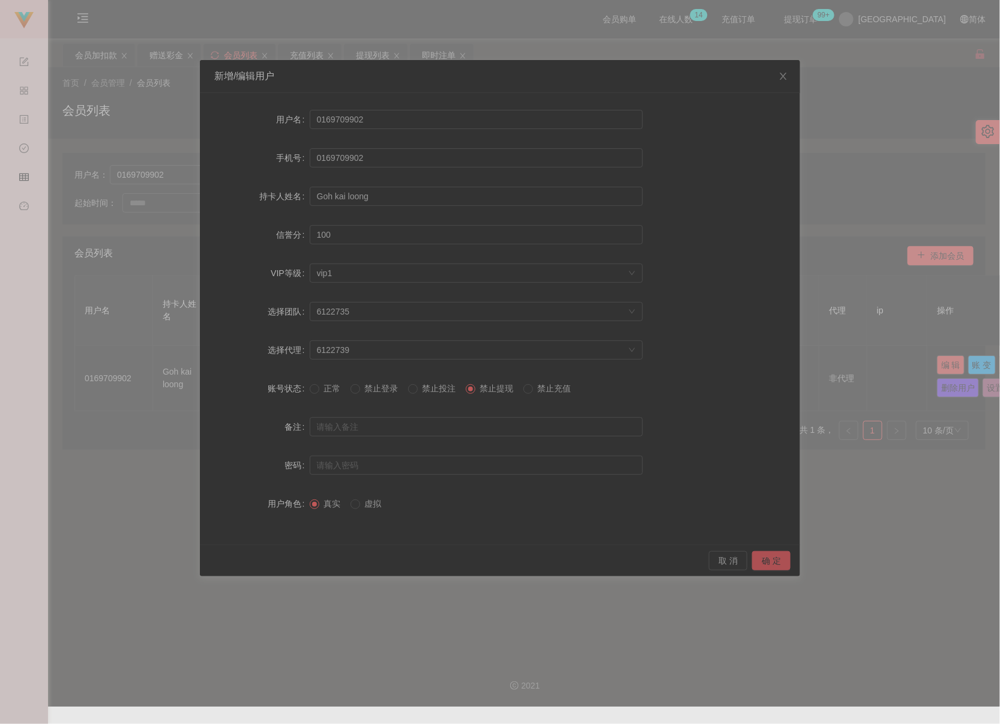
click at [752, 560] on button "确 定" at bounding box center [771, 560] width 38 height 19
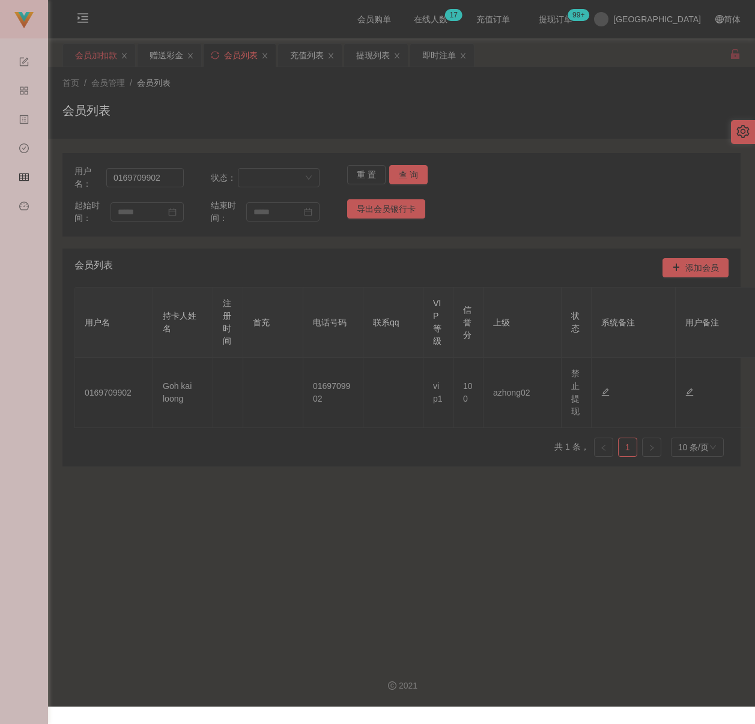
click at [95, 52] on div "会员加扣款" at bounding box center [96, 55] width 42 height 23
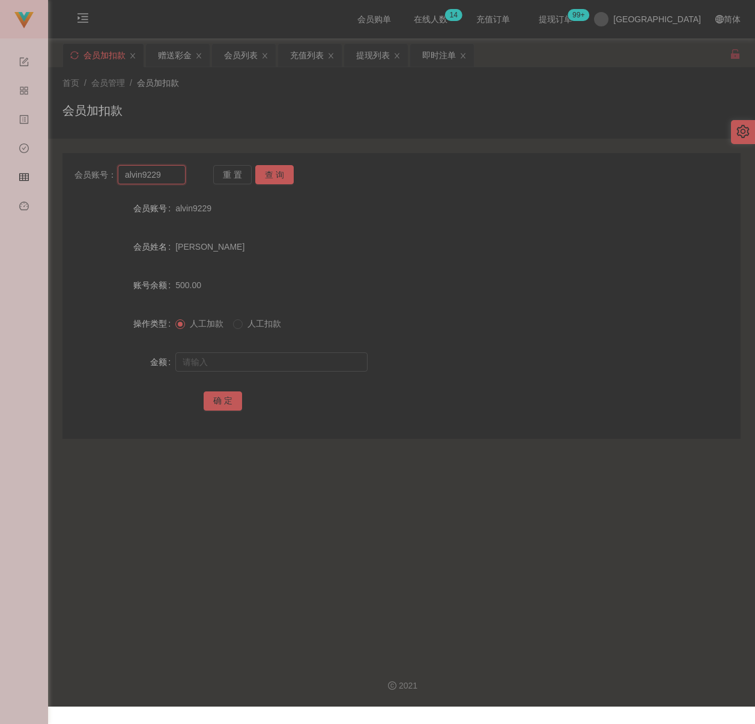
click at [163, 175] on input "alvin9229" at bounding box center [152, 174] width 68 height 19
paste input "AQ0582"
type input "AQ0582"
click at [280, 168] on button "查 询" at bounding box center [274, 174] width 38 height 19
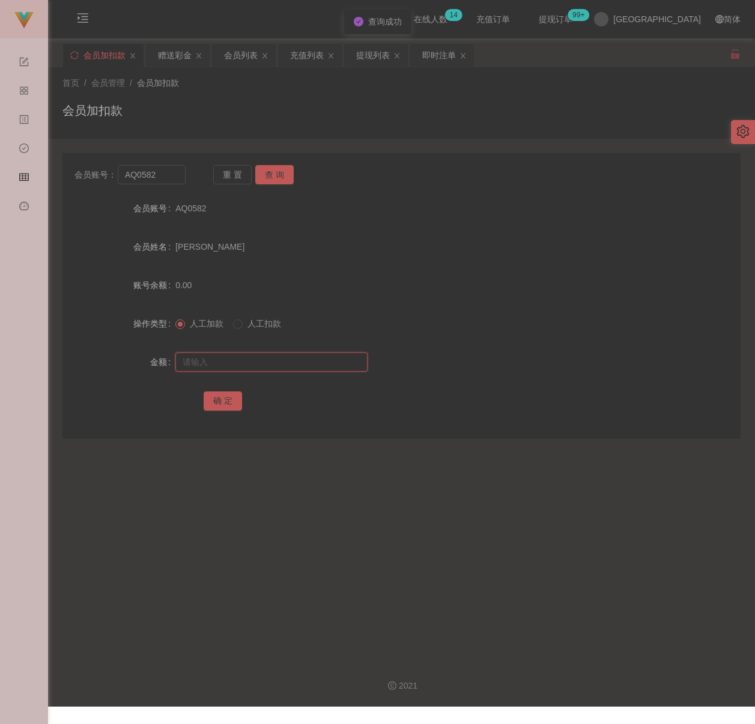
click at [267, 366] on input "text" at bounding box center [271, 361] width 192 height 19
click at [335, 364] on input "text" at bounding box center [271, 361] width 192 height 19
paste input "300"
type input "300"
click at [231, 404] on button "确 定" at bounding box center [223, 400] width 38 height 19
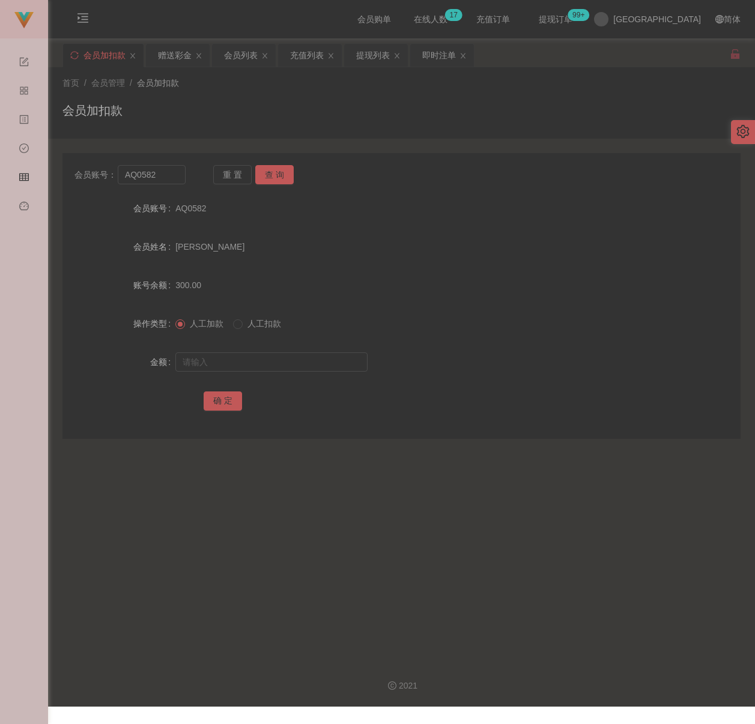
click at [255, 124] on div "会员加扣款" at bounding box center [401, 115] width 678 height 28
click at [162, 175] on input "AQ0582" at bounding box center [152, 174] width 68 height 19
paste input "KoK888"
type input "KoK888"
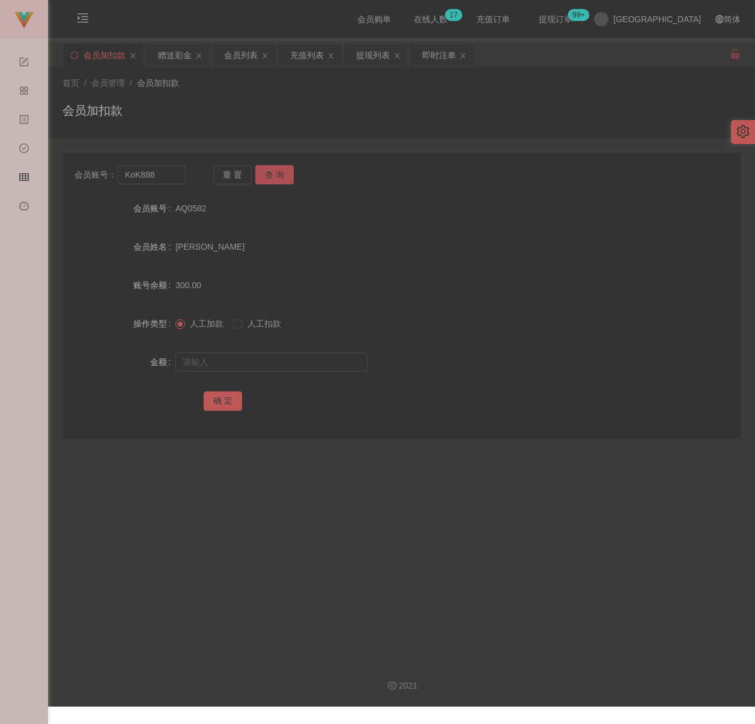
click at [282, 175] on button "查 询" at bounding box center [274, 174] width 38 height 19
click at [260, 357] on input "text" at bounding box center [271, 361] width 192 height 19
click at [238, 56] on div "会员列表" at bounding box center [241, 55] width 34 height 23
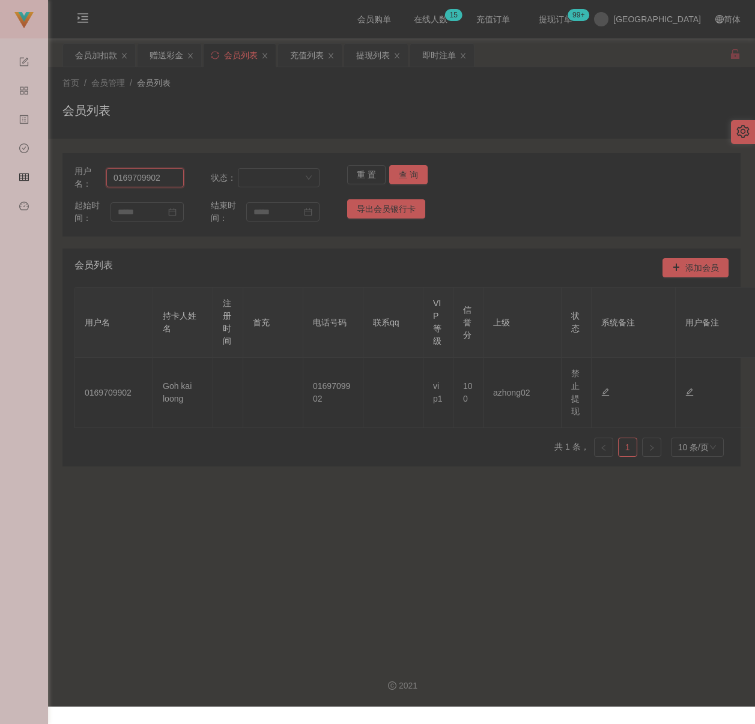
click at [170, 177] on input "0169709902" at bounding box center [144, 177] width 77 height 19
paste input "KoK888"
type input "KoK888"
click at [407, 177] on button "查 询" at bounding box center [408, 174] width 38 height 19
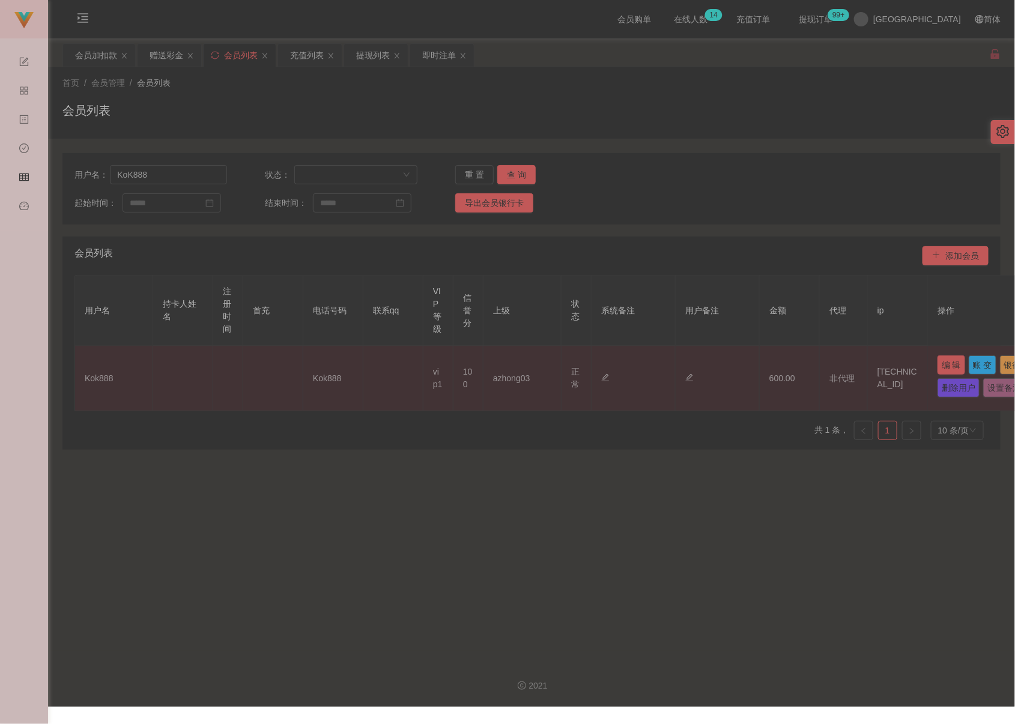
click at [752, 364] on button "编 辑" at bounding box center [951, 364] width 28 height 19
type input "Kok888"
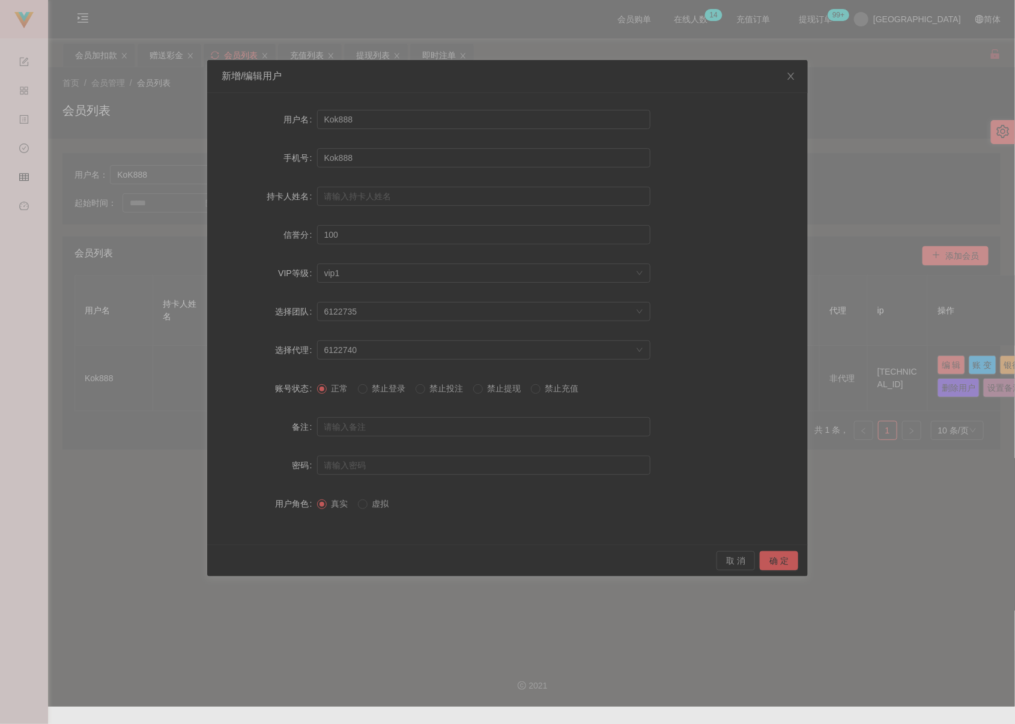
click at [454, 390] on span "禁止投注" at bounding box center [446, 389] width 43 height 10
click at [508, 393] on label "禁止提现" at bounding box center [499, 388] width 53 height 13
click at [752, 555] on button "确 定" at bounding box center [779, 560] width 38 height 19
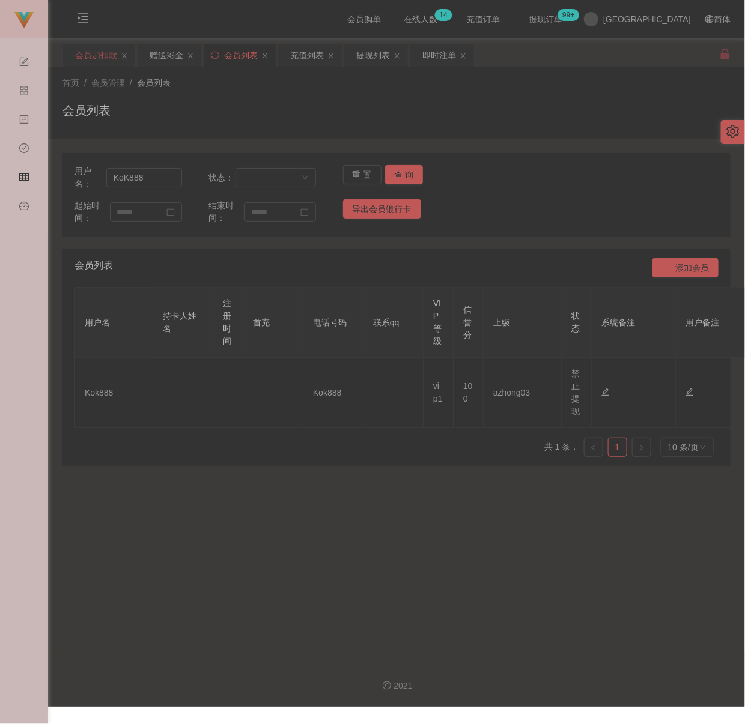
click at [95, 50] on div "会员加扣款" at bounding box center [96, 55] width 42 height 23
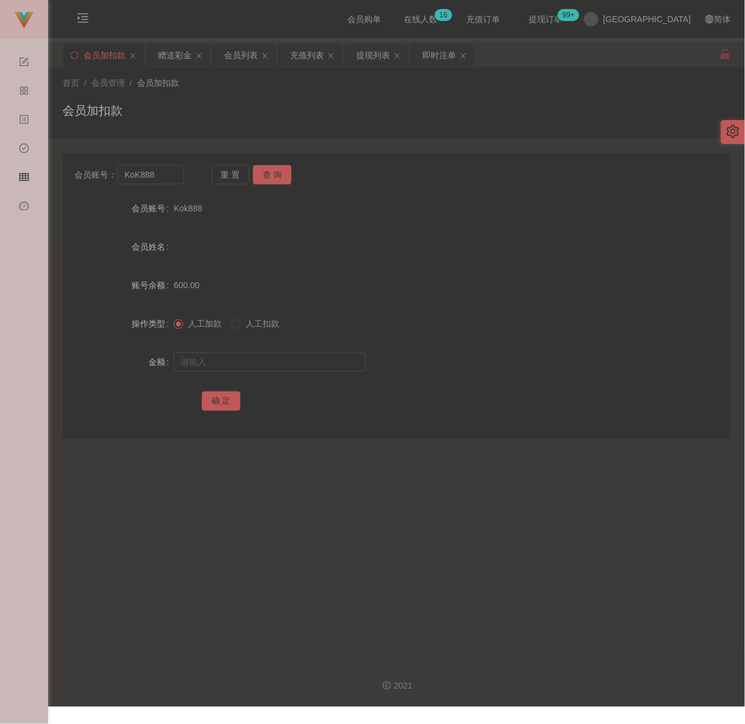
click at [241, 101] on div "会员加扣款" at bounding box center [396, 115] width 668 height 28
click at [159, 179] on input "KoK888" at bounding box center [150, 174] width 67 height 19
paste input "qq123"
type input "qq123"
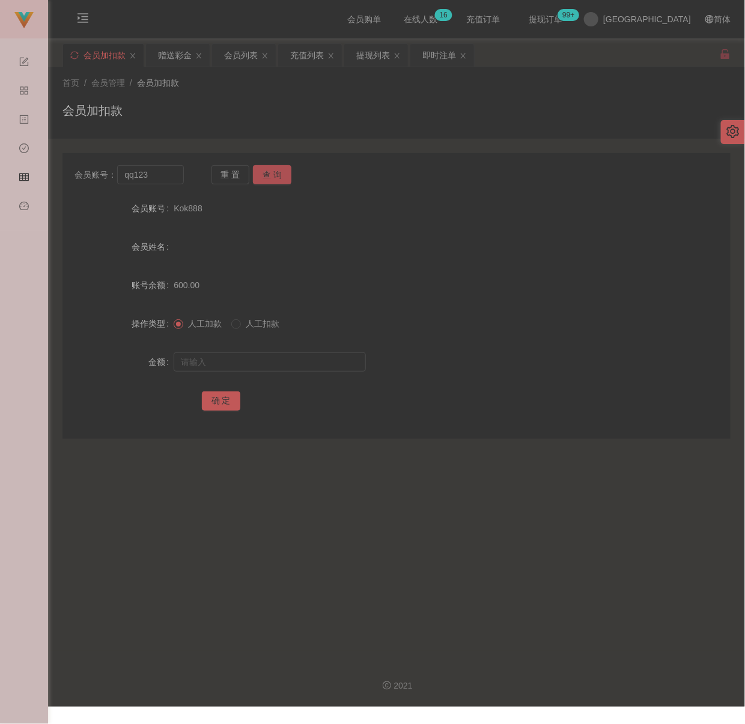
click at [274, 172] on button "查 询" at bounding box center [272, 174] width 38 height 19
click at [268, 364] on input "text" at bounding box center [270, 361] width 192 height 19
click at [300, 362] on input "text" at bounding box center [270, 361] width 192 height 19
paste input "500"
type input "500"
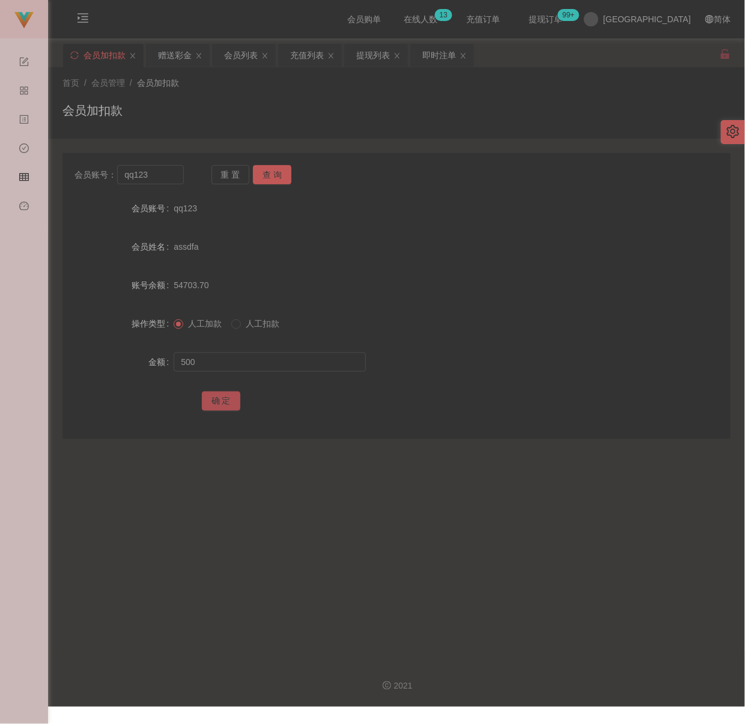
click at [220, 401] on button "确 定" at bounding box center [221, 400] width 38 height 19
click at [301, 103] on div "会员加扣款" at bounding box center [396, 115] width 668 height 28
click at [159, 177] on input "qq123" at bounding box center [150, 174] width 67 height 19
paste input "KAHSIM"
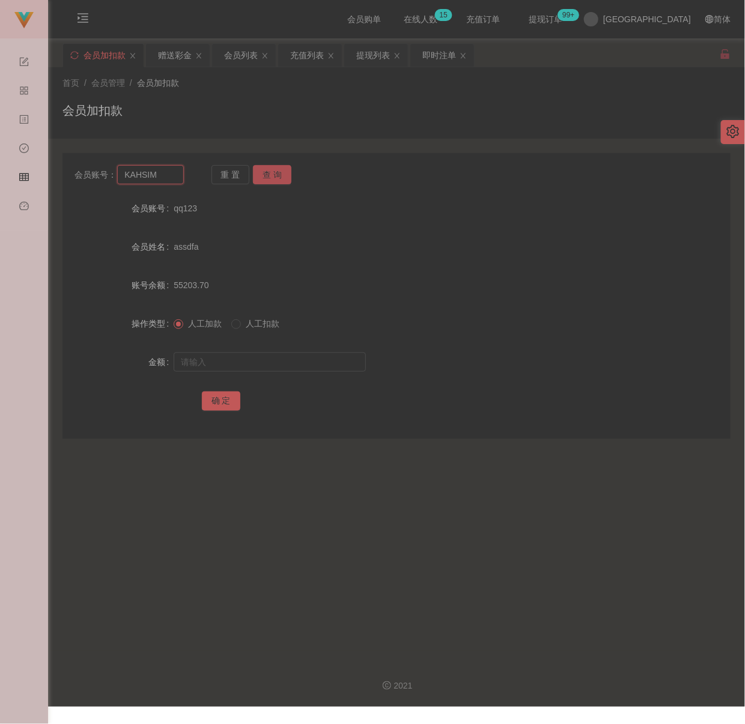
type input "KAHSIM"
click at [281, 172] on button "查 询" at bounding box center [272, 174] width 38 height 19
click at [269, 366] on input "text" at bounding box center [270, 361] width 192 height 19
click at [274, 363] on input "text" at bounding box center [270, 361] width 192 height 19
paste input "3000"
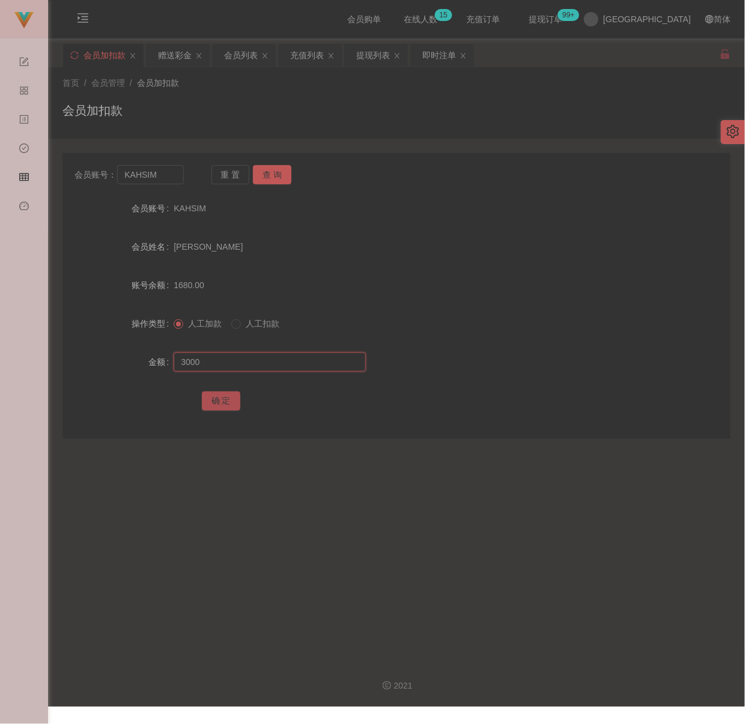
type input "3000"
click at [222, 393] on button "确 定" at bounding box center [221, 400] width 38 height 19
